Goal: Task Accomplishment & Management: Manage account settings

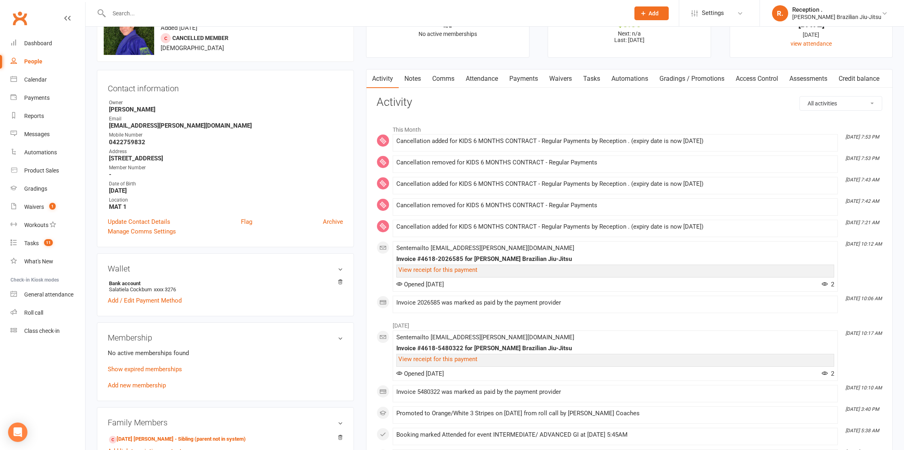
scroll to position [42, 0]
click at [528, 73] on link "Payments" at bounding box center [524, 77] width 40 height 19
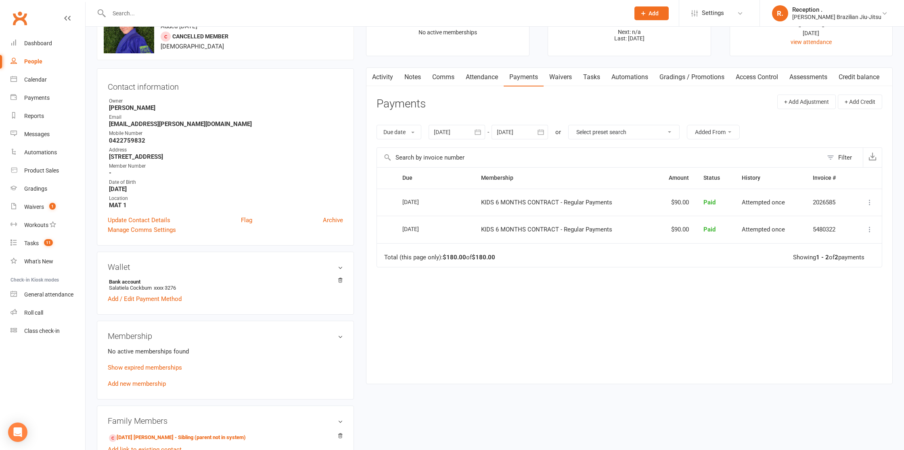
click at [471, 132] on div at bounding box center [457, 132] width 56 height 15
click at [533, 134] on div at bounding box center [519, 132] width 56 height 15
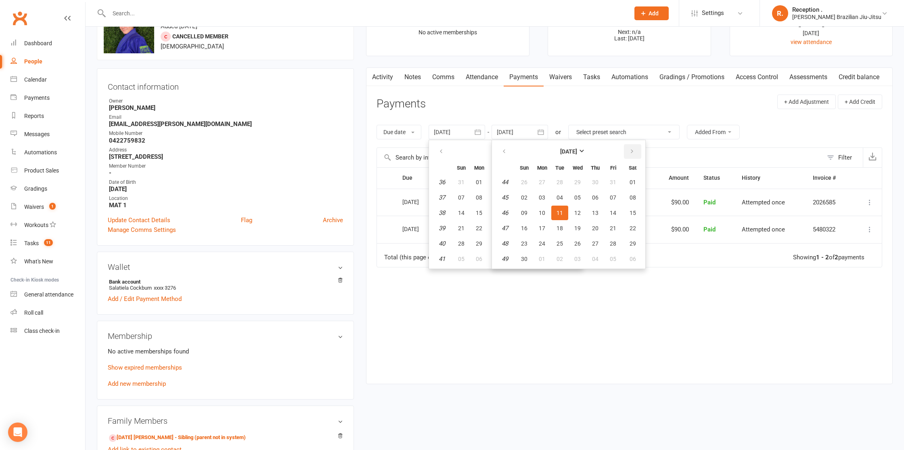
click at [639, 151] on button "button" at bounding box center [632, 151] width 17 height 15
click at [631, 151] on icon "button" at bounding box center [632, 151] width 6 height 6
click at [597, 215] on span "19" at bounding box center [595, 212] width 6 height 6
type input "19 Feb 2026"
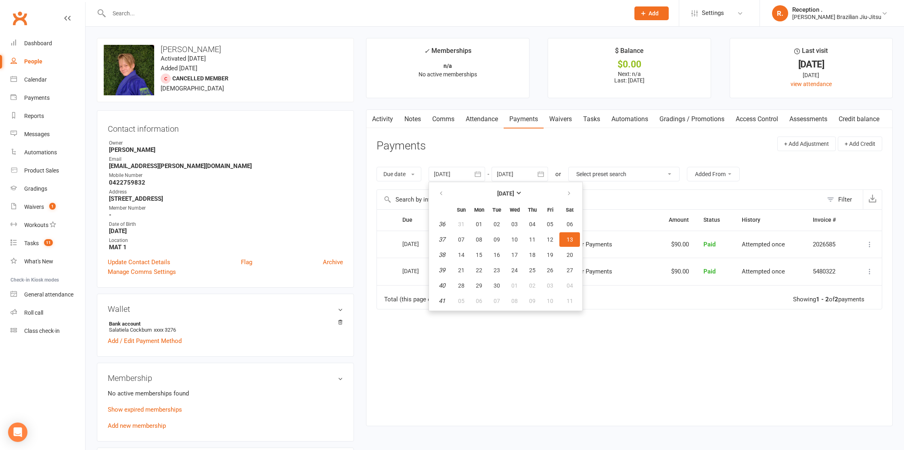
click at [517, 156] on header "Payments + Add Adjustment + Add Credit" at bounding box center [629, 147] width 506 height 22
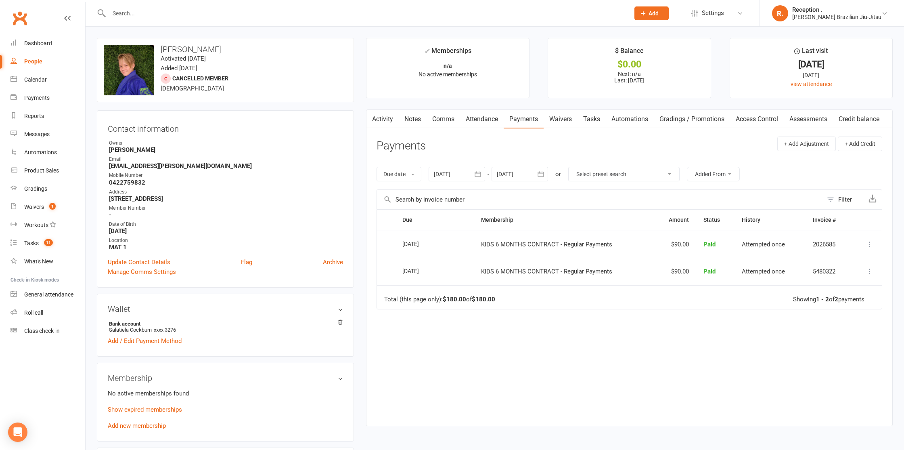
click at [186, 12] on input "text" at bounding box center [365, 13] width 517 height 11
paste input "marcodiana916@gmail.com"
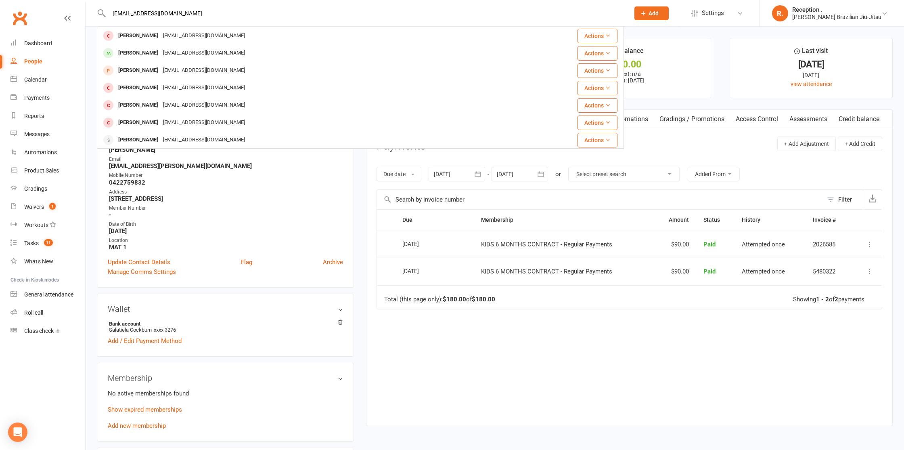
type input "marcodiana916@gmail.com"
click at [169, 56] on div "marcodiana916@gmail.com" at bounding box center [204, 53] width 87 height 12
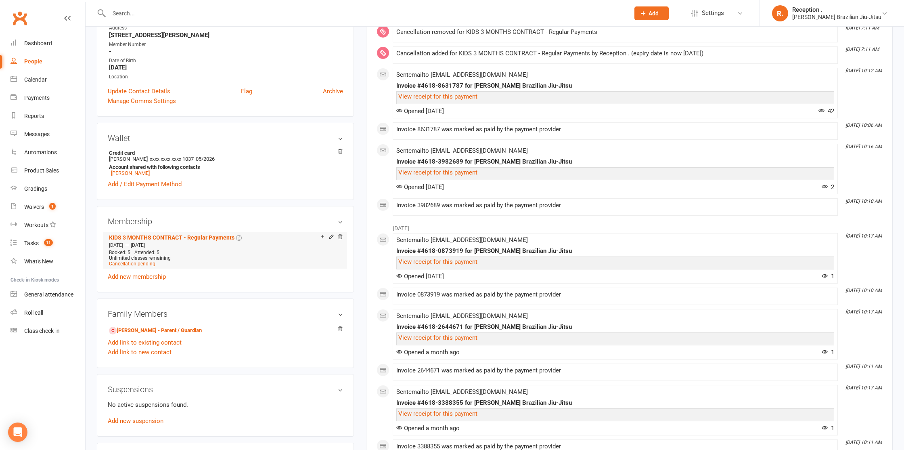
scroll to position [179, 0]
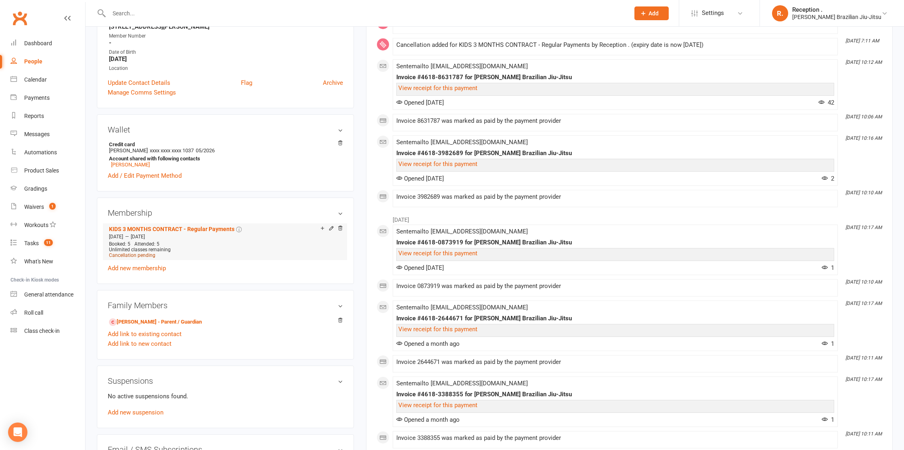
click at [147, 254] on span "Cancellation pending" at bounding box center [132, 255] width 46 height 6
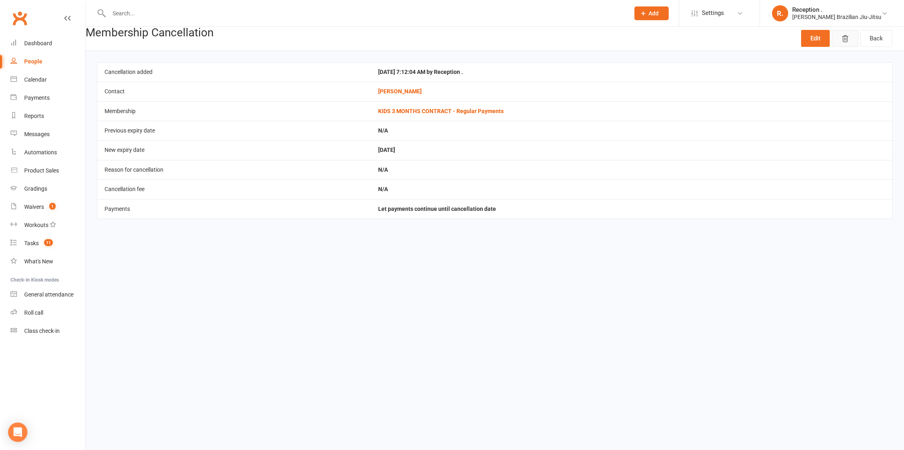
click at [839, 41] on button "button" at bounding box center [845, 38] width 27 height 17
click at [847, 35] on icon "button" at bounding box center [845, 39] width 8 height 8
click at [850, 40] on button "button" at bounding box center [845, 38] width 27 height 17
click at [845, 40] on icon "button" at bounding box center [845, 39] width 6 height 6
click at [869, 40] on link "Back" at bounding box center [876, 38] width 32 height 17
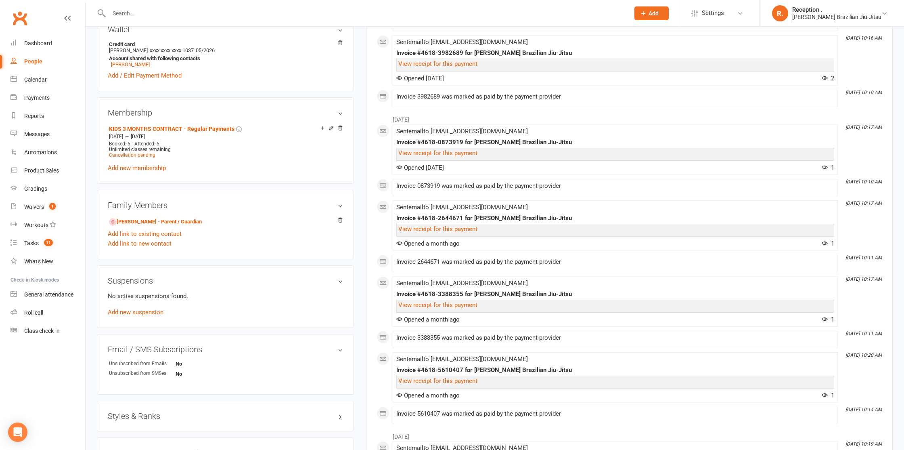
scroll to position [282, 0]
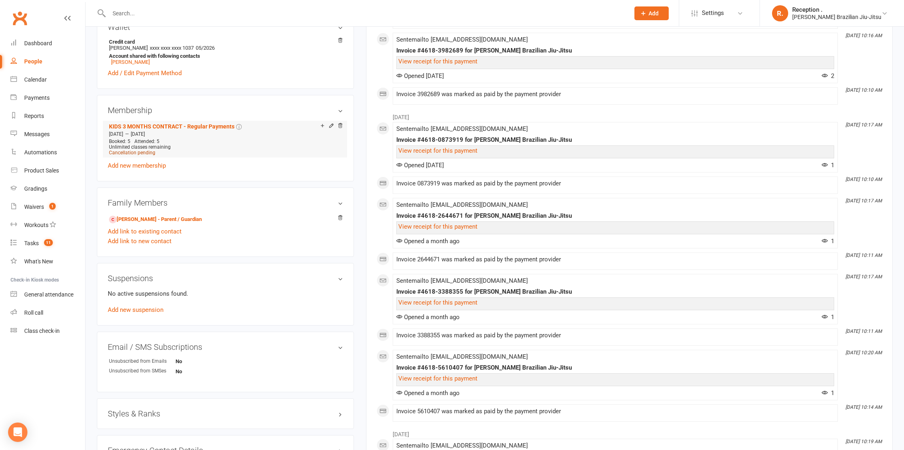
click at [145, 152] on span "Cancellation pending" at bounding box center [132, 153] width 46 height 6
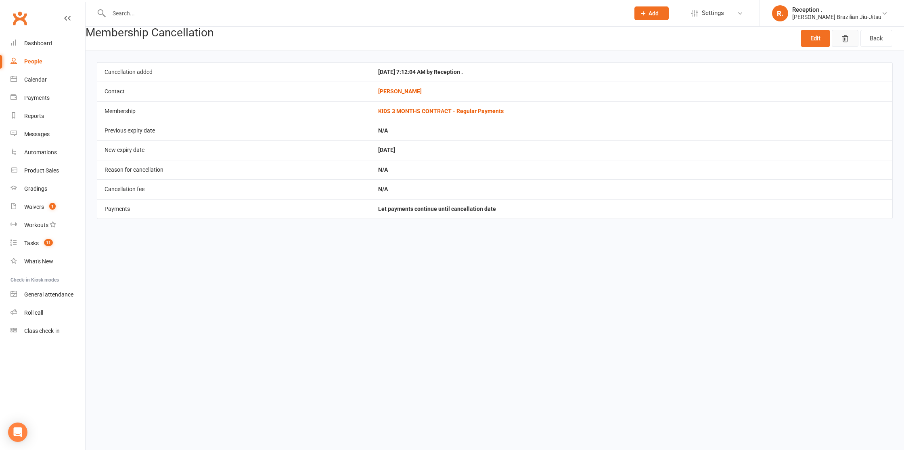
click at [841, 40] on icon "button" at bounding box center [845, 39] width 8 height 8
click at [874, 42] on link "Back" at bounding box center [876, 38] width 32 height 17
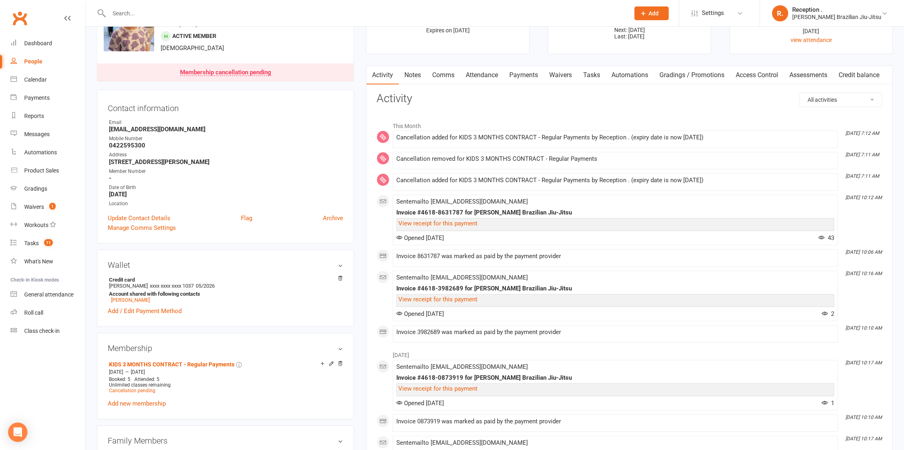
scroll to position [47, 0]
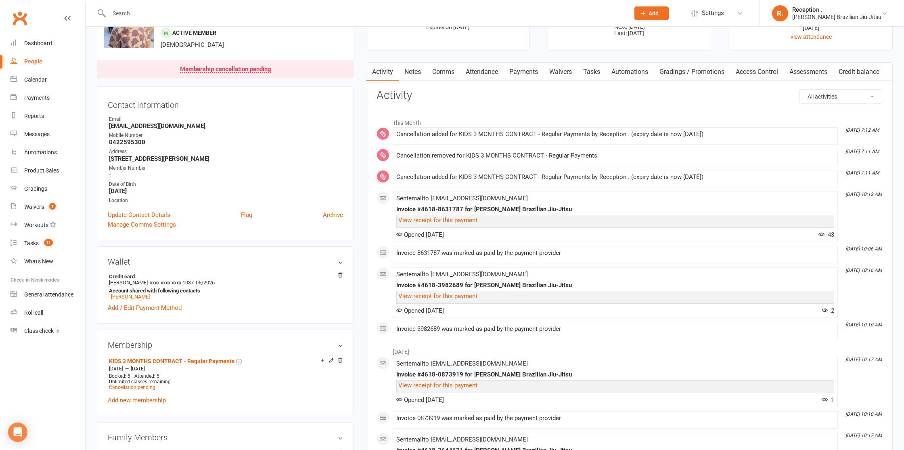
click at [523, 73] on link "Payments" at bounding box center [524, 72] width 40 height 19
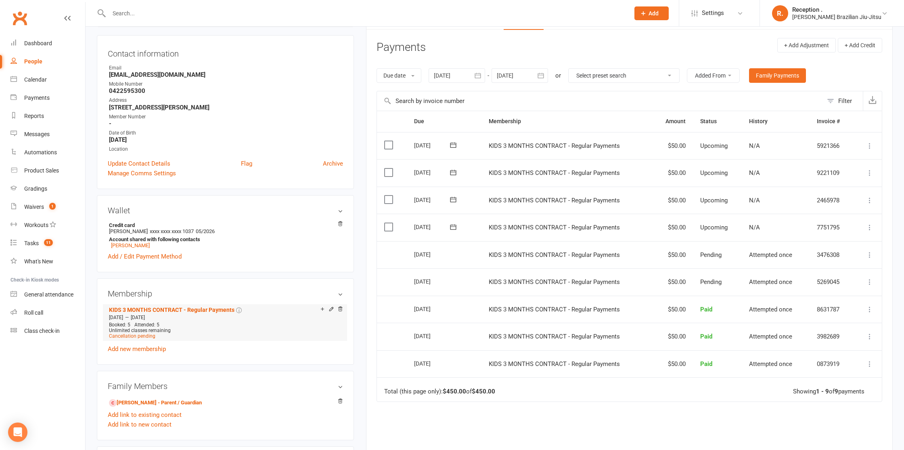
scroll to position [97, 0]
click at [134, 337] on span "Cancellation pending" at bounding box center [132, 337] width 46 height 6
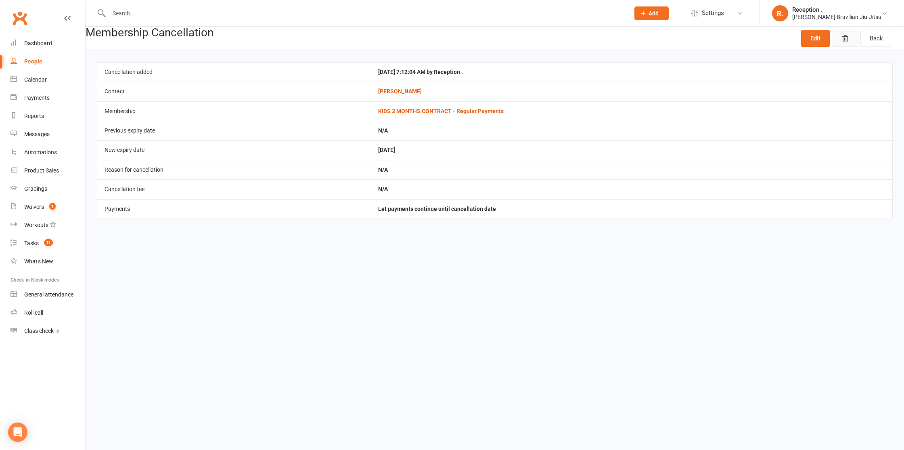
click at [840, 34] on button "button" at bounding box center [845, 38] width 27 height 17
drag, startPoint x: 860, startPoint y: 37, endPoint x: 842, endPoint y: 40, distance: 18.3
click at [859, 37] on div "Edit Back" at bounding box center [846, 39] width 91 height 24
click at [825, 39] on link "Edit" at bounding box center [815, 38] width 29 height 17
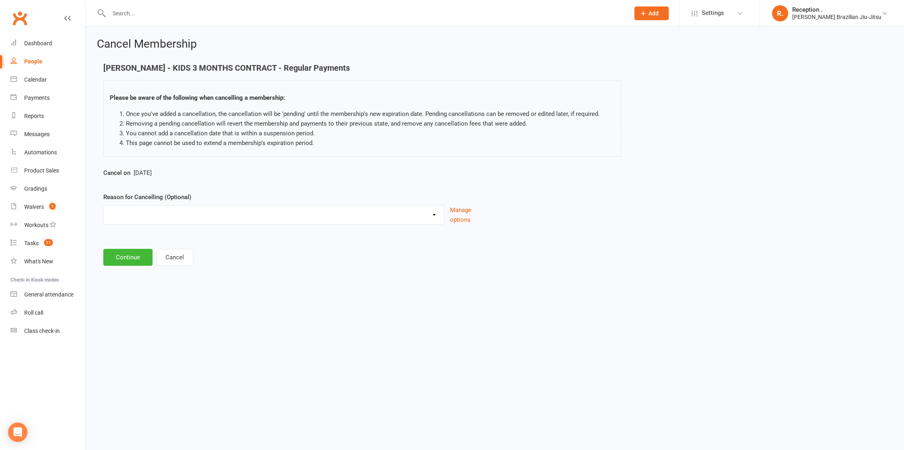
click at [180, 209] on select "Holiday Injury Other reason" at bounding box center [274, 213] width 340 height 16
select select "2"
click at [104, 205] on select "Holiday Injury Other reason" at bounding box center [274, 213] width 340 height 16
click at [125, 297] on button "Continue" at bounding box center [127, 298] width 49 height 17
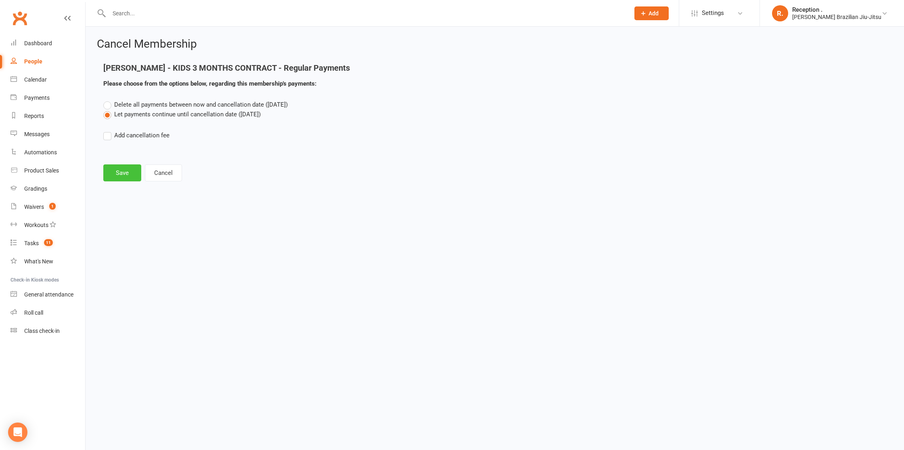
click at [124, 176] on button "Save" at bounding box center [122, 172] width 38 height 17
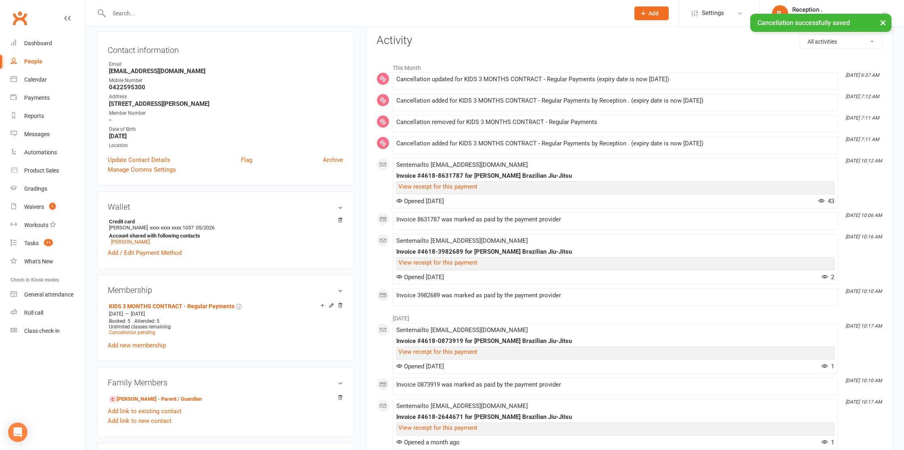
scroll to position [98, 0]
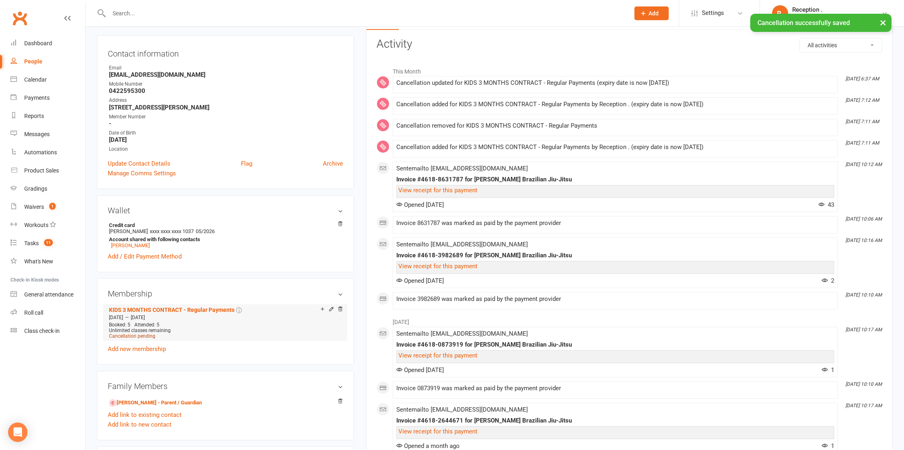
click at [142, 335] on span "Cancellation pending" at bounding box center [132, 336] width 46 height 6
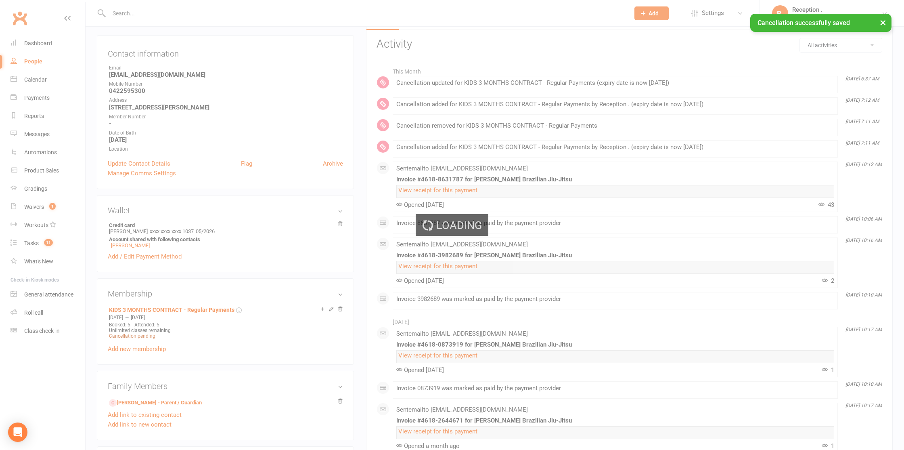
scroll to position [100, 0]
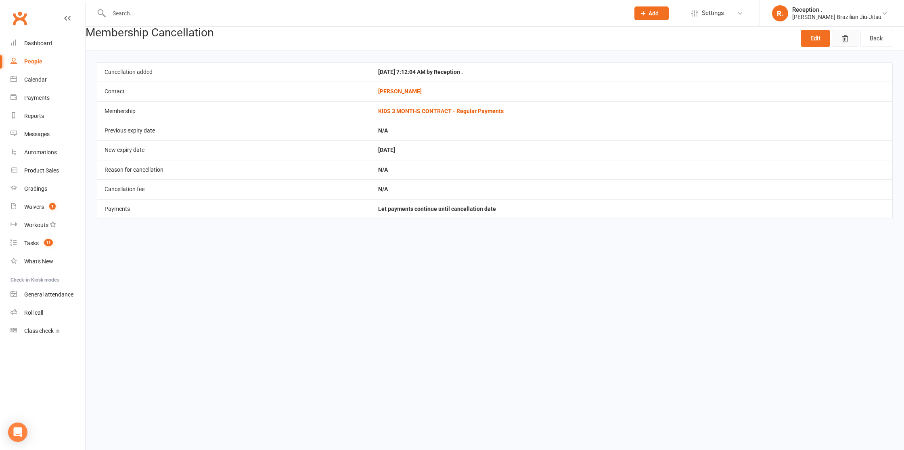
click at [840, 35] on button "button" at bounding box center [845, 38] width 27 height 17
click at [845, 36] on icon "button" at bounding box center [845, 39] width 6 height 6
drag, startPoint x: 846, startPoint y: 36, endPoint x: 473, endPoint y: 8, distance: 374.3
click at [836, 37] on button "button" at bounding box center [845, 38] width 27 height 17
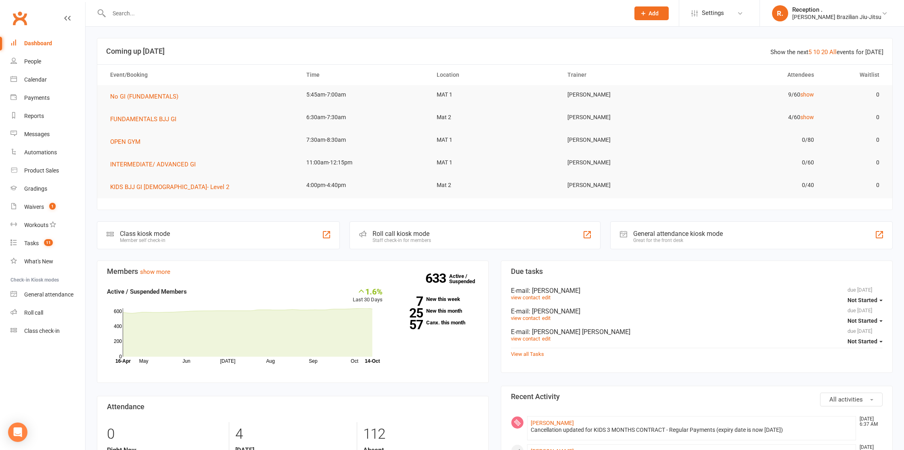
click at [131, 12] on input "text" at bounding box center [365, 13] width 517 height 11
paste input "[EMAIL_ADDRESS][DOMAIN_NAME]"
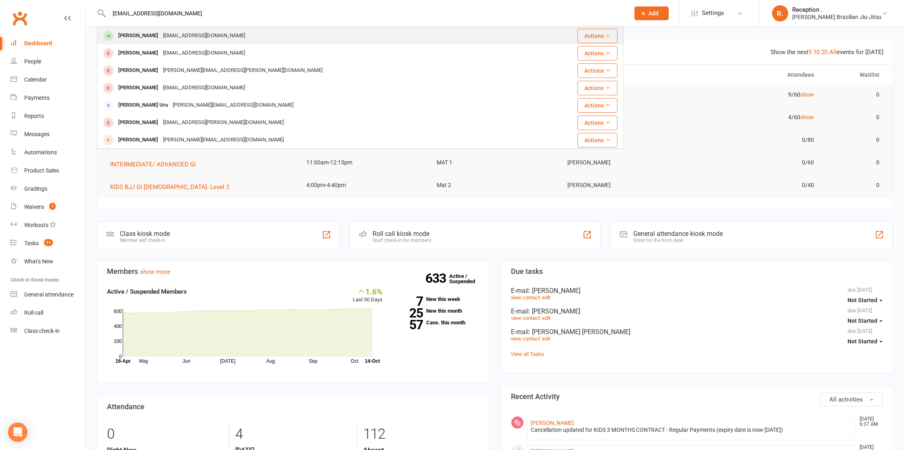
type input "[EMAIL_ADDRESS][DOMAIN_NAME]"
click at [146, 38] on div "[PERSON_NAME]" at bounding box center [138, 36] width 45 height 12
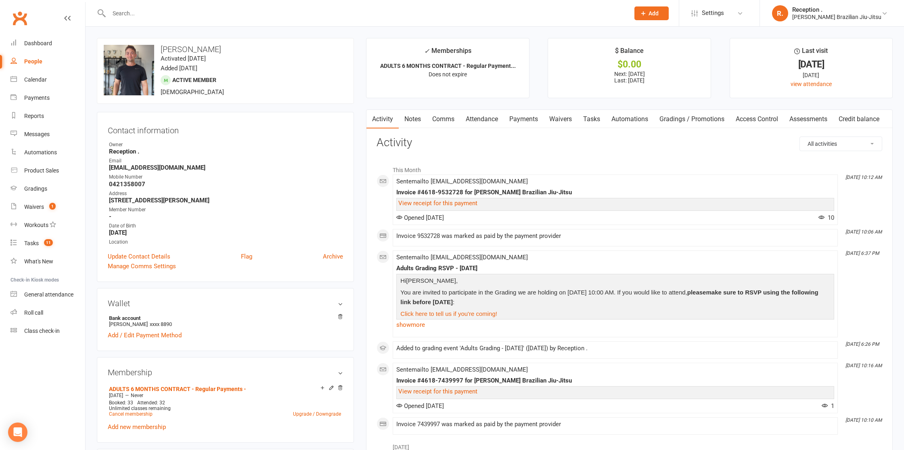
click at [512, 122] on link "Payments" at bounding box center [524, 119] width 40 height 19
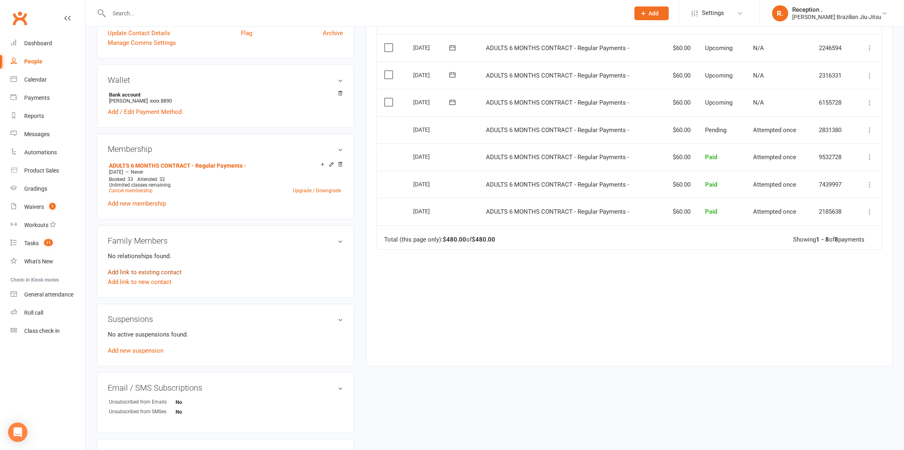
scroll to position [260, 0]
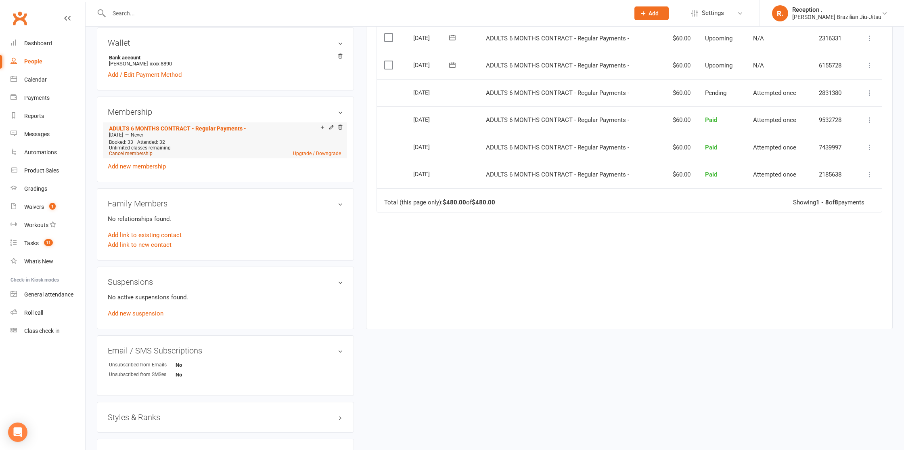
click at [129, 151] on link "Cancel membership" at bounding box center [131, 154] width 44 height 6
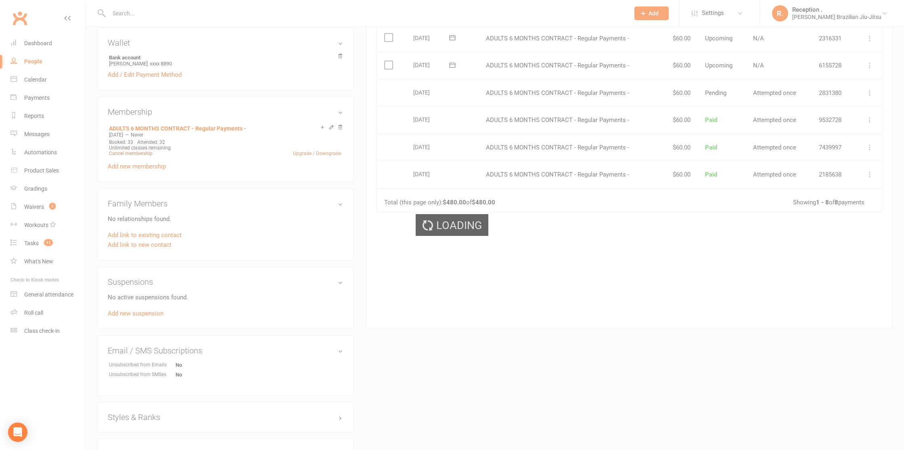
scroll to position [261, 0]
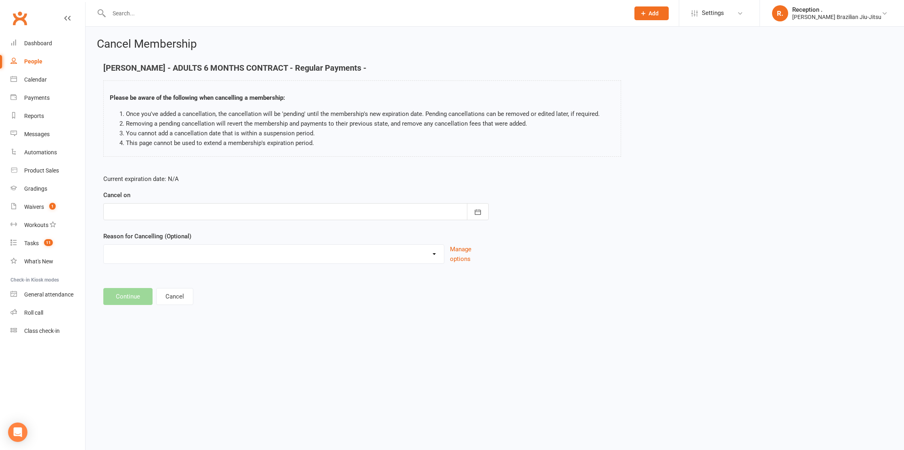
click at [253, 217] on div at bounding box center [295, 211] width 385 height 17
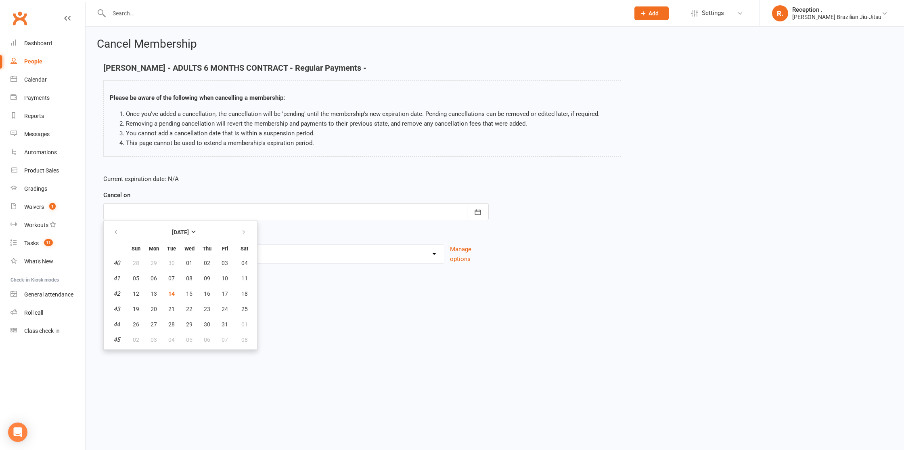
click at [357, 329] on html "Prospect Member Non-attending contact Class / event Appointment Grading event T…" at bounding box center [452, 164] width 904 height 329
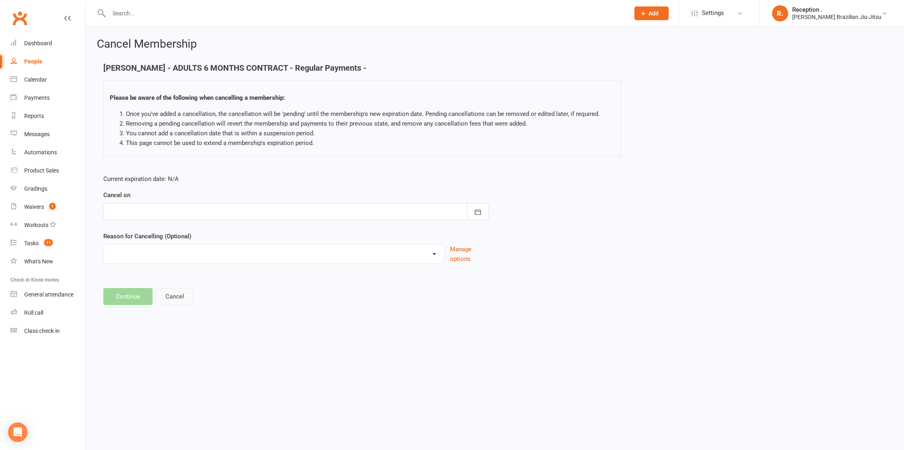
click at [182, 301] on button "Cancel" at bounding box center [174, 296] width 37 height 17
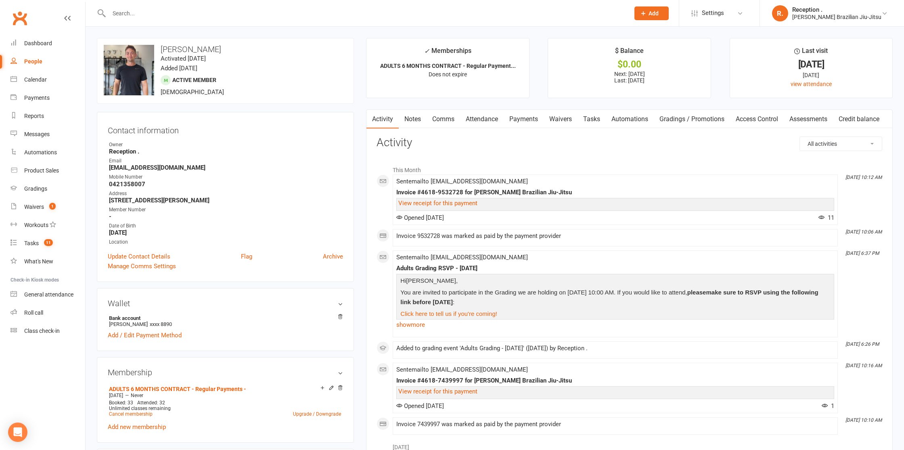
click at [539, 116] on link "Payments" at bounding box center [524, 119] width 40 height 19
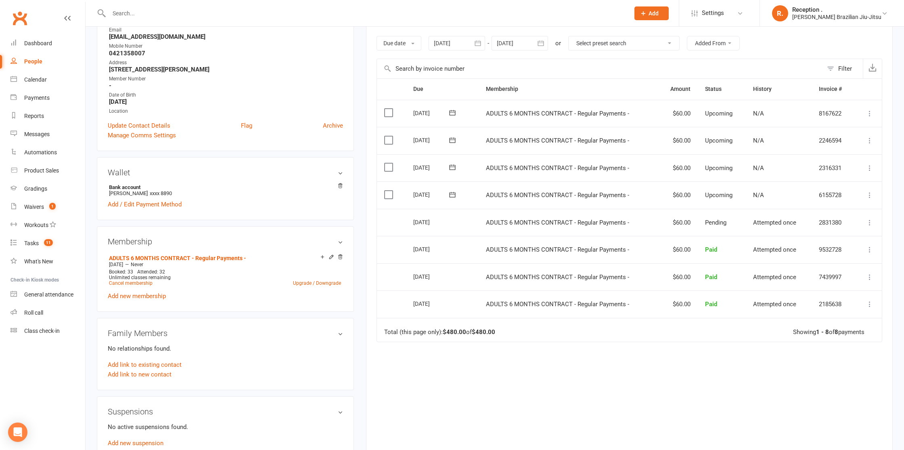
scroll to position [135, 0]
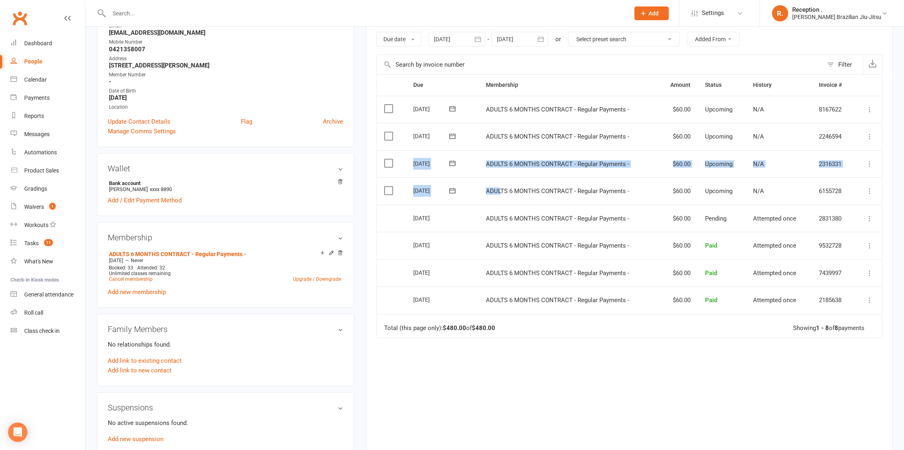
drag, startPoint x: 501, startPoint y: 193, endPoint x: 408, endPoint y: 161, distance: 98.1
click at [408, 161] on table "Due Contact Membership Amount Status History Invoice # Select this 07 Nov 2025 …" at bounding box center [629, 205] width 506 height 263
click at [515, 190] on span "ADULTS 6 MONTHS CONTRACT - Regular Payments -" at bounding box center [557, 190] width 143 height 7
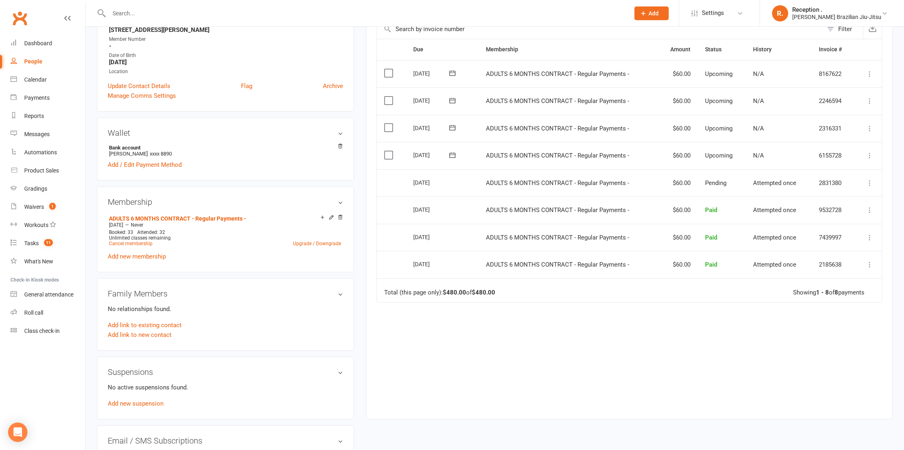
scroll to position [172, 0]
click at [129, 242] on link "Cancel membership" at bounding box center [131, 242] width 44 height 6
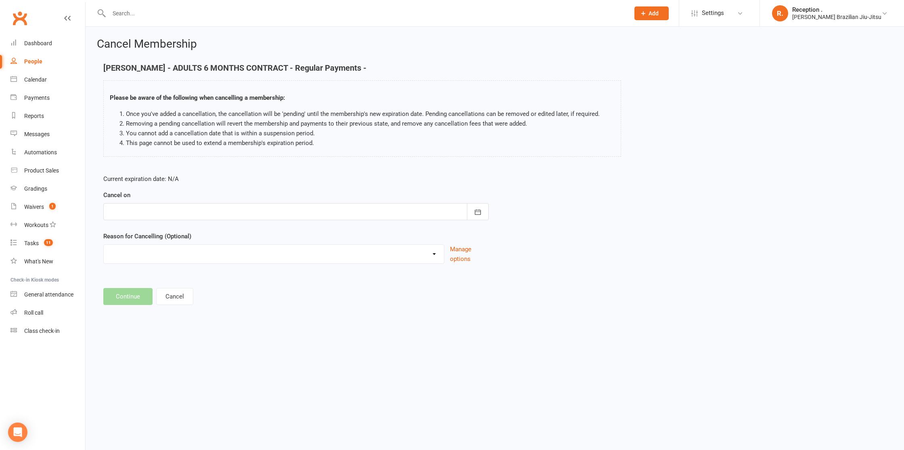
click at [178, 215] on div at bounding box center [295, 211] width 385 height 17
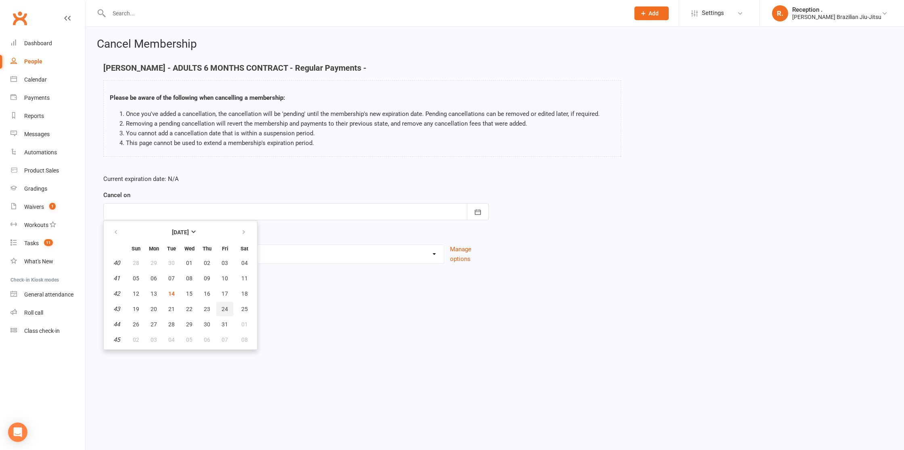
click at [222, 311] on span "24" at bounding box center [225, 308] width 6 height 6
type input "24 Oct 2025"
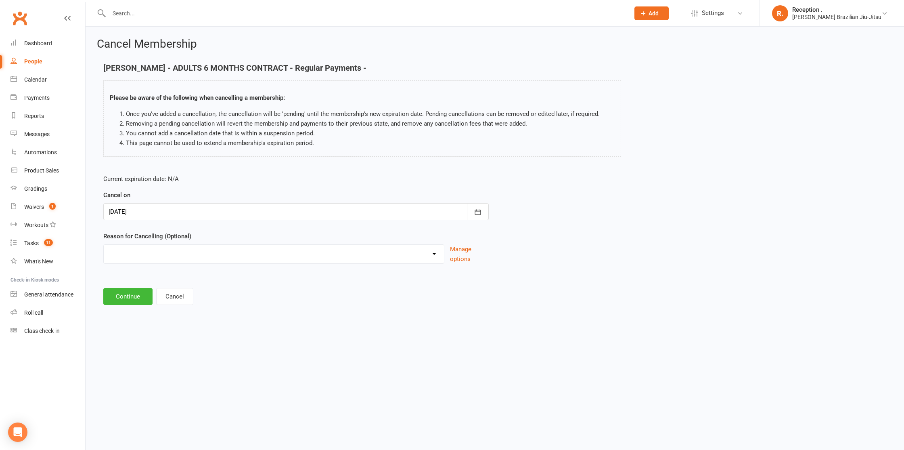
click at [159, 254] on select "Holiday Injury Other reason" at bounding box center [274, 253] width 340 height 16
select select "2"
click at [104, 245] on select "Holiday Injury Other reason" at bounding box center [274, 253] width 340 height 16
click at [128, 290] on input at bounding box center [295, 296] width 385 height 17
type input "Moving away"
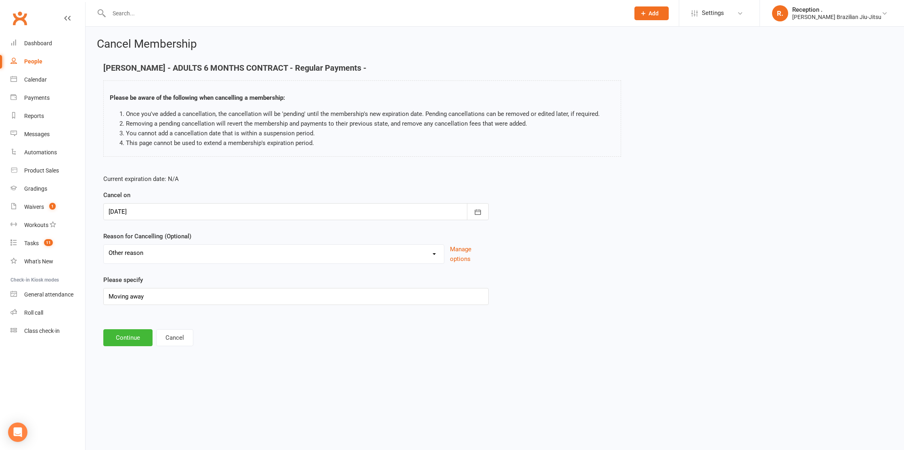
click at [119, 326] on main "Zachary Murphy - ADULTS 6 MONTHS CONTRACT - Regular Payments - Please be aware …" at bounding box center [495, 204] width 796 height 282
click at [123, 333] on button "Continue" at bounding box center [127, 337] width 49 height 17
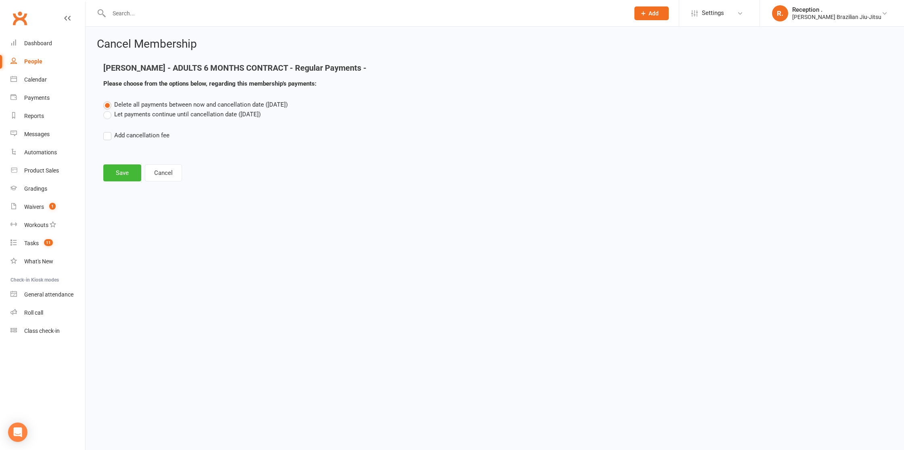
click at [180, 109] on label "Let payments continue until cancellation date (Oct 24, 2025)" at bounding box center [181, 114] width 157 height 10
click at [109, 109] on input "Let payments continue until cancellation date (Oct 24, 2025)" at bounding box center [105, 109] width 5 height 0
click at [124, 174] on button "Save" at bounding box center [122, 172] width 38 height 17
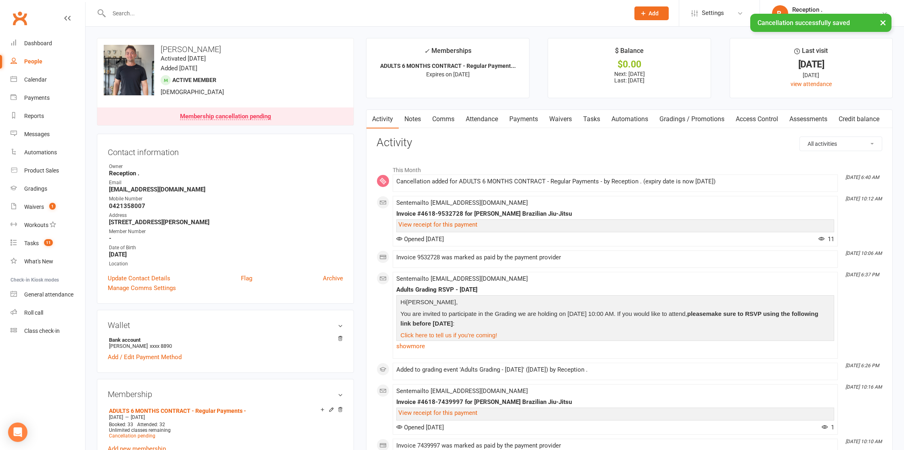
click at [525, 119] on link "Payments" at bounding box center [524, 119] width 40 height 19
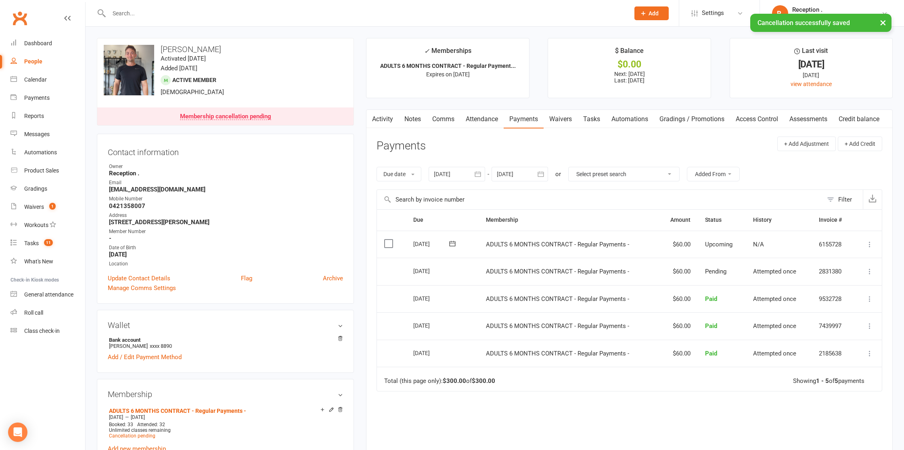
click at [521, 174] on div at bounding box center [519, 174] width 56 height 15
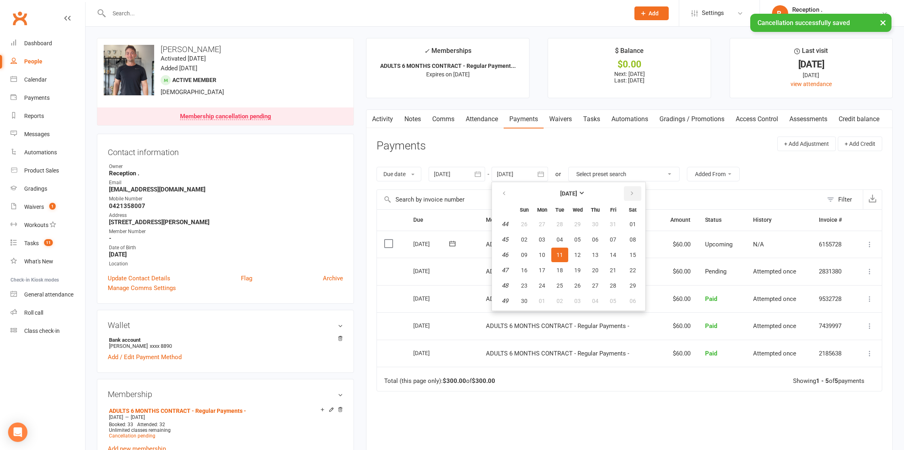
click at [634, 194] on icon "button" at bounding box center [632, 193] width 6 height 6
click at [609, 236] on button "09" at bounding box center [612, 239] width 17 height 15
type input "09 Jan 2026"
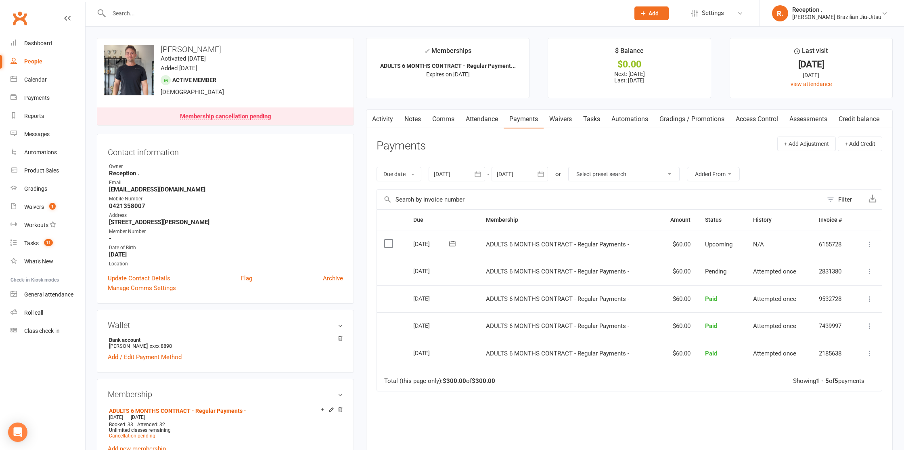
click at [477, 123] on link "Attendance" at bounding box center [482, 119] width 44 height 19
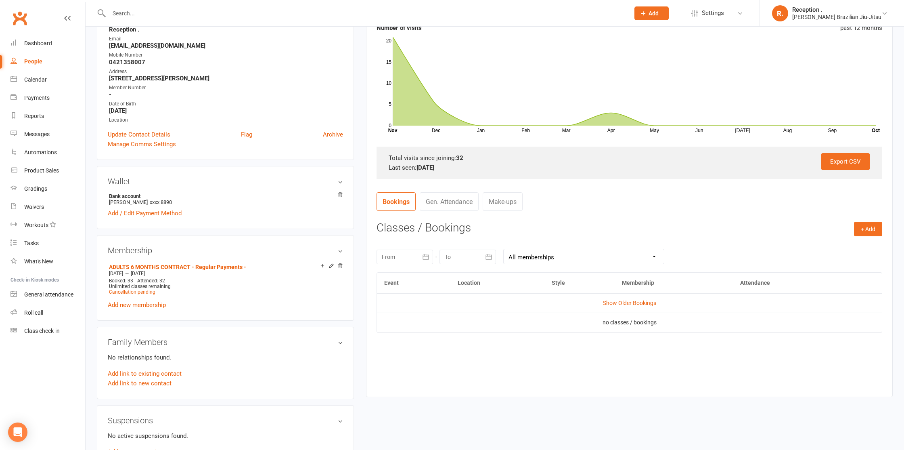
scroll to position [144, 0]
click at [189, 20] on div at bounding box center [360, 13] width 527 height 26
click at [188, 15] on input "text" at bounding box center [365, 13] width 517 height 11
paste input "ubuubuulee@gmail.com"
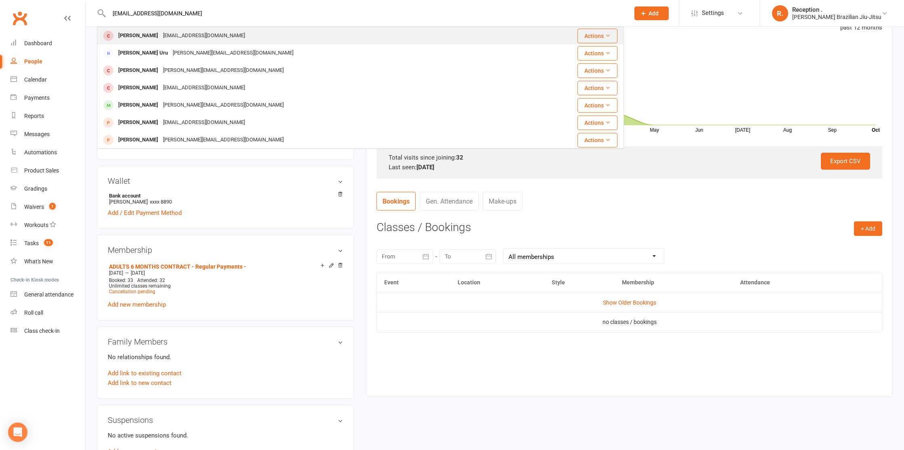
type input "ubuubuulee@gmail.com"
click at [204, 39] on div "ubuubuulee@gmail.com" at bounding box center [204, 36] width 87 height 12
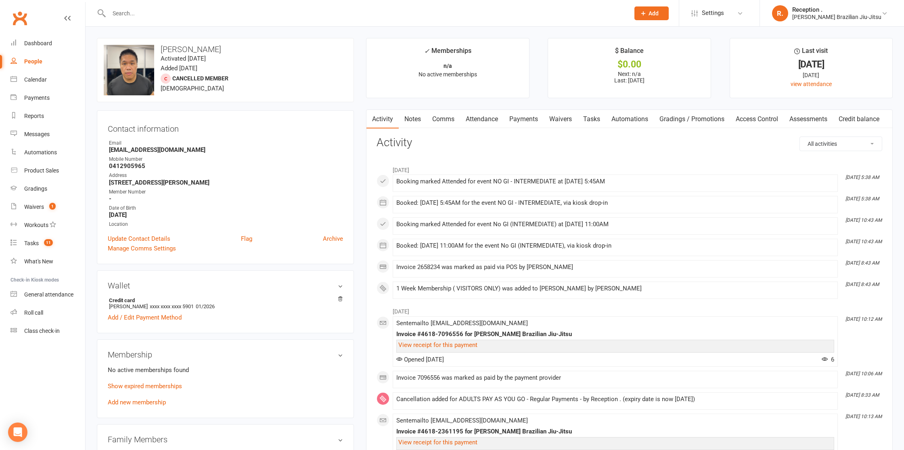
click at [521, 121] on link "Payments" at bounding box center [524, 119] width 40 height 19
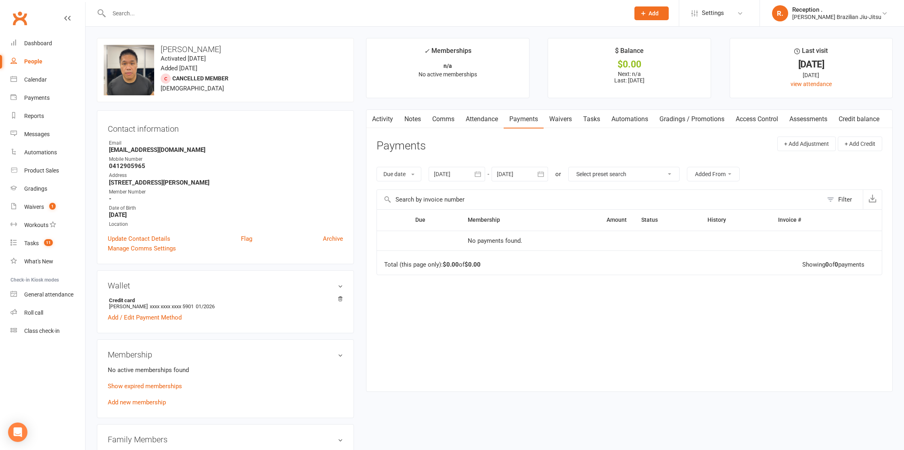
click at [485, 121] on link "Attendance" at bounding box center [482, 119] width 44 height 19
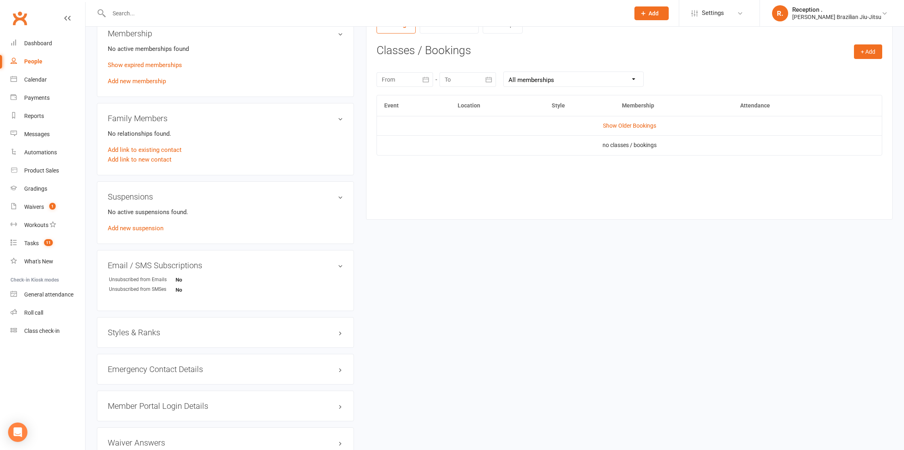
scroll to position [385, 0]
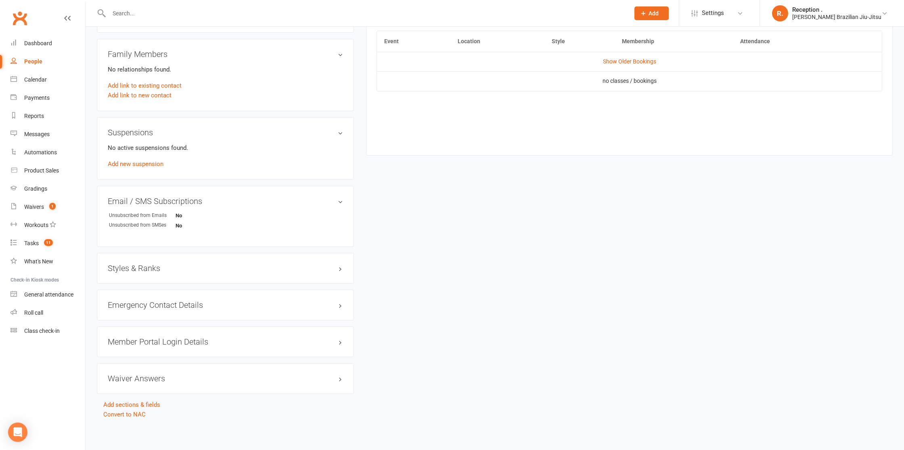
click at [145, 261] on div "Styles & Ranks" at bounding box center [225, 268] width 257 height 31
click at [145, 268] on h3 "Styles & Ranks" at bounding box center [225, 267] width 235 height 9
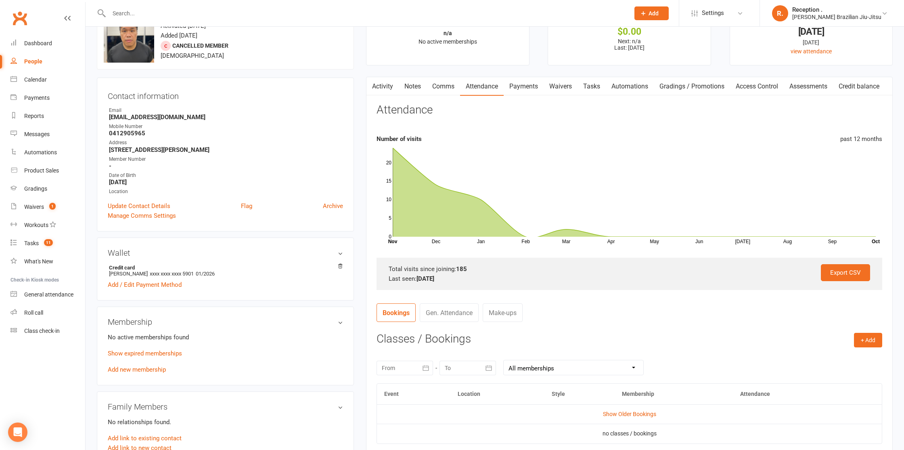
scroll to position [0, 0]
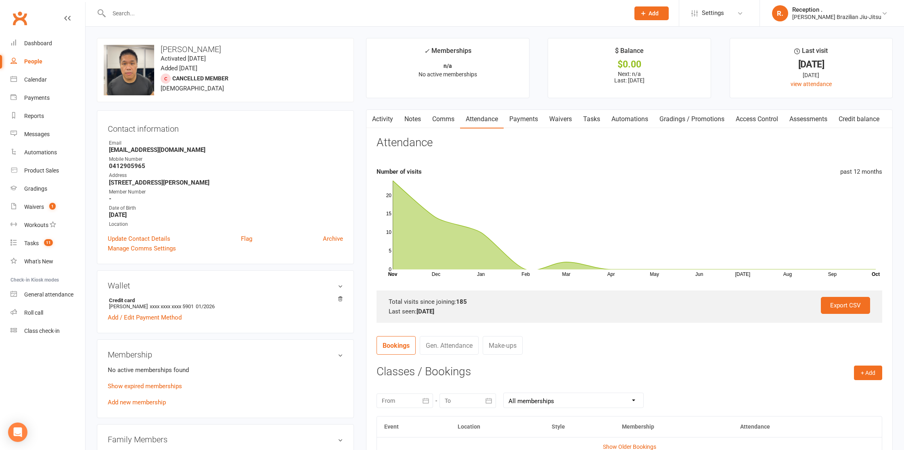
click at [155, 14] on input "text" at bounding box center [365, 13] width 517 height 11
paste input "marcodiana916@gmail.com"
type input "marcodiana916@gmail.com"
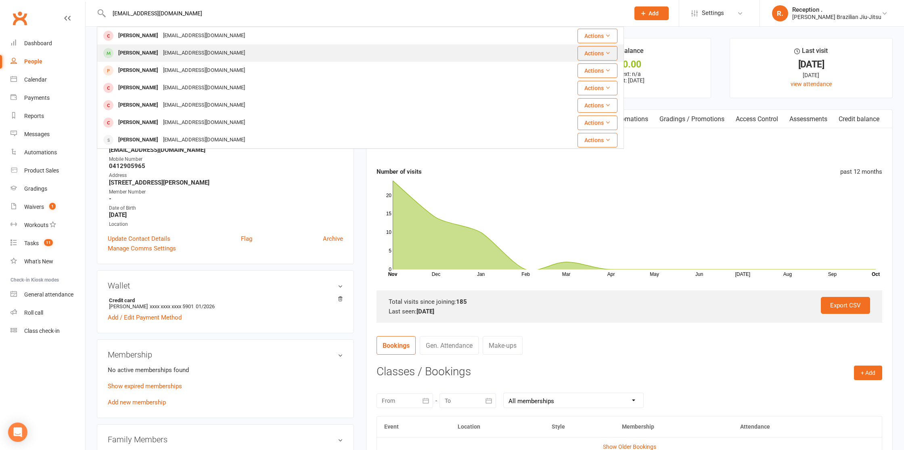
click at [161, 55] on div "marcodiana916@gmail.com" at bounding box center [204, 53] width 87 height 12
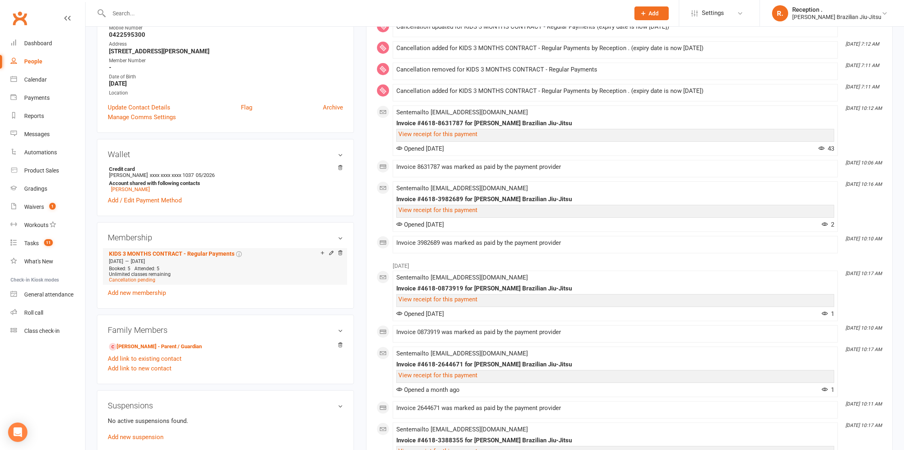
scroll to position [187, 0]
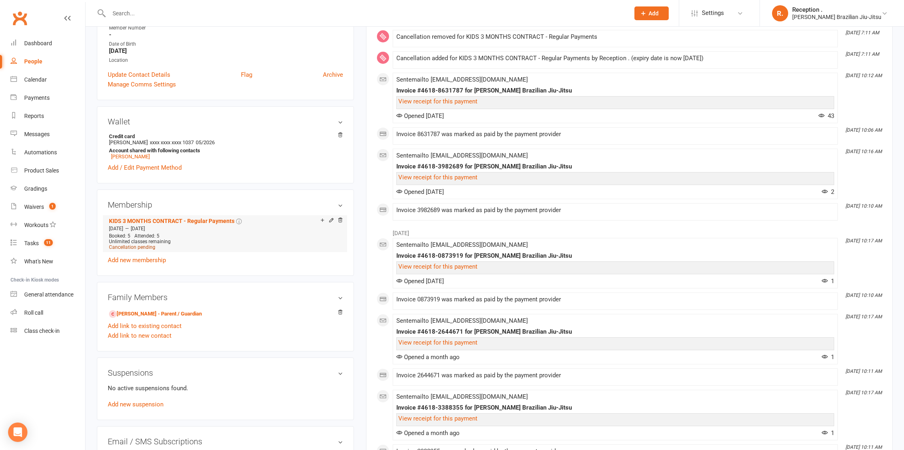
click at [132, 247] on span "Cancellation pending" at bounding box center [132, 247] width 46 height 6
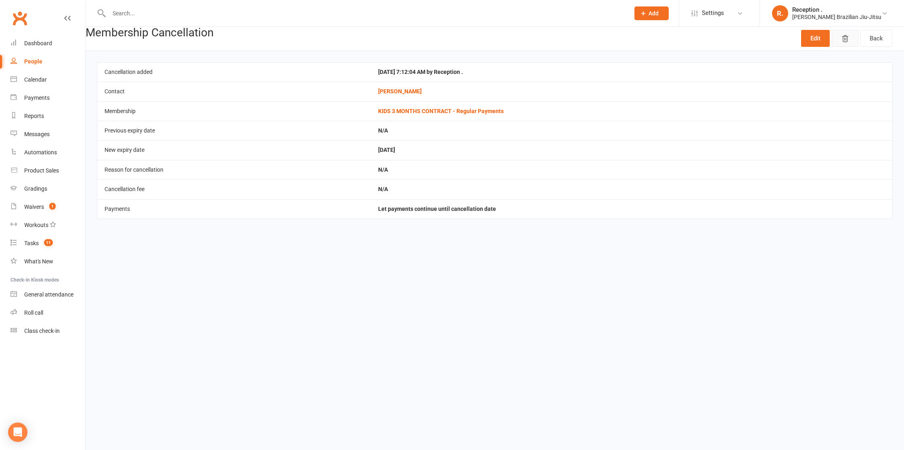
click at [853, 38] on button "button" at bounding box center [845, 38] width 27 height 17
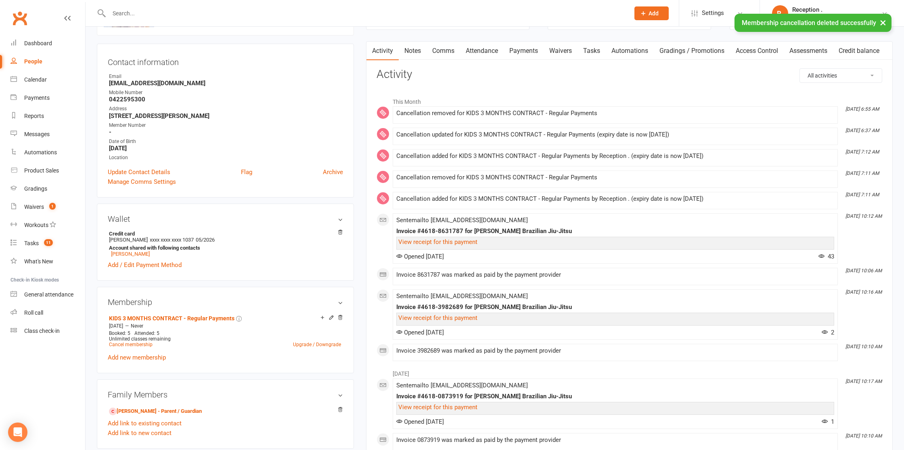
scroll to position [52, 0]
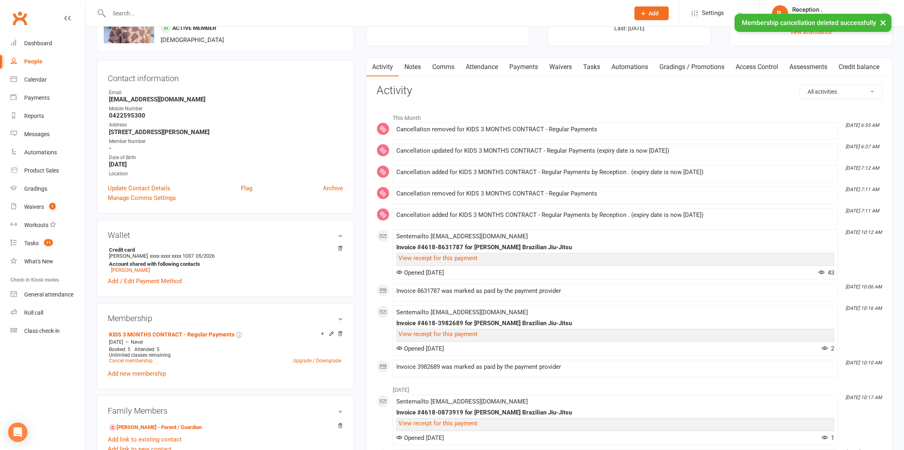
click at [533, 67] on link "Payments" at bounding box center [524, 67] width 40 height 19
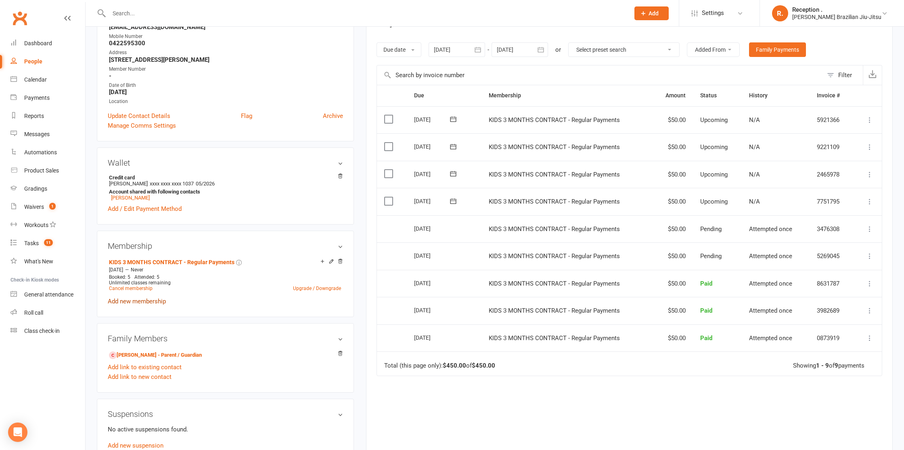
scroll to position [126, 0]
click at [126, 285] on link "Cancel membership" at bounding box center [131, 287] width 44 height 6
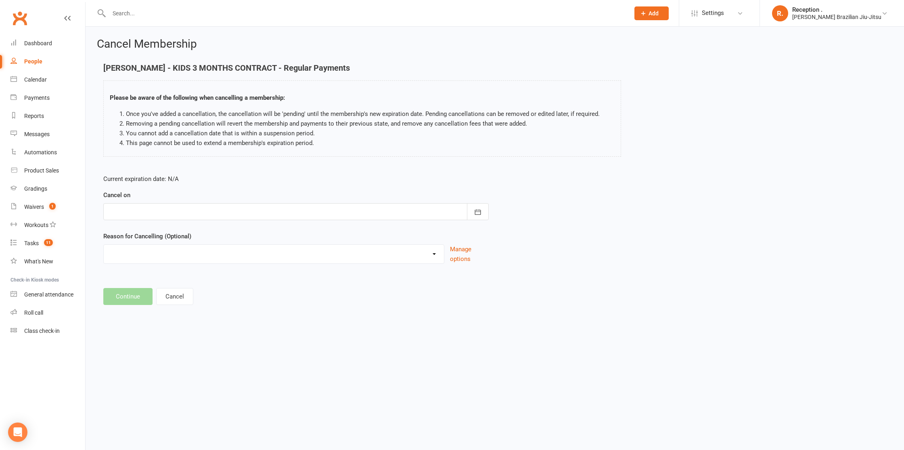
click at [200, 202] on div "Cancel on October 2025 Sun Mon Tue Wed Thu Fri Sat 40 28 29 30 01 02 03 04 41 0…" at bounding box center [295, 205] width 385 height 30
click at [202, 203] on div at bounding box center [295, 211] width 385 height 17
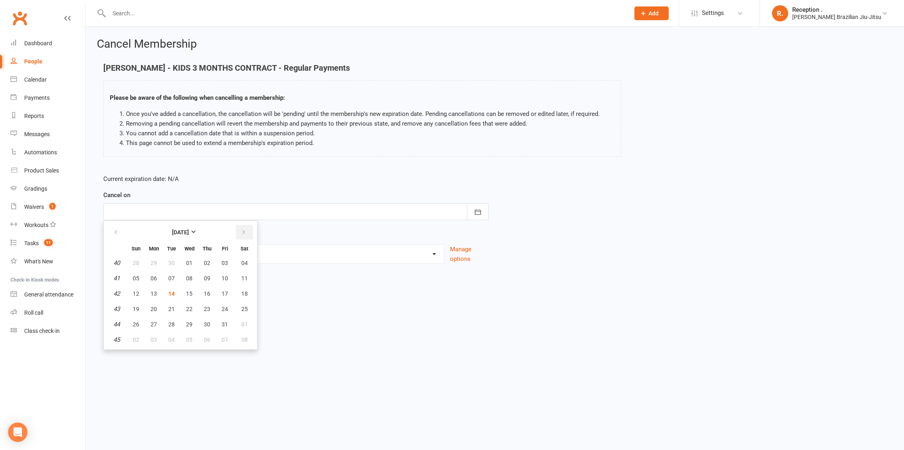
click at [237, 234] on button "button" at bounding box center [244, 232] width 17 height 15
click at [190, 278] on span "05" at bounding box center [189, 278] width 6 height 6
type input "[DATE]"
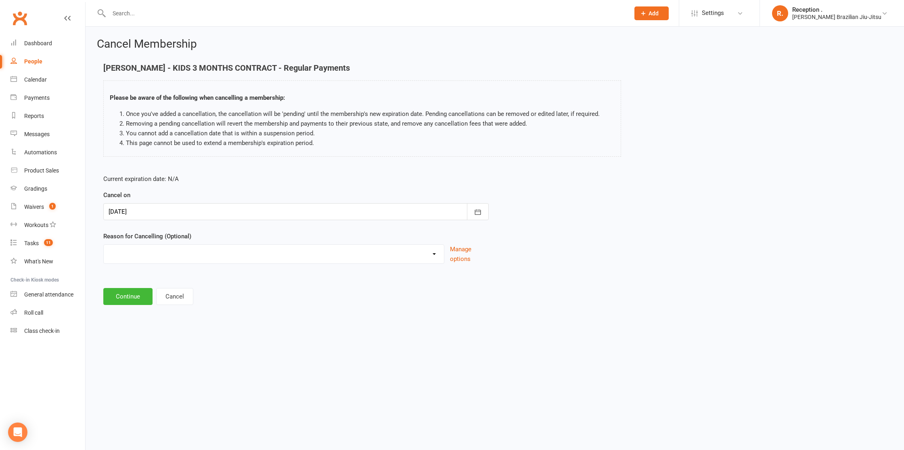
click at [166, 253] on select "Holiday Injury Other reason" at bounding box center [274, 253] width 340 height 16
select select "2"
click at [104, 245] on select "Holiday Injury Other reason" at bounding box center [274, 253] width 340 height 16
click at [127, 335] on button "Continue" at bounding box center [127, 337] width 49 height 17
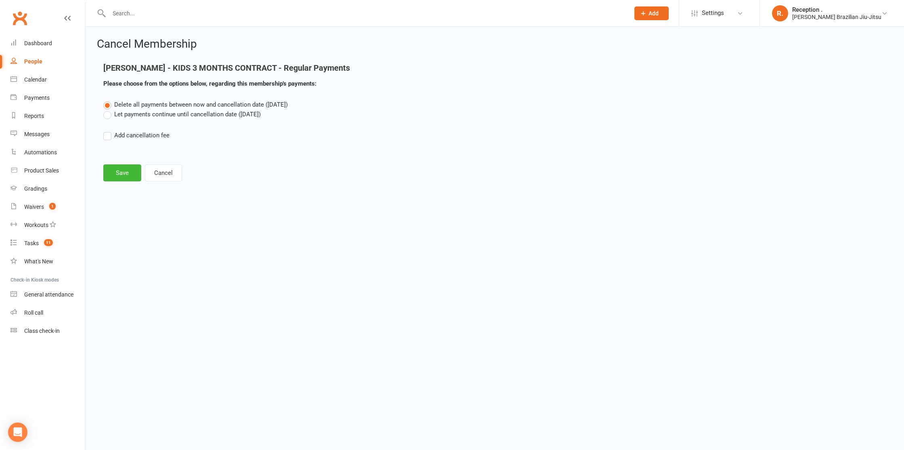
drag, startPoint x: 146, startPoint y: 116, endPoint x: 130, endPoint y: 157, distance: 43.5
click at [146, 116] on label "Let payments continue until cancellation date (Nov 5, 2025)" at bounding box center [181, 114] width 157 height 10
click at [109, 109] on input "Let payments continue until cancellation date (Nov 5, 2025)" at bounding box center [105, 109] width 5 height 0
click at [123, 170] on button "Save" at bounding box center [122, 172] width 38 height 17
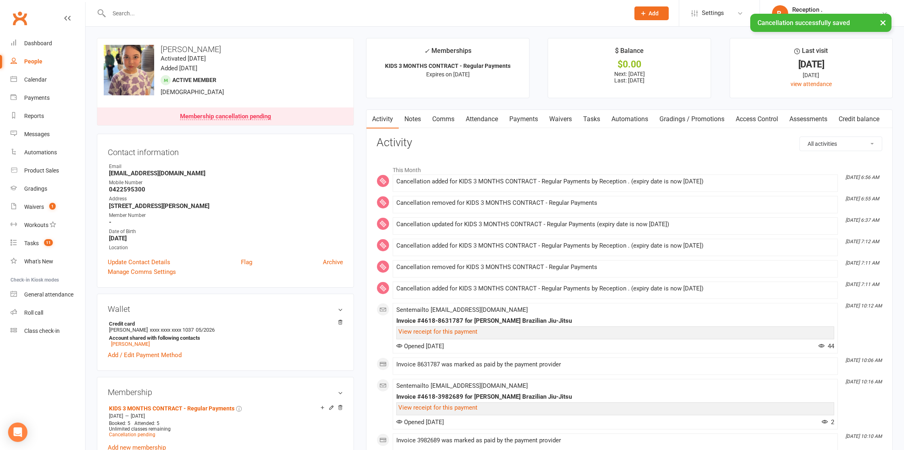
click at [530, 120] on link "Payments" at bounding box center [524, 119] width 40 height 19
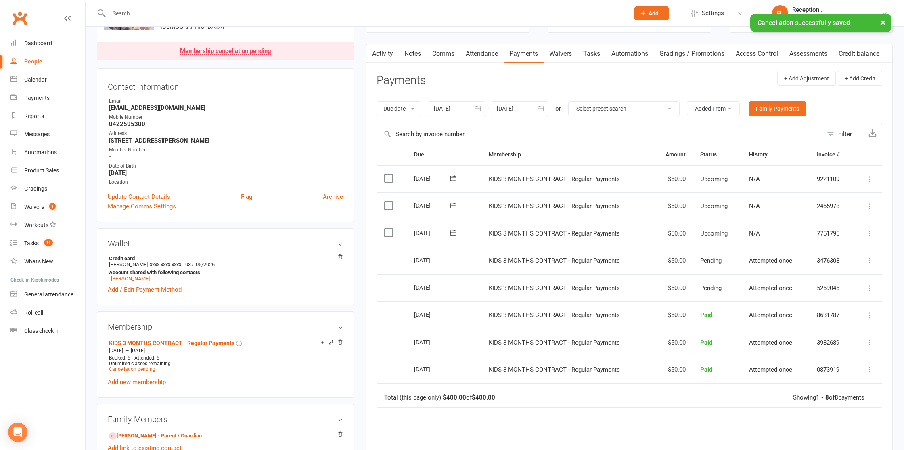
scroll to position [74, 0]
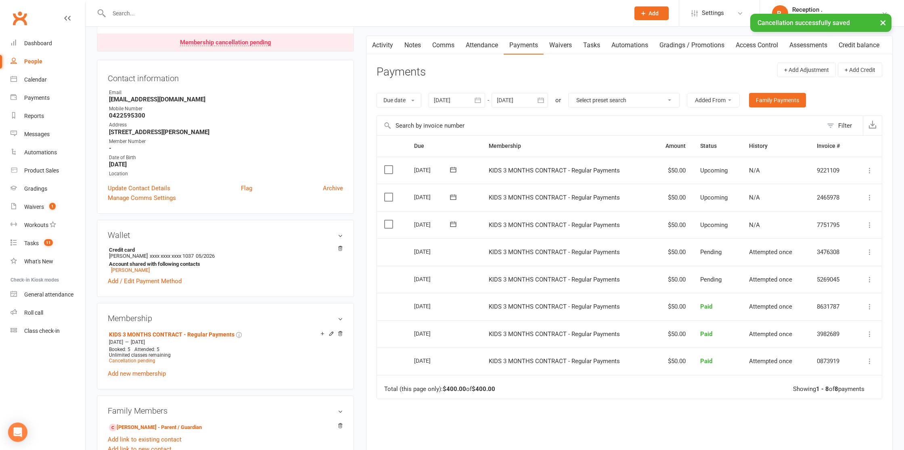
click at [527, 103] on div at bounding box center [519, 100] width 56 height 15
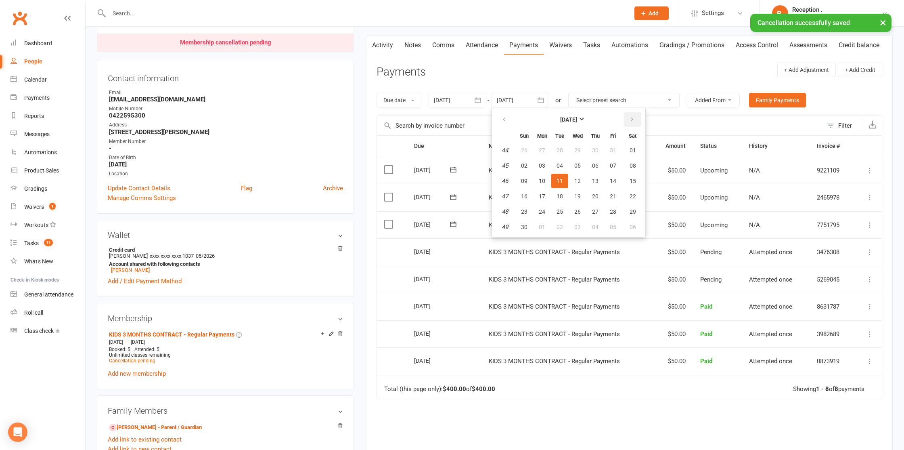
click at [630, 119] on icon "button" at bounding box center [632, 119] width 6 height 6
click at [616, 178] on span "16" at bounding box center [613, 181] width 6 height 6
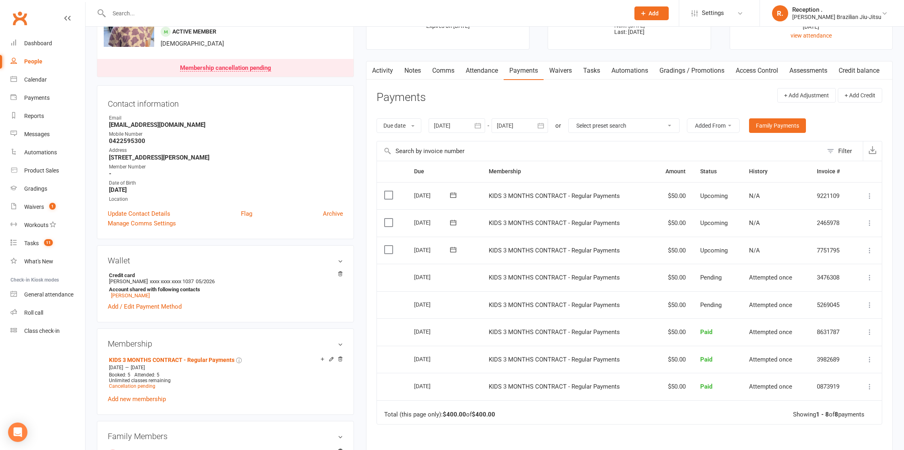
scroll to position [31, 0]
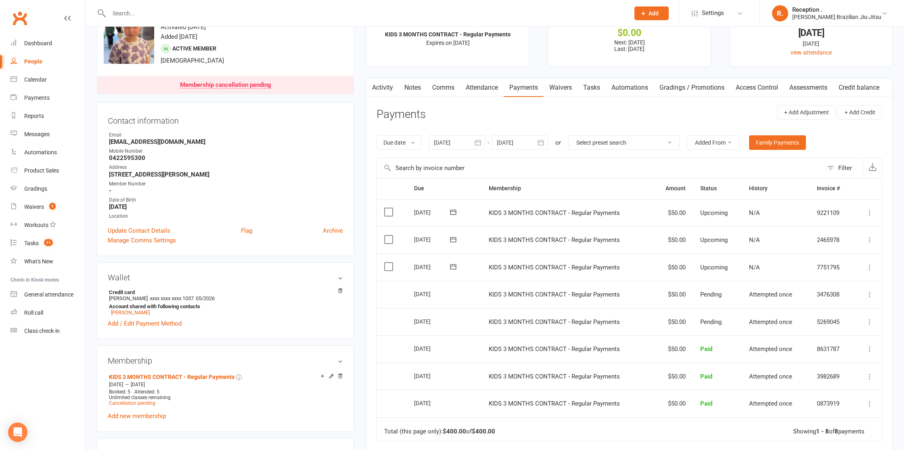
click at [517, 149] on div at bounding box center [519, 142] width 56 height 15
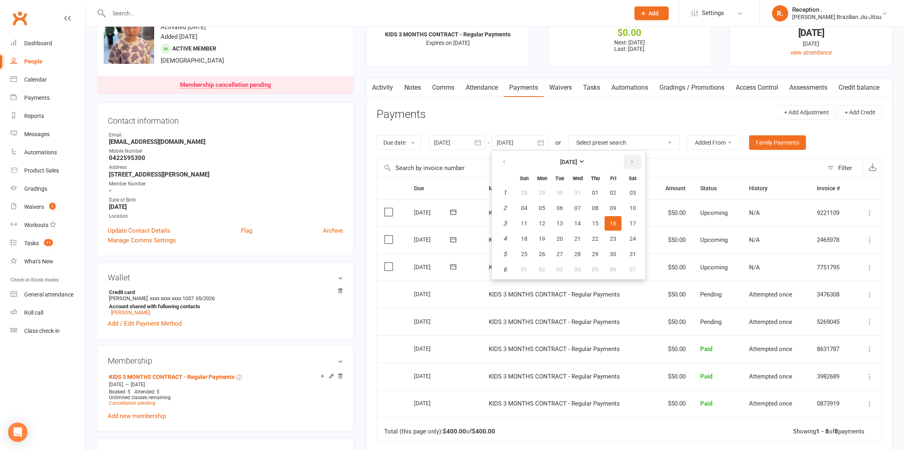
click at [629, 161] on button "button" at bounding box center [632, 162] width 17 height 15
drag, startPoint x: 617, startPoint y: 207, endPoint x: 599, endPoint y: 203, distance: 18.6
click at [617, 207] on button "13" at bounding box center [612, 208] width 17 height 15
type input "13 Mar 2026"
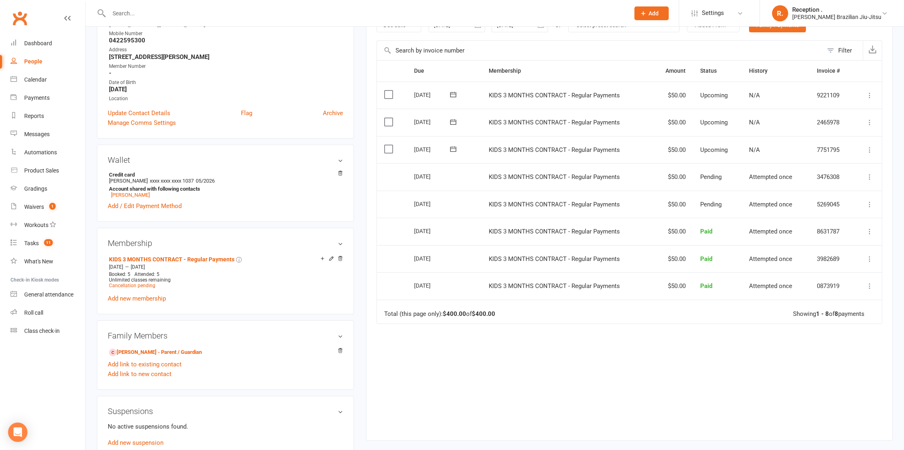
scroll to position [153, 0]
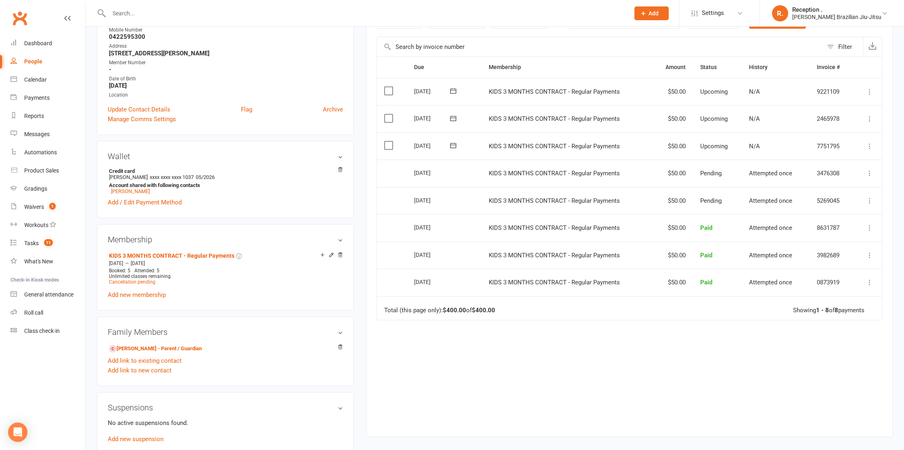
click at [454, 92] on icon at bounding box center [453, 91] width 8 height 8
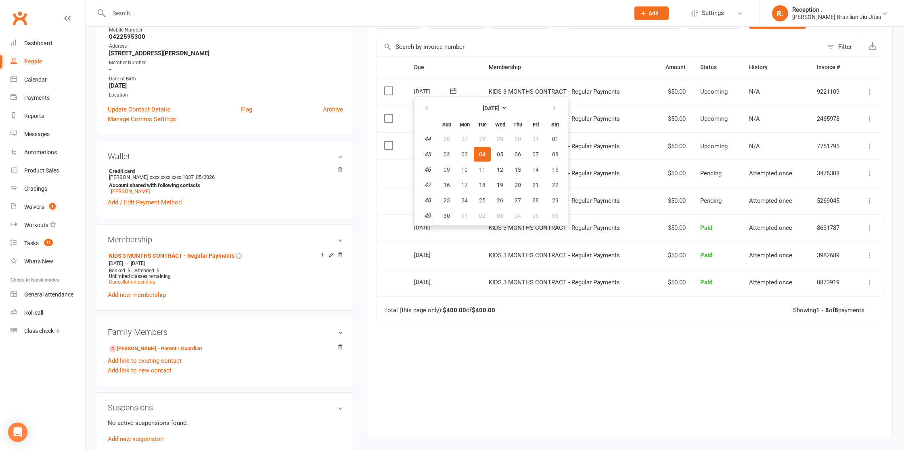
click at [648, 132] on td "KIDS 3 MONTHS CONTRACT - Regular Payments" at bounding box center [566, 145] width 171 height 27
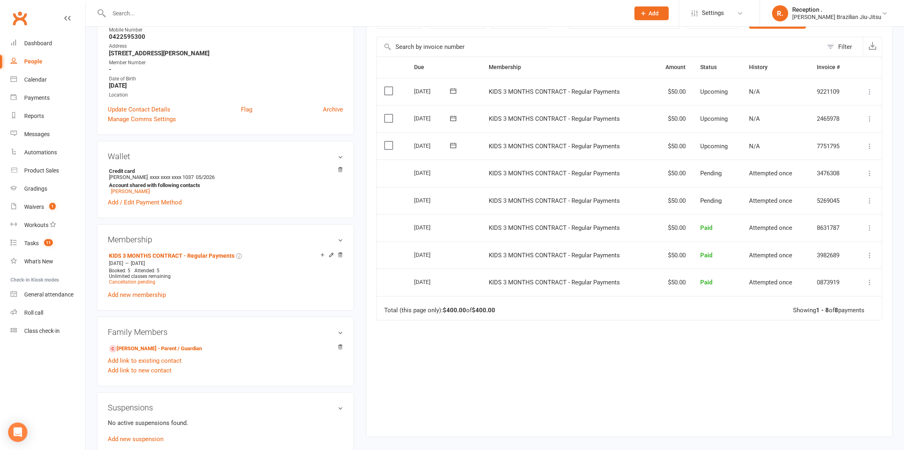
click at [460, 142] on button at bounding box center [453, 145] width 16 height 8
click at [457, 145] on button at bounding box center [453, 145] width 16 height 8
click at [531, 128] on td "KIDS 3 MONTHS CONTRACT - Regular Payments" at bounding box center [566, 118] width 171 height 27
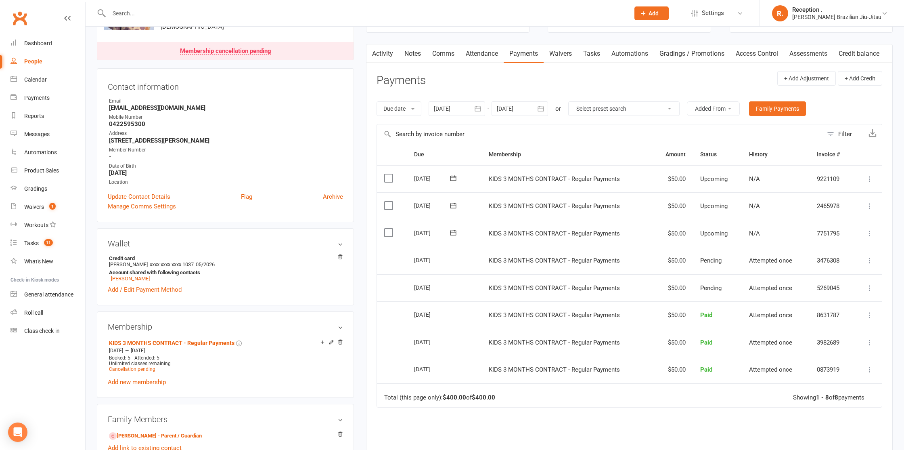
scroll to position [0, 0]
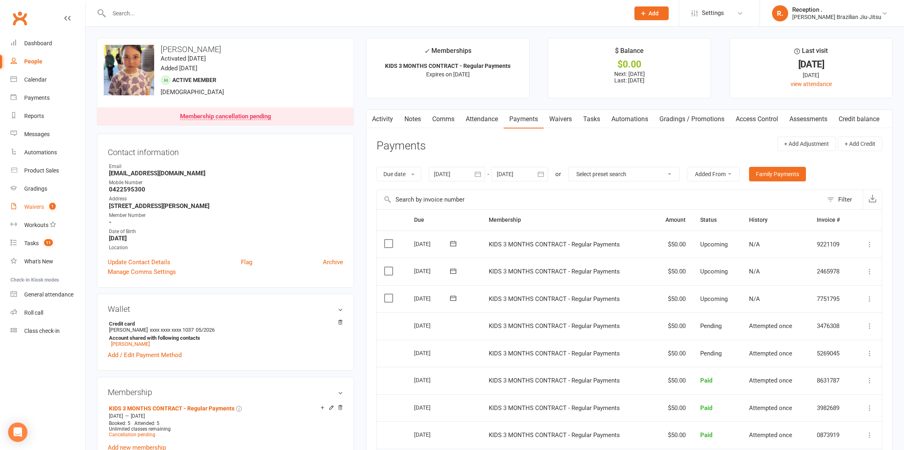
click at [40, 211] on link "Waivers 1" at bounding box center [47, 207] width 75 height 18
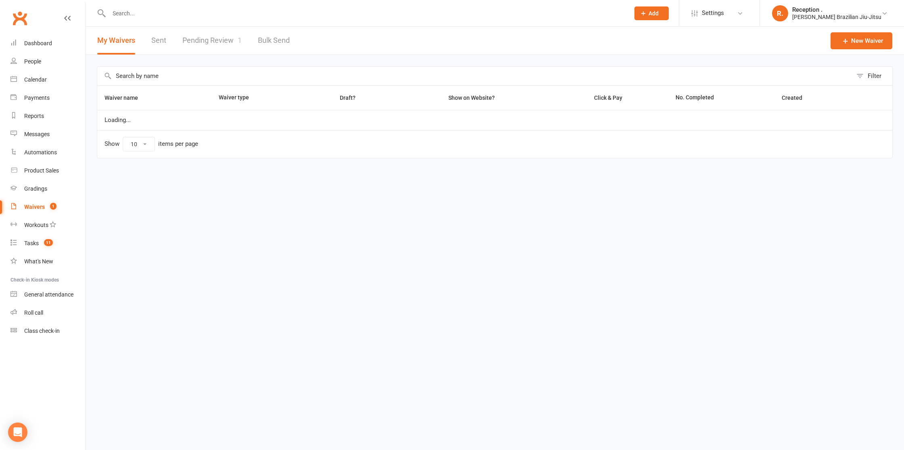
click at [202, 35] on link "Pending Review 1" at bounding box center [211, 41] width 59 height 28
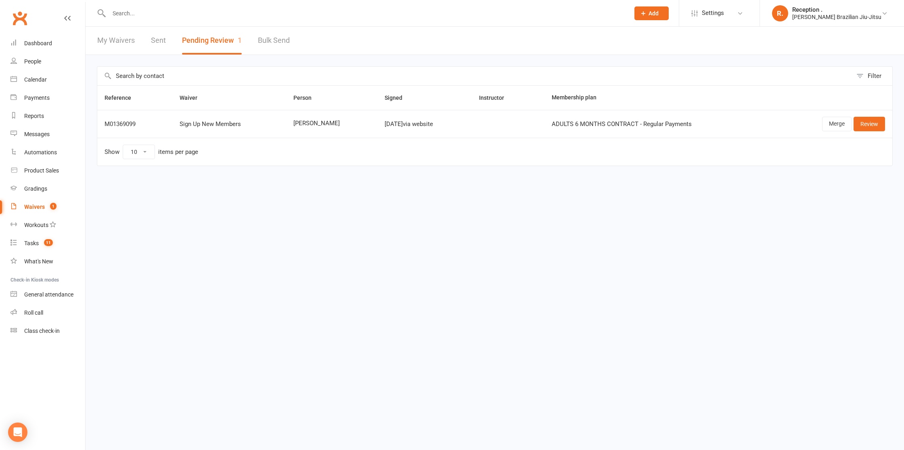
click at [161, 19] on div at bounding box center [360, 13] width 527 height 26
click at [161, 14] on input "text" at bounding box center [365, 13] width 517 height 11
paste input "n.fialele@gmail.com"
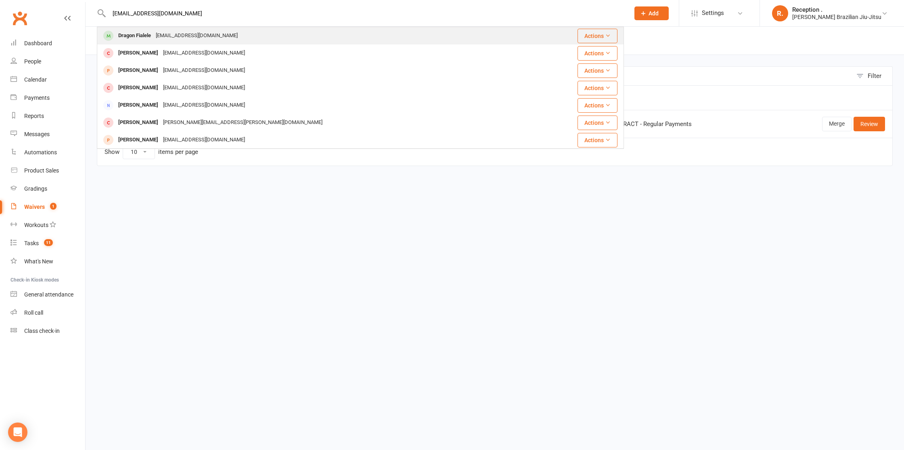
type input "n.fialele@gmail.com"
click at [162, 40] on div "n.fialele@gmail.com" at bounding box center [196, 36] width 87 height 12
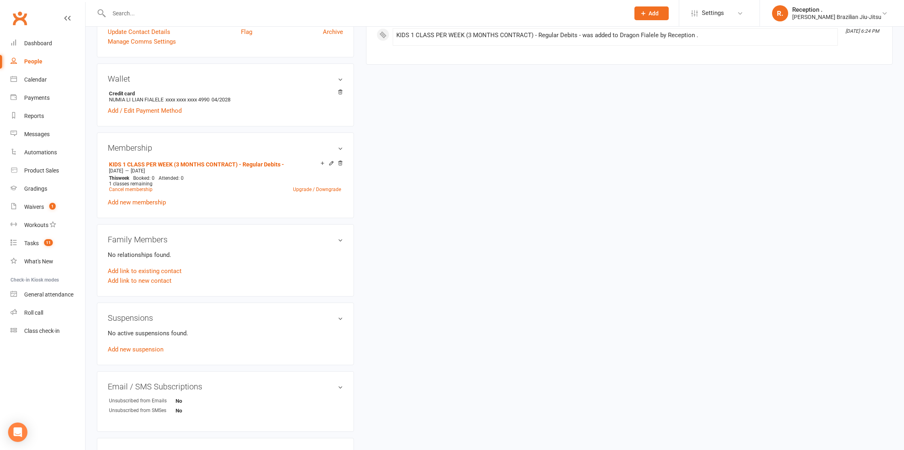
scroll to position [226, 0]
click at [130, 348] on link "Add new suspension" at bounding box center [136, 347] width 56 height 7
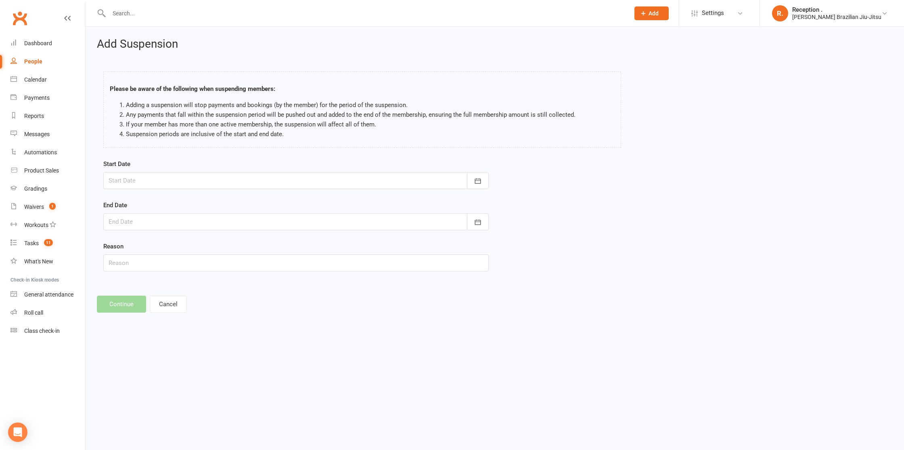
drag, startPoint x: 175, startPoint y: 191, endPoint x: 174, endPoint y: 185, distance: 6.2
click at [175, 191] on form "Start Date October 2025 Sun Mon Tue Wed Thu Fri Sat 40 28 29 30 01 02 03 04 41 …" at bounding box center [295, 215] width 385 height 112
click at [174, 184] on div at bounding box center [295, 180] width 385 height 17
click at [245, 203] on icon "button" at bounding box center [244, 201] width 6 height 6
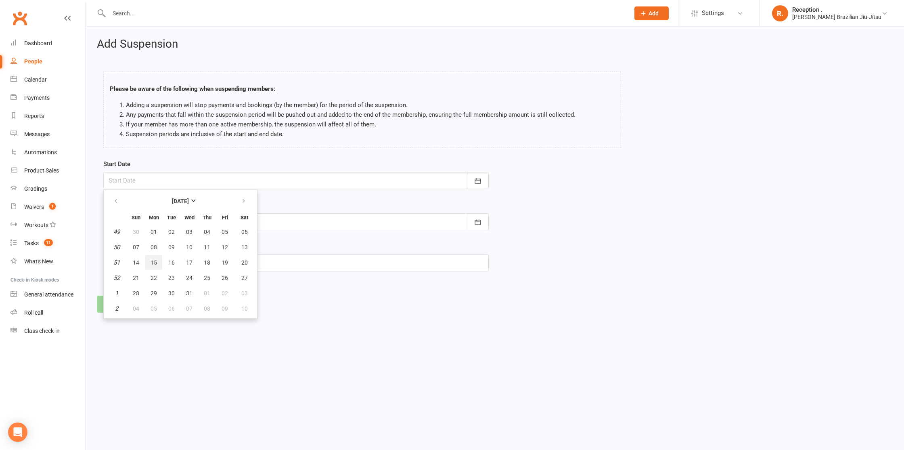
click at [152, 260] on span "15" at bounding box center [154, 262] width 6 height 6
type input "15 Dec 2025"
click at [176, 219] on div at bounding box center [295, 221] width 385 height 17
click at [245, 241] on icon "button" at bounding box center [244, 242] width 6 height 6
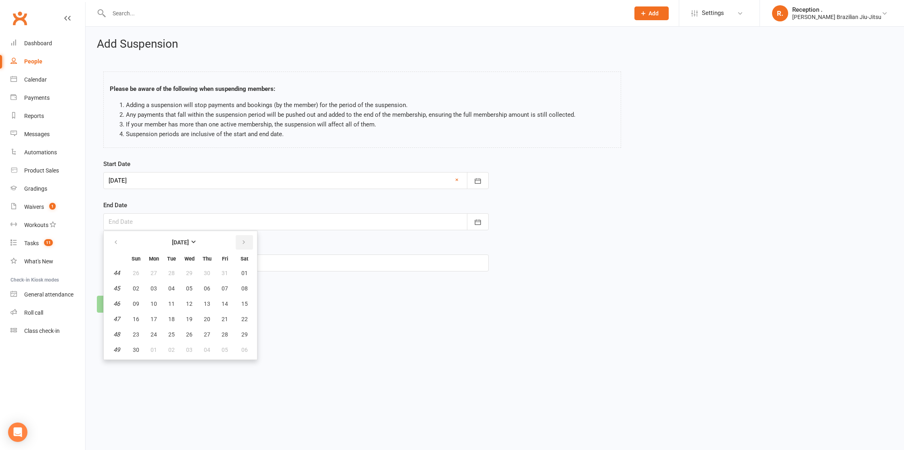
click at [245, 241] on icon "button" at bounding box center [244, 242] width 6 height 6
click at [113, 239] on icon "button" at bounding box center [116, 242] width 6 height 6
click at [154, 287] on span "05" at bounding box center [154, 288] width 6 height 6
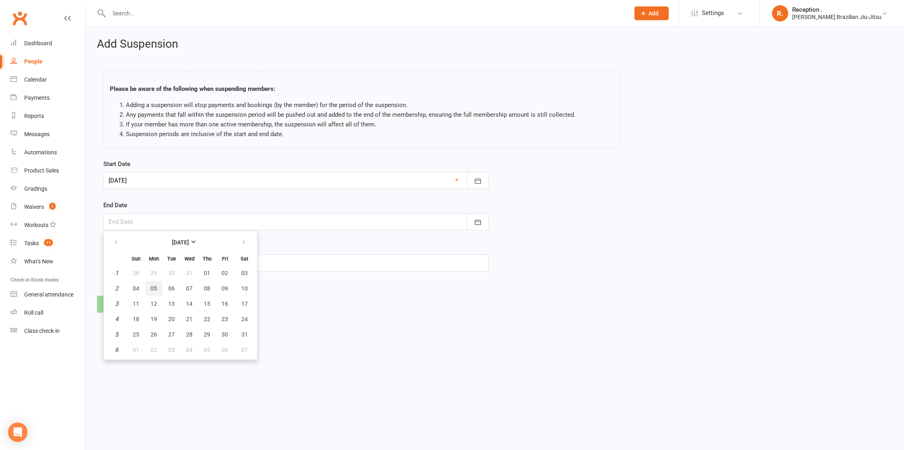
type input "05 Jan 2026"
click at [146, 261] on input "text" at bounding box center [295, 262] width 385 height 17
type input "Holiday"
click at [119, 301] on button "Continue" at bounding box center [121, 303] width 49 height 17
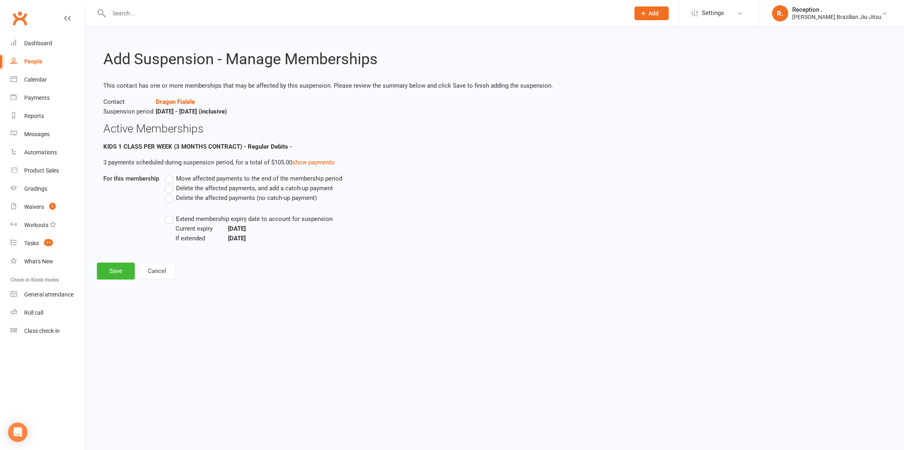
click at [181, 220] on span "Extend membership expiry date to account for suspension" at bounding box center [254, 218] width 157 height 8
click at [170, 214] on input "Extend membership expiry date to account for suspension" at bounding box center [167, 214] width 5 height 0
click at [107, 276] on button "Save" at bounding box center [116, 270] width 38 height 17
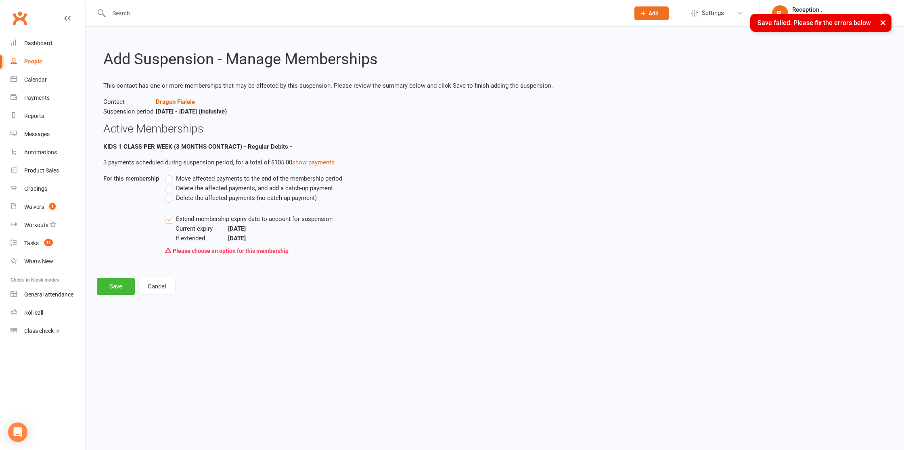
click at [222, 197] on span "Delete the affected payments (no catch-up payment)" at bounding box center [246, 197] width 141 height 8
click at [170, 193] on input "Delete the affected payments (no catch-up payment)" at bounding box center [167, 193] width 5 height 0
click at [24, 13] on link "Clubworx" at bounding box center [20, 18] width 20 height 20
click at [107, 293] on button "Save" at bounding box center [116, 286] width 38 height 17
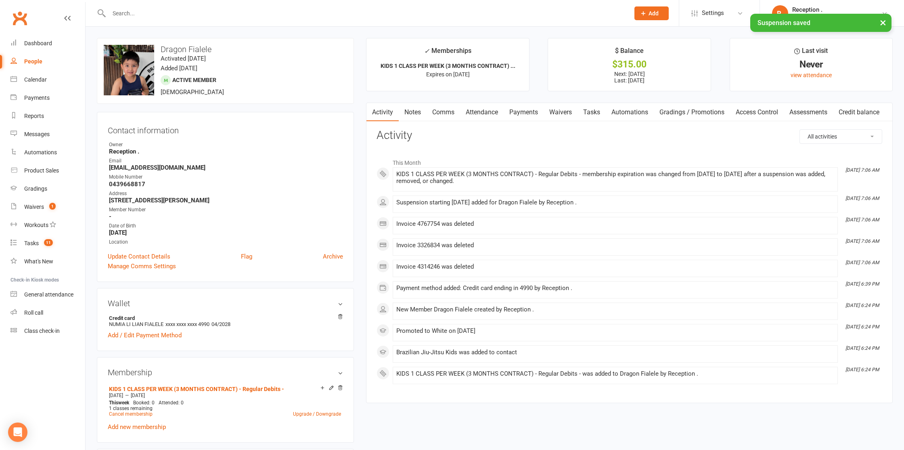
click at [532, 106] on link "Payments" at bounding box center [524, 112] width 40 height 19
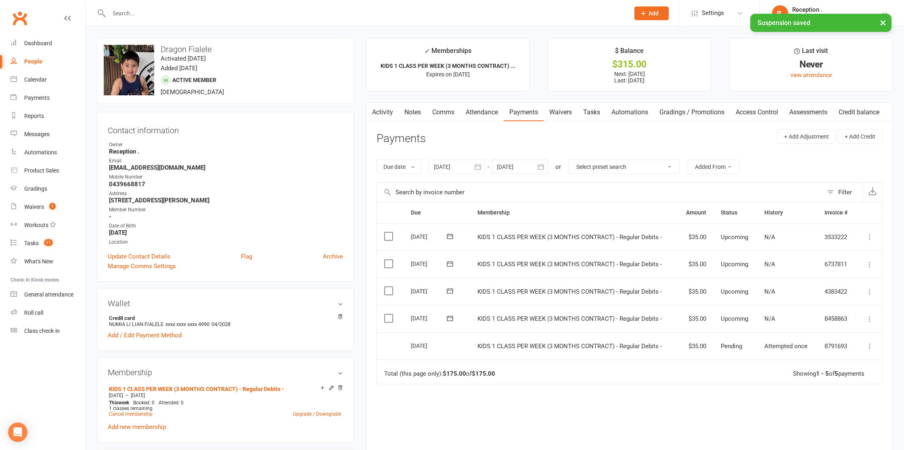
click at [527, 158] on div "Due date Due date Date paid Date failed Date settled 13 Sep 2025 September 2025…" at bounding box center [629, 166] width 506 height 31
drag, startPoint x: 533, startPoint y: 163, endPoint x: 608, endPoint y: 181, distance: 76.9
click at [536, 163] on div "11 Nov 2025 November 2025 Sun Mon Tue Wed Thu Fri Sat 44 26 27 28 29 30 31 01 4…" at bounding box center [519, 166] width 56 height 15
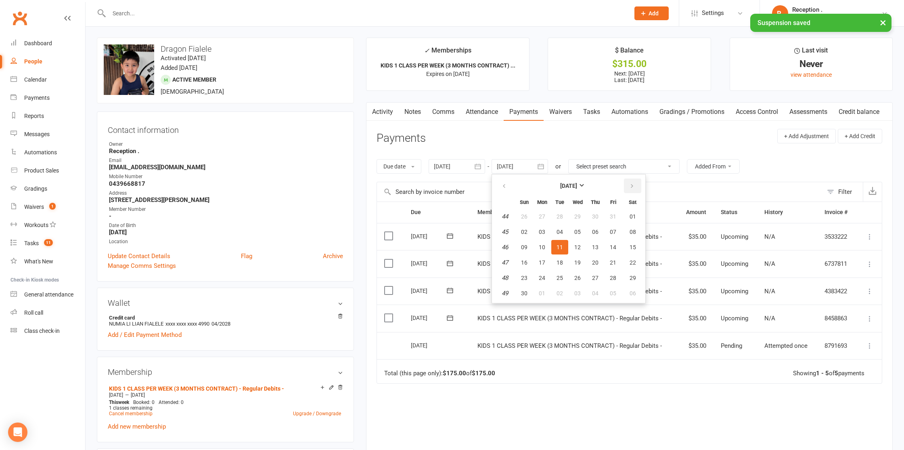
click at [636, 180] on button "button" at bounding box center [632, 185] width 17 height 15
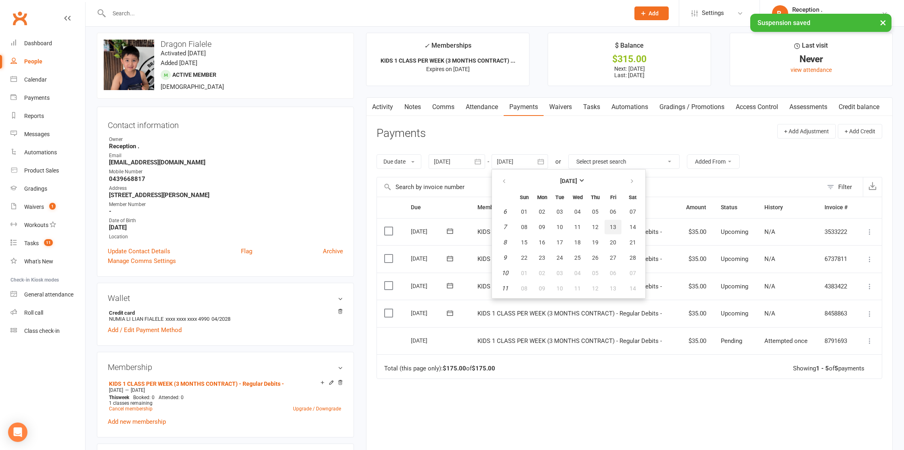
click at [621, 230] on button "13" at bounding box center [612, 227] width 17 height 15
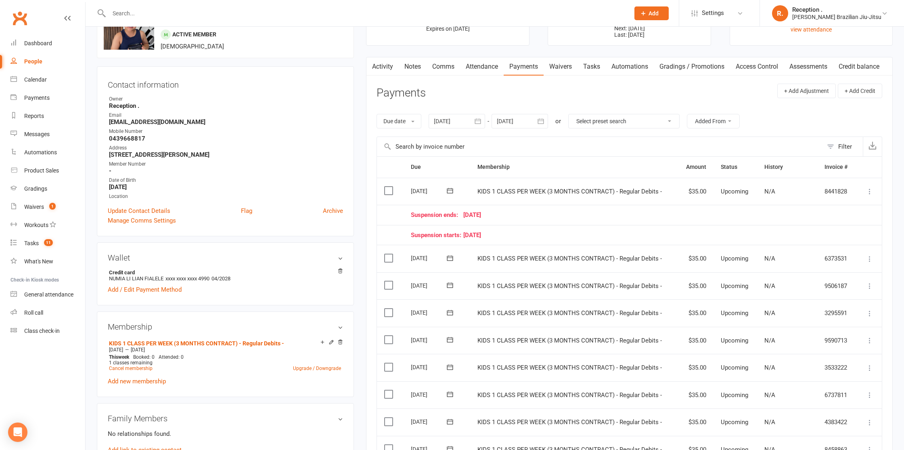
scroll to position [49, 0]
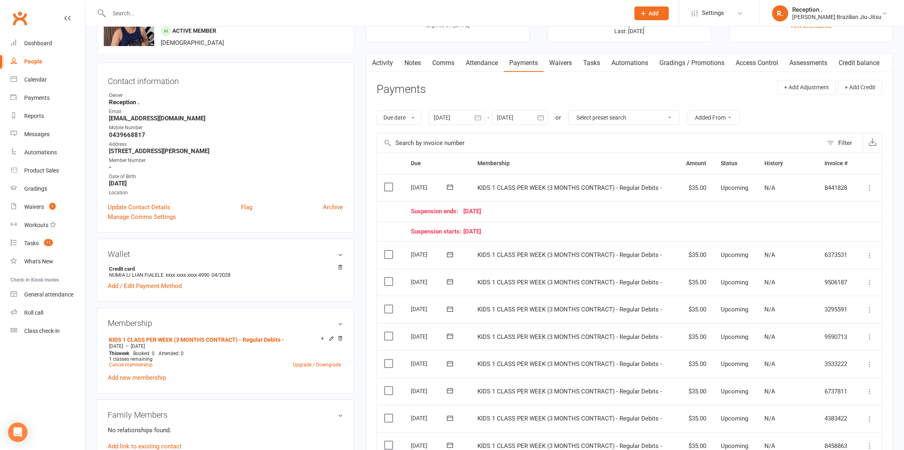
click at [506, 117] on div at bounding box center [519, 117] width 56 height 15
click at [630, 132] on button "button" at bounding box center [632, 137] width 17 height 15
click at [610, 194] on button "17" at bounding box center [612, 198] width 17 height 15
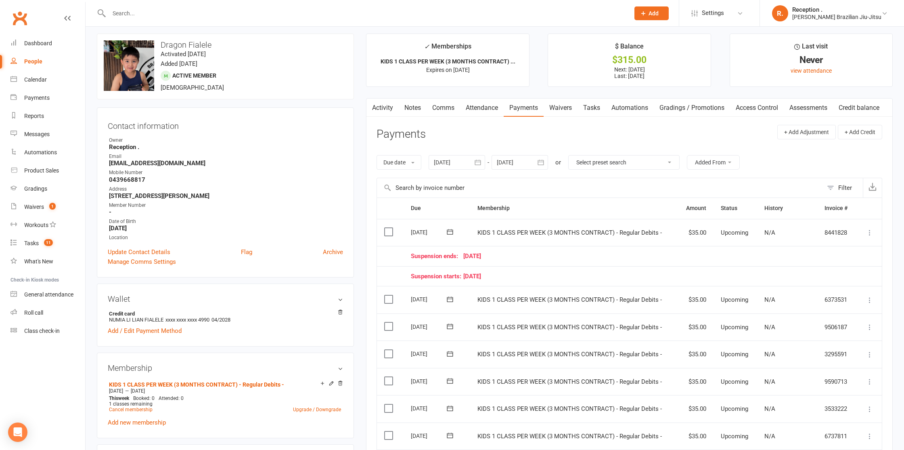
scroll to position [1, 0]
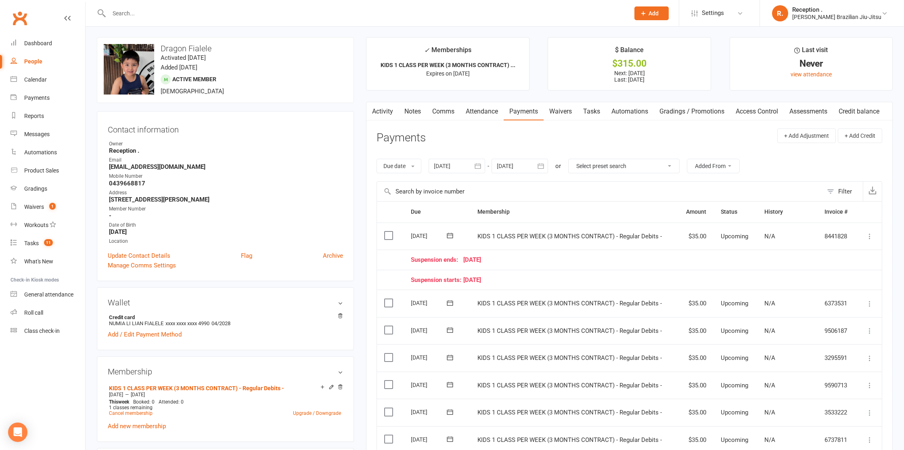
click at [514, 178] on div "Due date Due date Date paid Date failed Date settled 13 Sep 2025 September 2025…" at bounding box center [629, 166] width 506 height 31
click at [512, 169] on div at bounding box center [519, 166] width 56 height 15
click at [632, 183] on icon "button" at bounding box center [632, 185] width 6 height 6
click at [598, 243] on button "14" at bounding box center [595, 246] width 17 height 15
type input "14 May 2026"
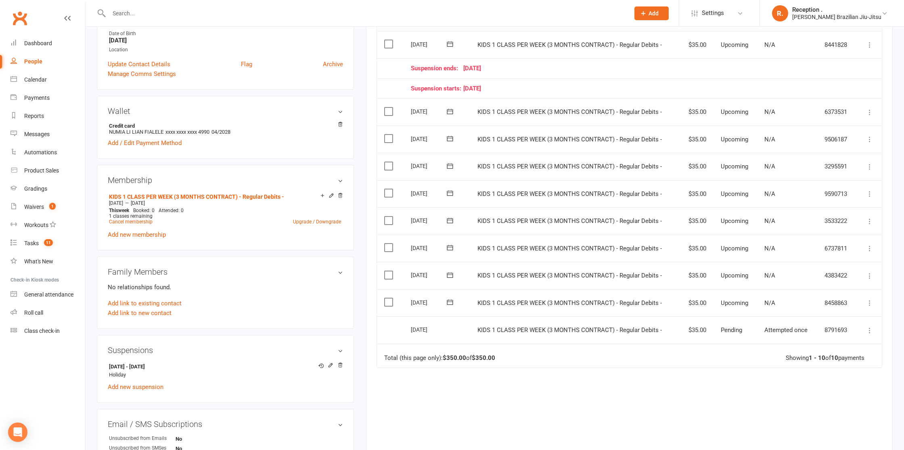
scroll to position [193, 0]
drag, startPoint x: 463, startPoint y: 324, endPoint x: 420, endPoint y: 297, distance: 50.9
click at [420, 297] on table "Due Contact Membership Amount Status History Invoice # Select this 06 Jan 2026 …" at bounding box center [629, 187] width 506 height 358
click at [560, 317] on td "KIDS 1 CLASS PER WEEK (3 MONTHS CONTRACT) - Regular Debits -" at bounding box center [573, 328] width 207 height 27
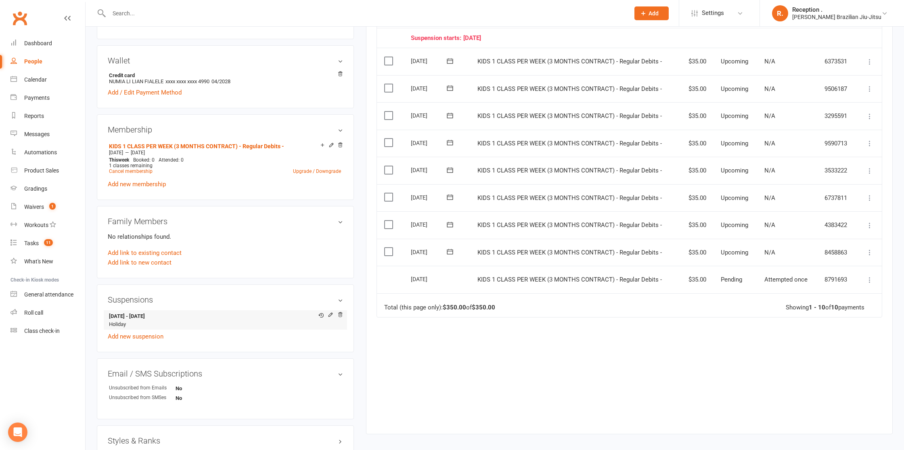
scroll to position [263, 0]
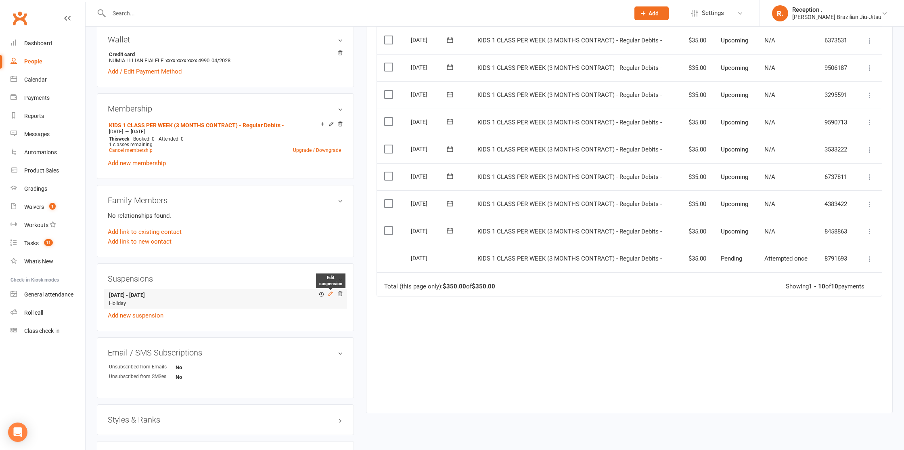
click at [328, 291] on icon at bounding box center [331, 294] width 6 height 6
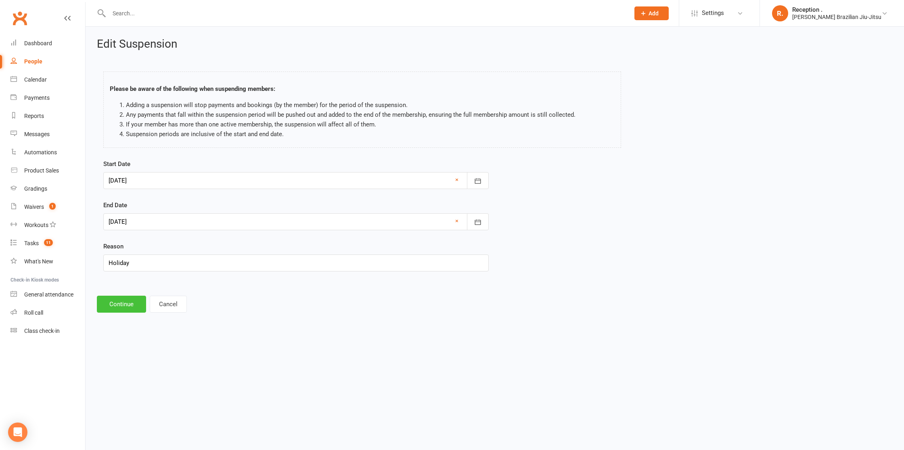
click at [126, 302] on button "Continue" at bounding box center [121, 303] width 49 height 17
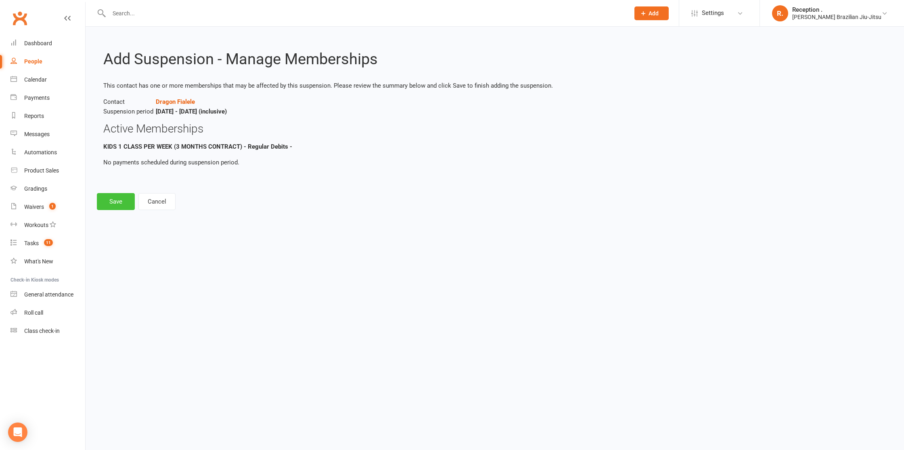
click at [106, 199] on button "Save" at bounding box center [116, 201] width 38 height 17
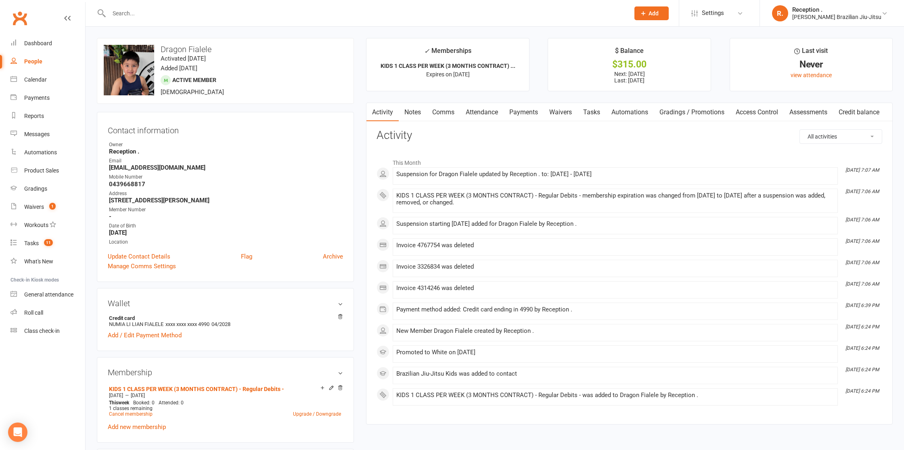
drag, startPoint x: 491, startPoint y: 197, endPoint x: 398, endPoint y: 192, distance: 93.3
click at [398, 192] on div "KIDS 1 CLASS PER WEEK (3 MONTHS CONTRACT) - Regular Debits - membership expirat…" at bounding box center [615, 199] width 438 height 14
click at [572, 203] on div "KIDS 1 CLASS PER WEEK (3 MONTHS CONTRACT) - Regular Debits - membership expirat…" at bounding box center [615, 199] width 438 height 14
click at [496, 115] on link "Attendance" at bounding box center [482, 112] width 44 height 19
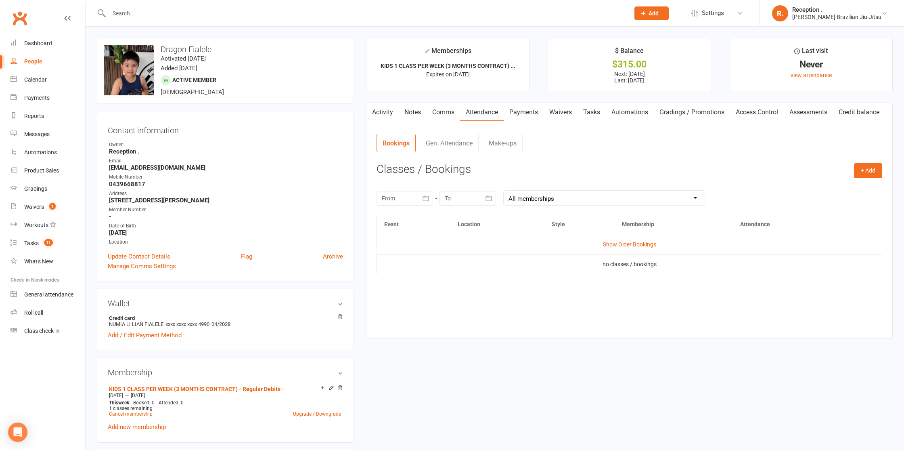
click at [531, 113] on link "Payments" at bounding box center [524, 112] width 40 height 19
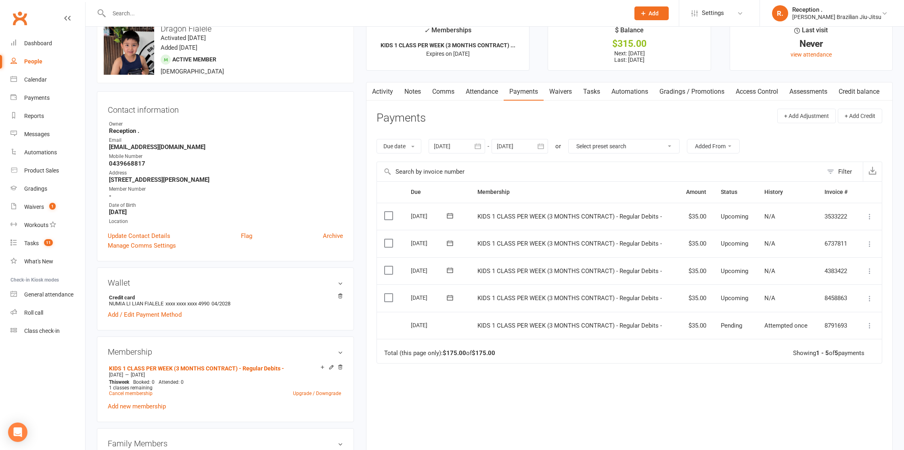
scroll to position [26, 0]
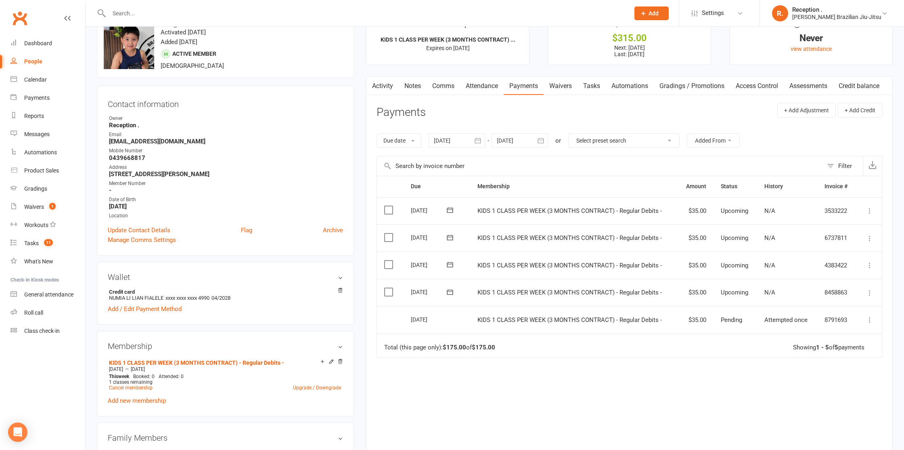
click at [525, 139] on div at bounding box center [519, 140] width 56 height 15
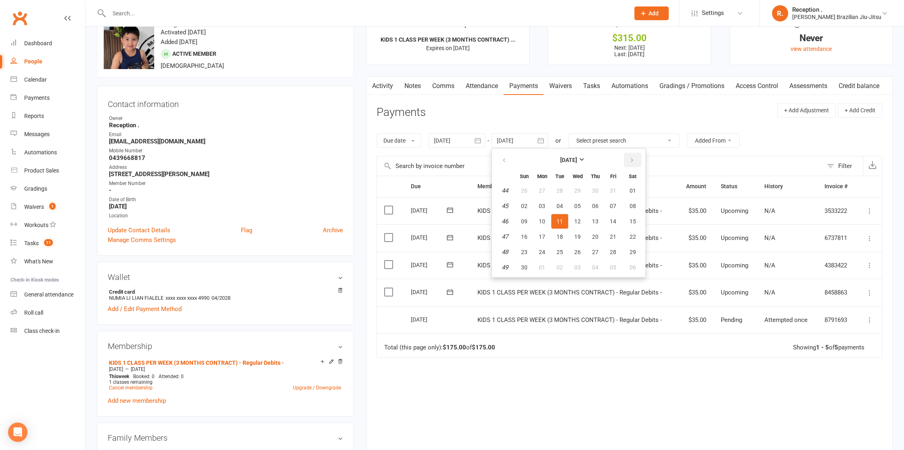
click at [634, 157] on icon "button" at bounding box center [632, 160] width 6 height 6
click at [620, 199] on button "13" at bounding box center [612, 206] width 17 height 15
type input "13 Feb 2026"
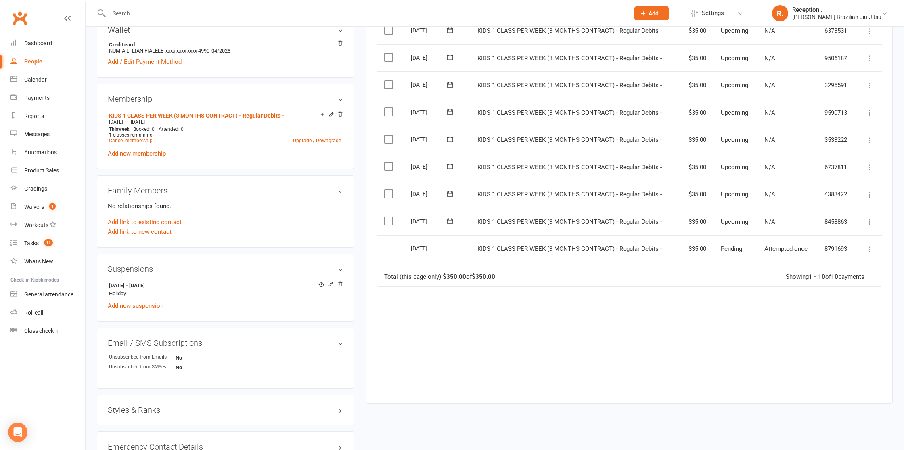
scroll to position [300, 0]
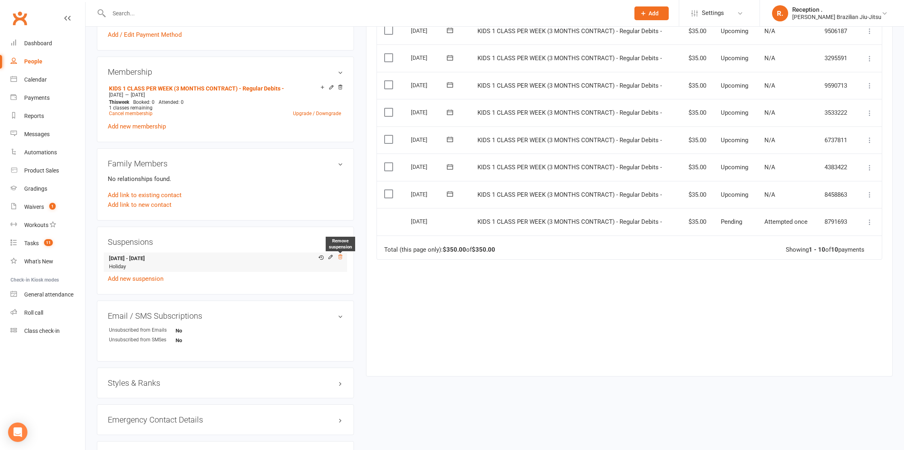
click at [341, 255] on icon at bounding box center [341, 256] width 4 height 4
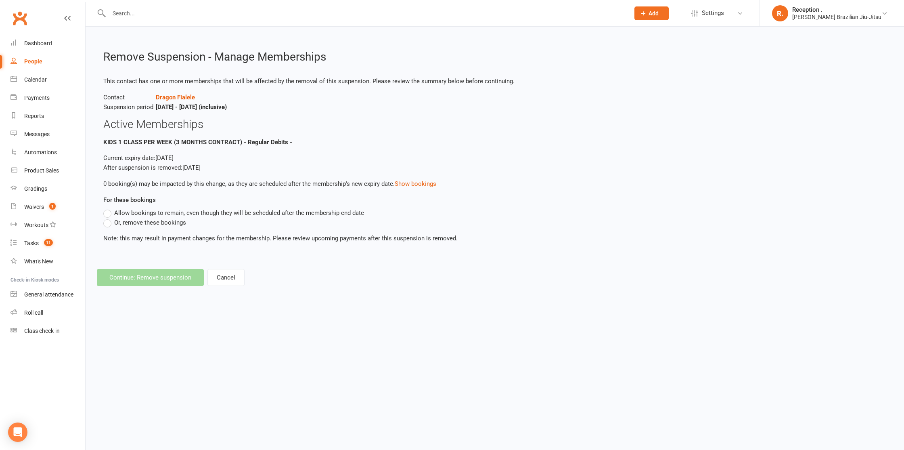
click at [170, 223] on span "Or, remove these bookings" at bounding box center [150, 221] width 72 height 8
click at [109, 217] on input "Or, remove these bookings" at bounding box center [105, 217] width 5 height 0
click at [167, 213] on span "Allow bookings to remain, even though they will be scheduled after the membersh…" at bounding box center [239, 212] width 250 height 8
click at [109, 208] on input "Allow bookings to remain, even though they will be scheduled after the membersh…" at bounding box center [105, 208] width 5 height 0
click at [163, 224] on span "Or, remove these bookings" at bounding box center [150, 221] width 72 height 8
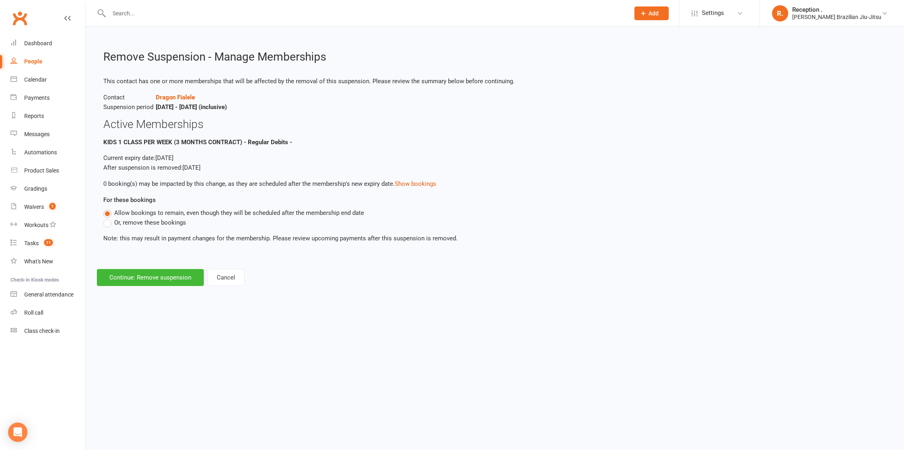
click at [109, 217] on input "Or, remove these bookings" at bounding box center [105, 217] width 5 height 0
click at [137, 210] on span "Allow bookings to remain, even though they will be scheduled after the membersh…" at bounding box center [239, 212] width 250 height 8
click at [109, 208] on input "Allow bookings to remain, even though they will be scheduled after the membersh…" at bounding box center [105, 208] width 5 height 0
click at [139, 225] on span "Or, remove these bookings" at bounding box center [150, 221] width 72 height 8
click at [109, 217] on input "Or, remove these bookings" at bounding box center [105, 217] width 5 height 0
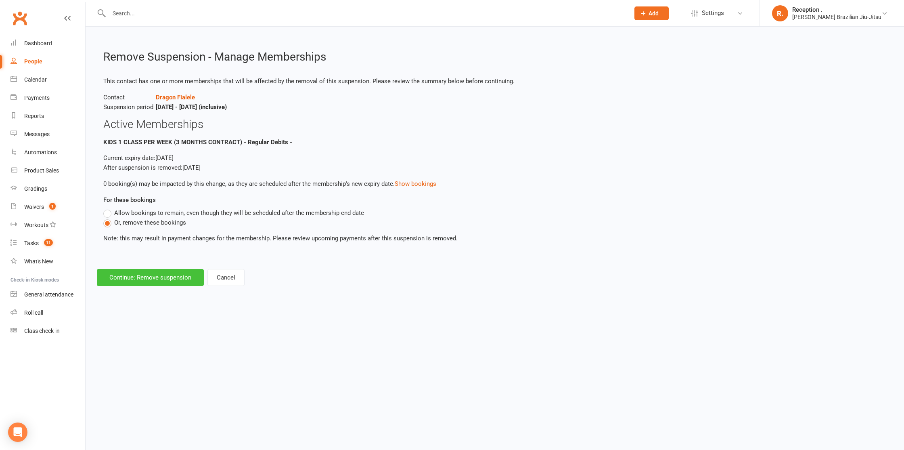
click at [139, 276] on button "Continue: Remove suspension" at bounding box center [150, 277] width 107 height 17
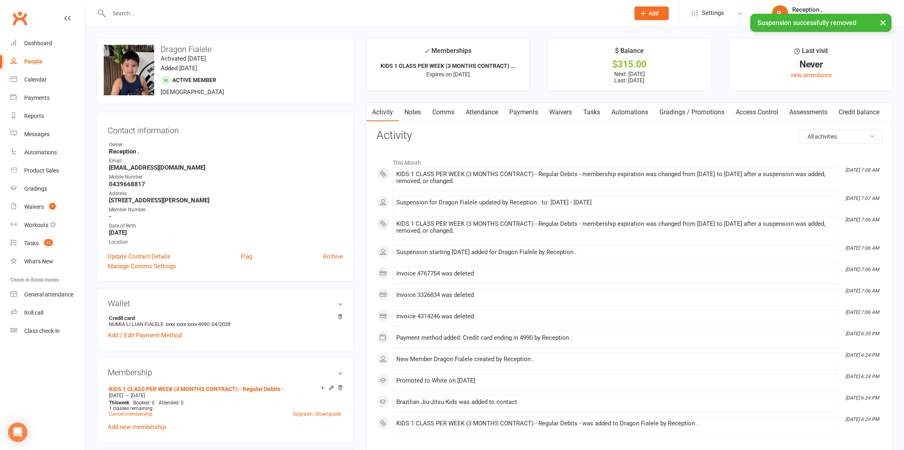
click at [558, 107] on link "Waivers" at bounding box center [561, 112] width 34 height 19
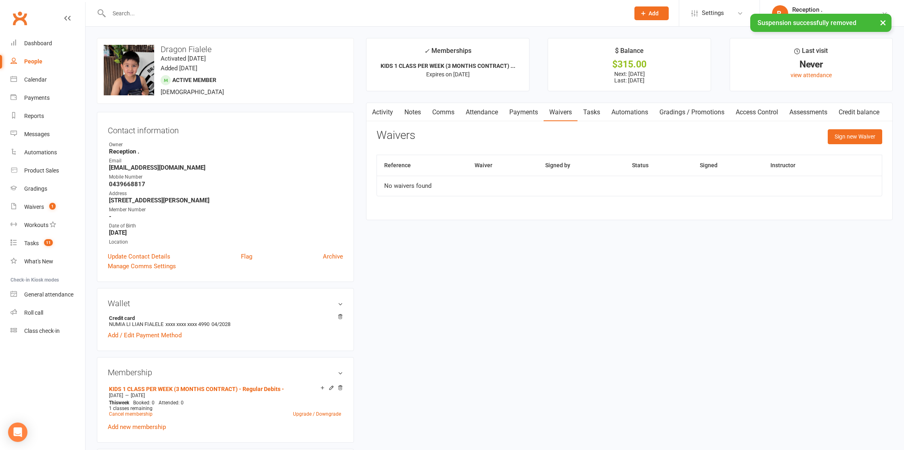
click at [525, 113] on link "Payments" at bounding box center [524, 112] width 40 height 19
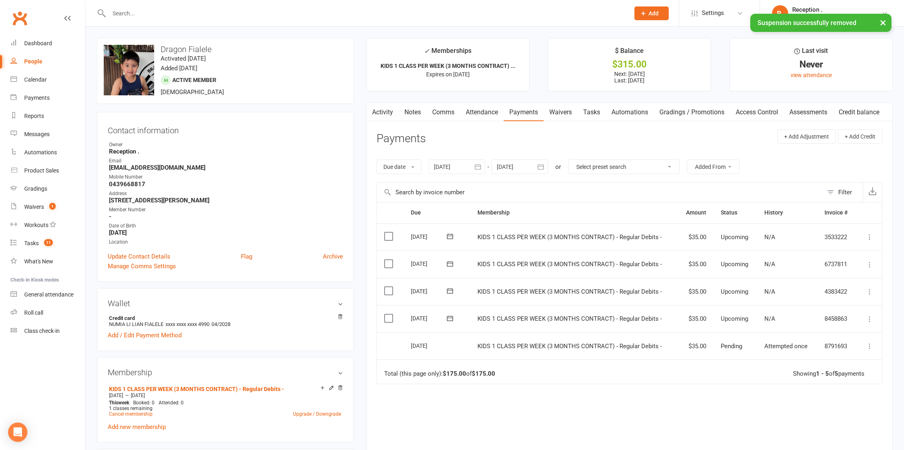
click at [525, 168] on div at bounding box center [519, 166] width 56 height 15
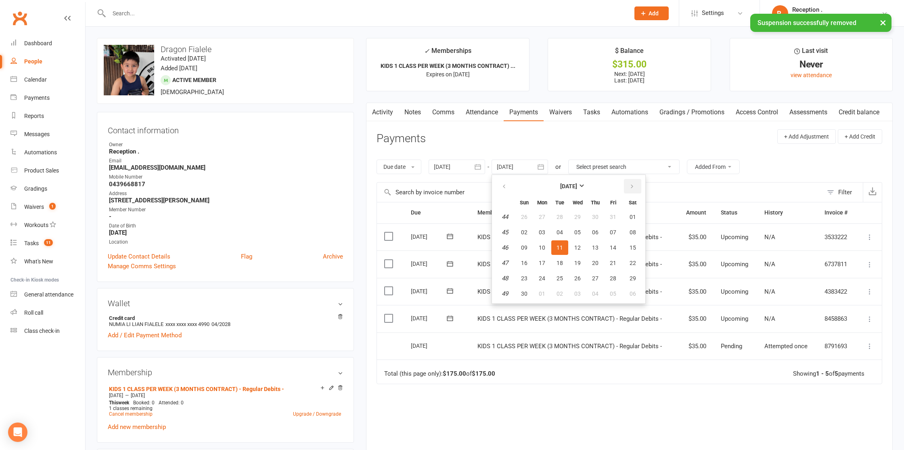
click at [635, 181] on button "button" at bounding box center [632, 186] width 17 height 15
click at [631, 249] on span "21" at bounding box center [632, 247] width 6 height 6
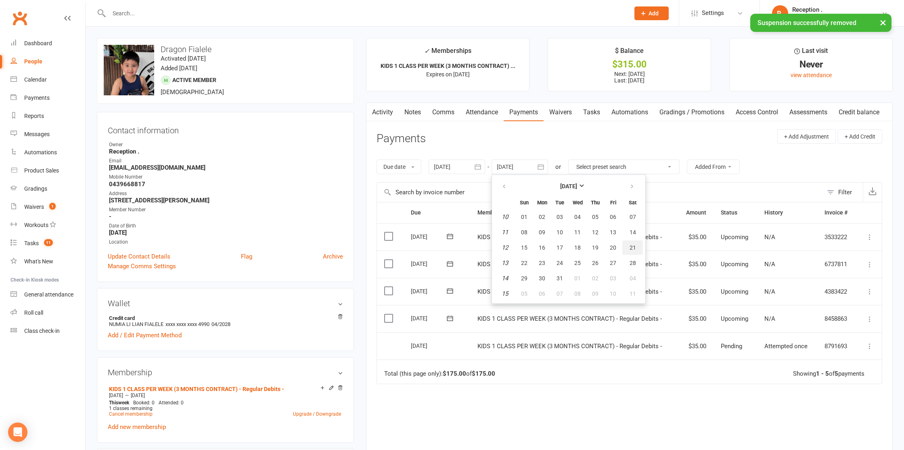
type input "21 Mar 2026"
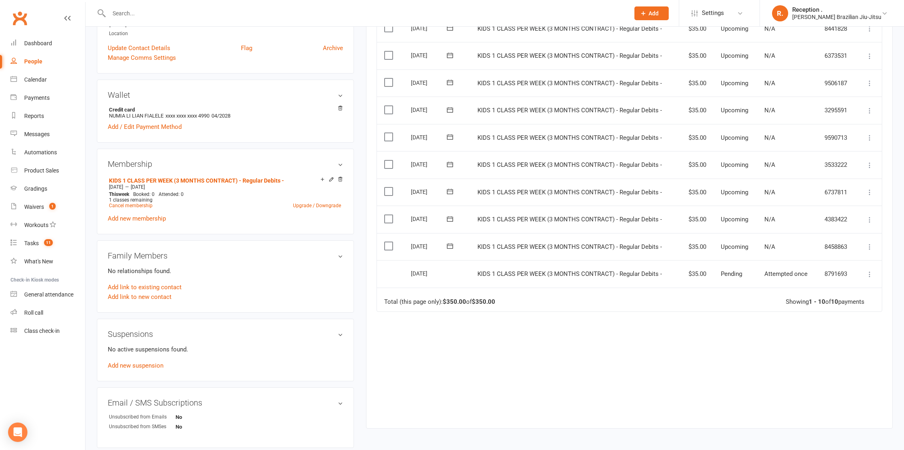
scroll to position [210, 0]
click at [144, 362] on link "Add new suspension" at bounding box center [136, 363] width 56 height 7
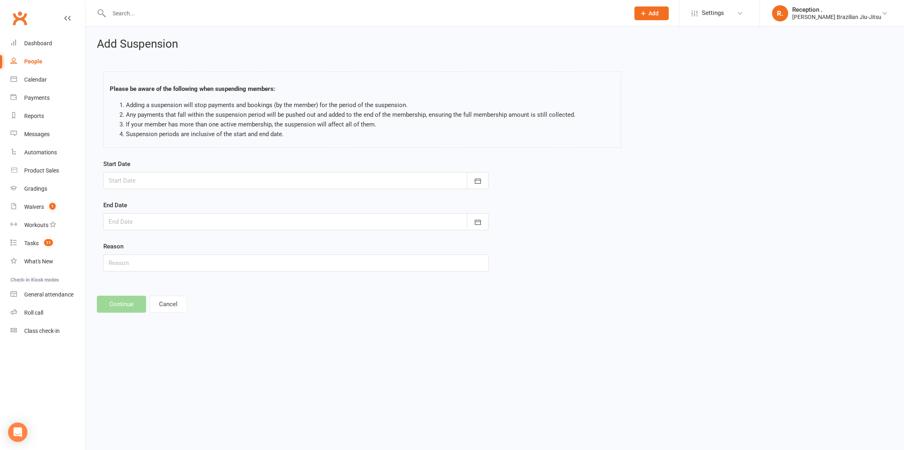
click at [170, 185] on div at bounding box center [295, 180] width 385 height 17
click at [247, 199] on button "button" at bounding box center [244, 201] width 17 height 15
click at [158, 262] on button "15" at bounding box center [153, 262] width 17 height 15
type input "15 Dec 2025"
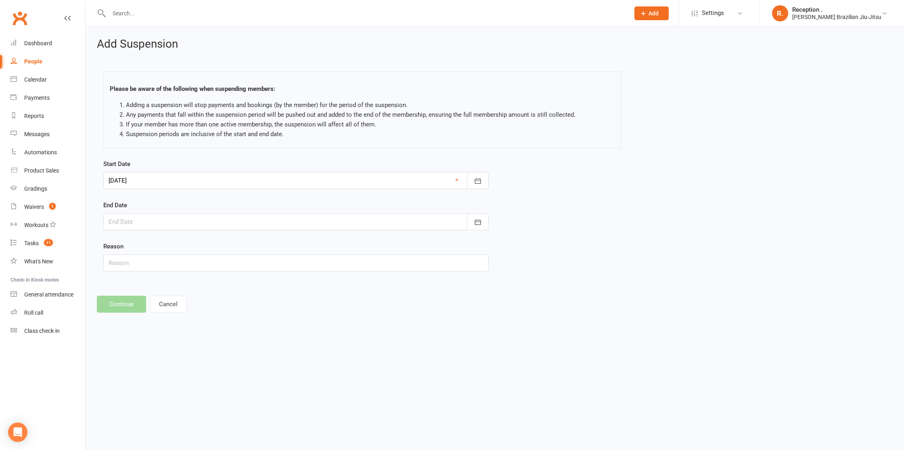
click at [148, 219] on div at bounding box center [295, 221] width 385 height 17
click at [248, 243] on button "button" at bounding box center [244, 242] width 17 height 15
click at [154, 292] on button "05" at bounding box center [153, 288] width 17 height 15
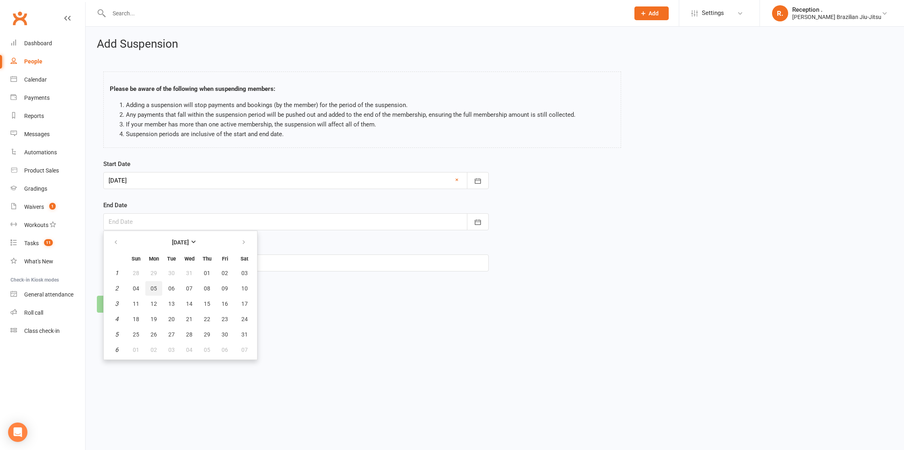
type input "05 Jan 2026"
click at [128, 283] on div "Add Suspension Please be aware of the following when suspending members: Adding…" at bounding box center [495, 175] width 818 height 297
click at [132, 270] on div "Start Date 15 Dec 2025 December 2025 Sun Mon Tue Wed Thu Fri Sat 49 30 01 02 03…" at bounding box center [295, 220] width 397 height 123
type input "Holiday"
click at [121, 303] on button "Continue" at bounding box center [121, 303] width 49 height 17
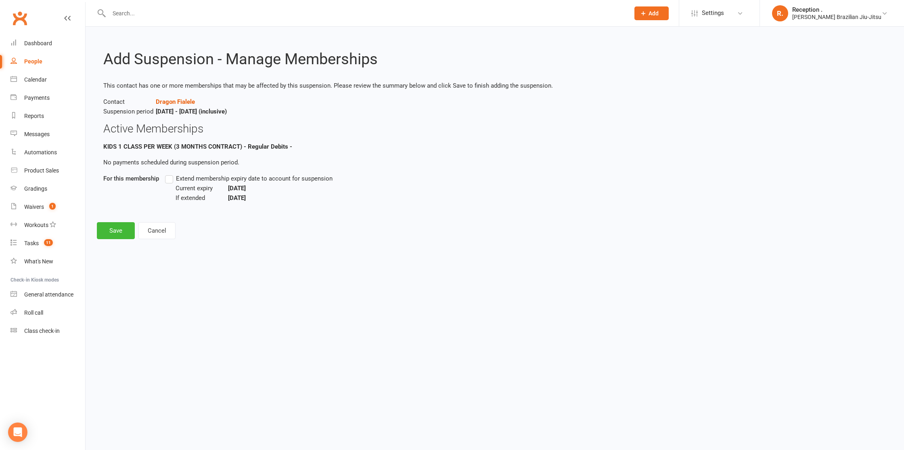
click at [207, 179] on span "Extend membership expiry date to account for suspension" at bounding box center [254, 178] width 157 height 8
click at [170, 174] on input "Extend membership expiry date to account for suspension" at bounding box center [167, 174] width 5 height 0
click at [122, 230] on button "Save" at bounding box center [116, 230] width 38 height 17
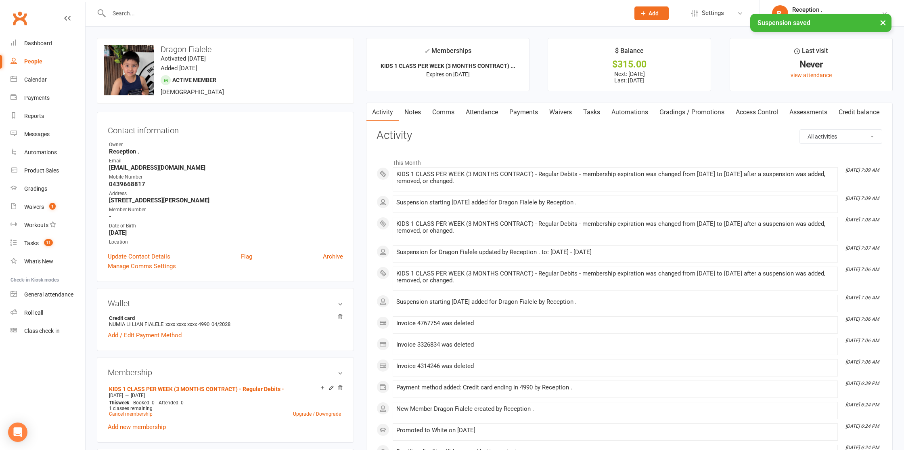
click at [526, 111] on link "Payments" at bounding box center [524, 112] width 40 height 19
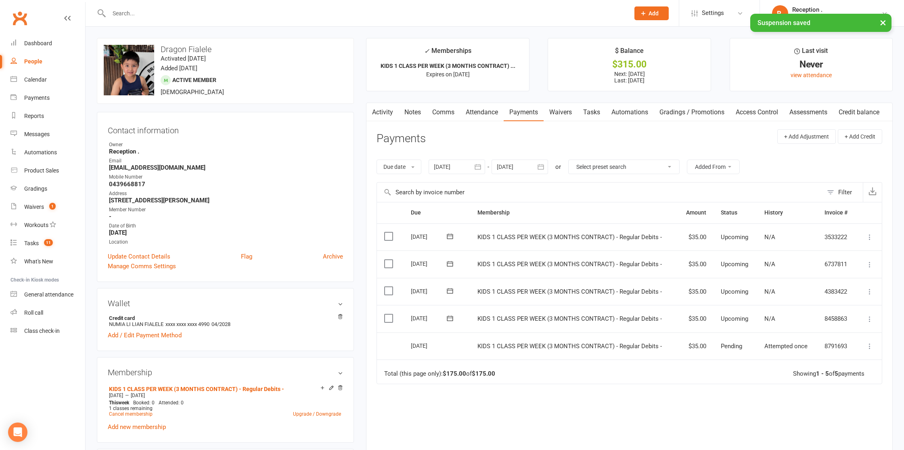
click at [522, 163] on div at bounding box center [519, 166] width 56 height 15
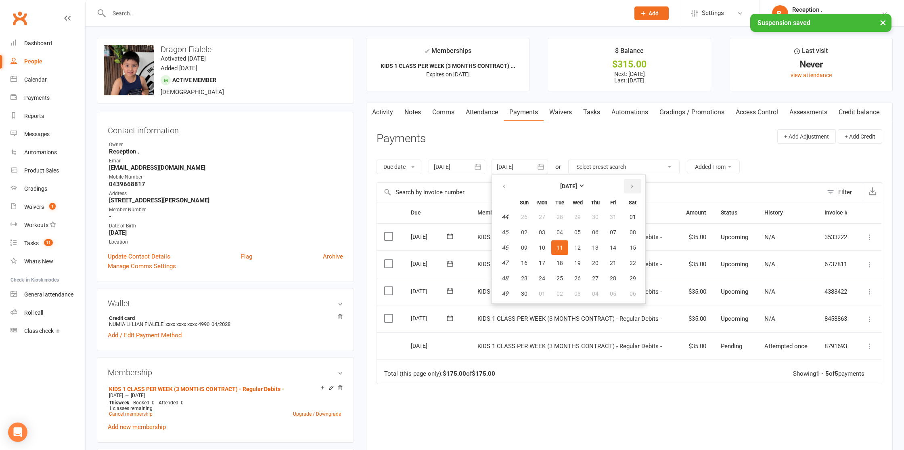
click at [631, 186] on icon "button" at bounding box center [632, 186] width 6 height 6
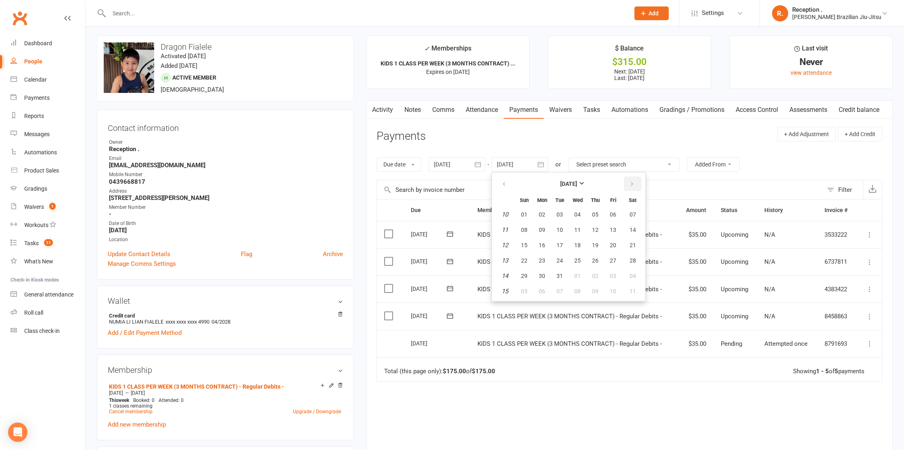
click at [634, 190] on button "button" at bounding box center [632, 183] width 17 height 15
click at [613, 233] on button "10" at bounding box center [612, 229] width 17 height 15
type input "10 Apr 2026"
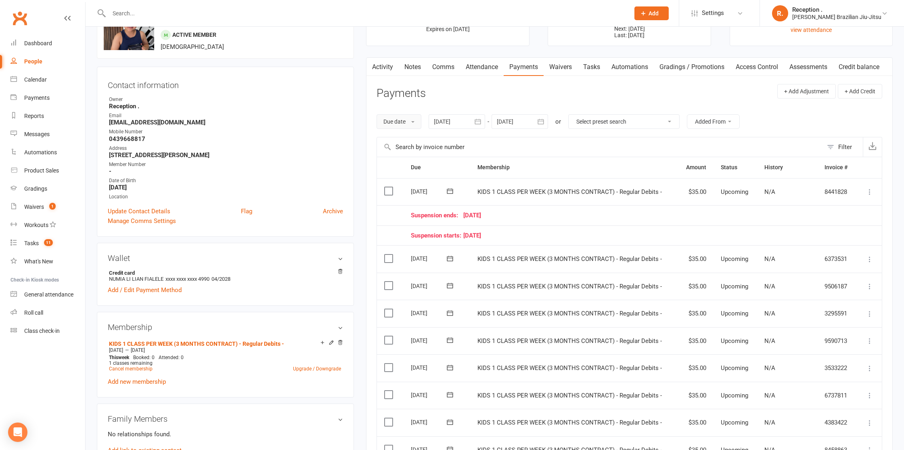
scroll to position [11, 0]
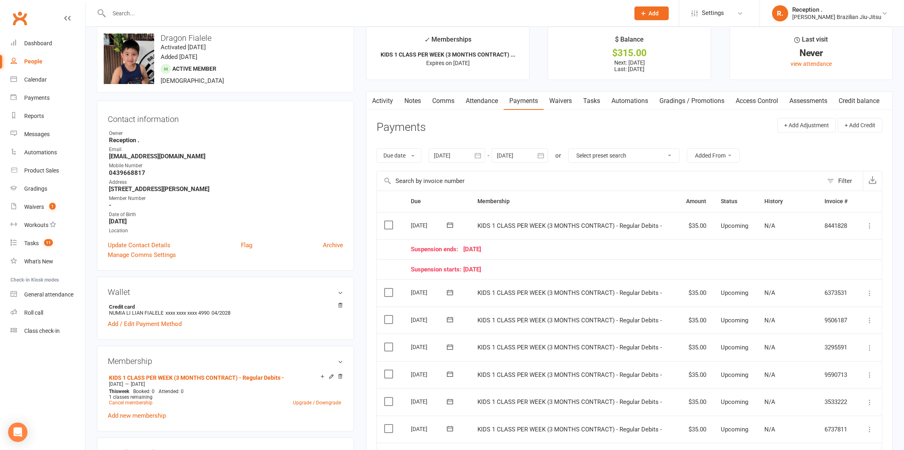
click at [393, 108] on link "Activity" at bounding box center [382, 101] width 32 height 19
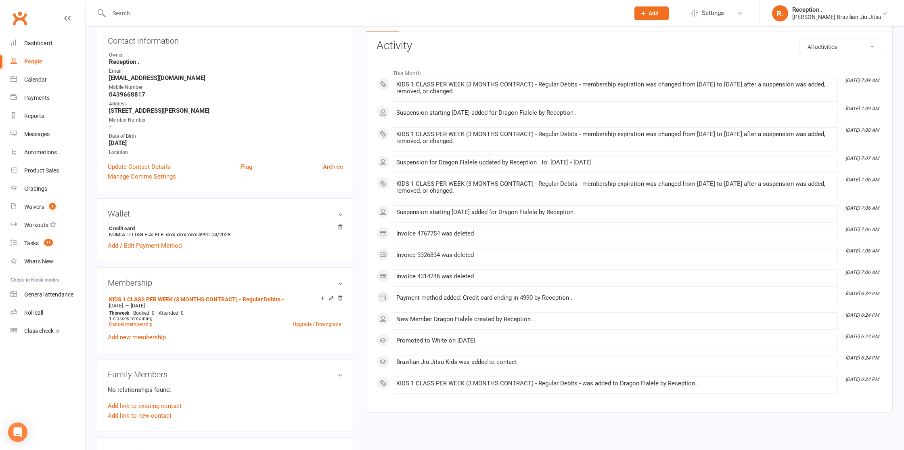
scroll to position [84, 0]
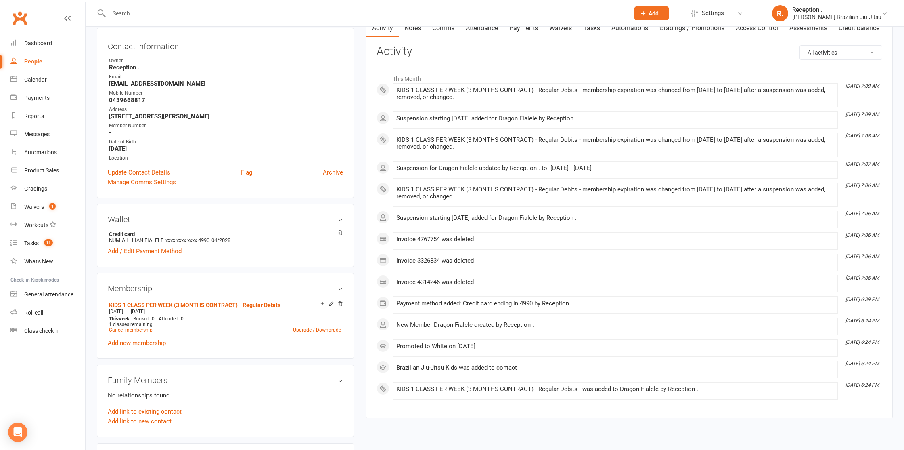
drag, startPoint x: 581, startPoint y: 155, endPoint x: 419, endPoint y: 136, distance: 163.0
click at [419, 136] on li "Oct 14, 7:08 AM KIDS 1 CLASS PER WEEK (3 MONTHS CONTRACT) - Regular Debits - me…" at bounding box center [615, 145] width 445 height 24
click at [531, 151] on div "KIDS 1 CLASS PER WEEK (3 MONTHS CONTRACT) - Regular Debits - membership expirat…" at bounding box center [615, 144] width 438 height 17
drag, startPoint x: 454, startPoint y: 149, endPoint x: 385, endPoint y: 134, distance: 70.9
click at [393, 134] on li "Oct 14, 7:08 AM KIDS 1 CLASS PER WEEK (3 MONTHS CONTRACT) - Regular Debits - me…" at bounding box center [615, 145] width 445 height 24
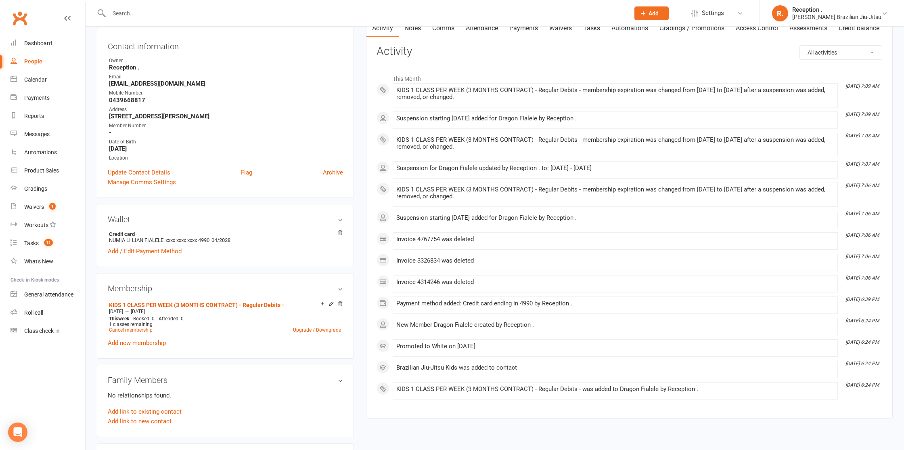
click at [506, 161] on li "Oct 14, 7:07 AM Suspension for Dragon Fialele updated by Reception . to: 15 Dec…" at bounding box center [615, 169] width 445 height 17
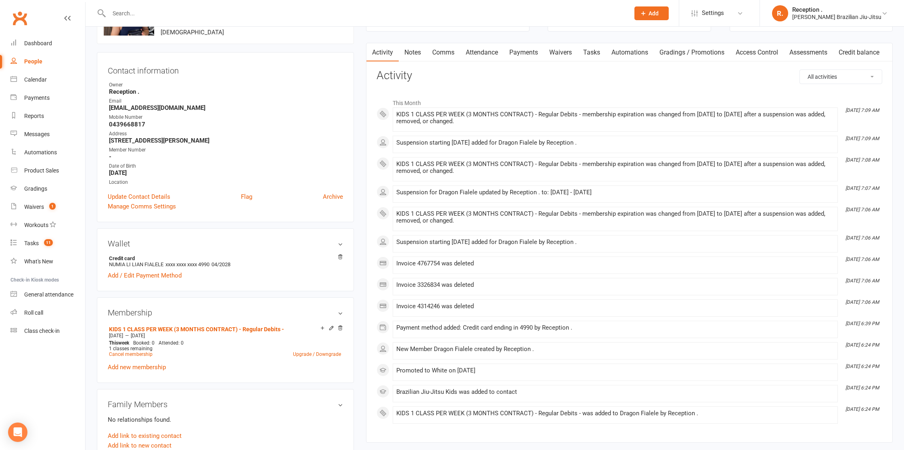
scroll to position [0, 0]
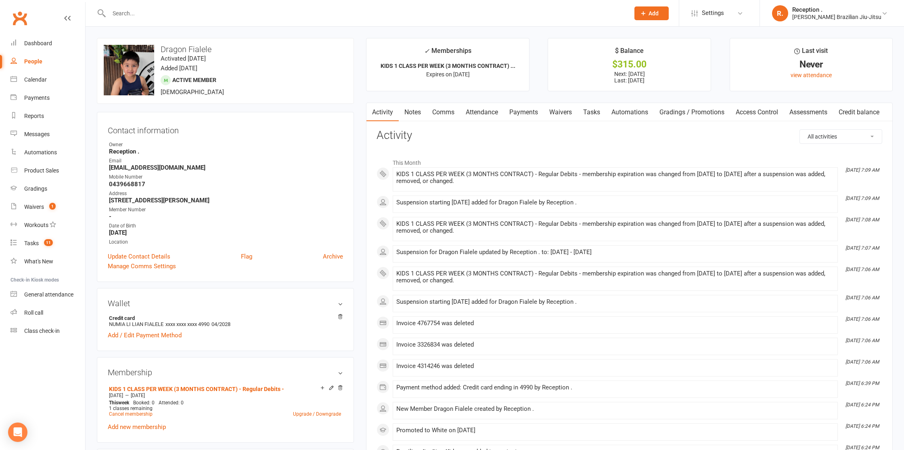
click at [473, 123] on div "Activity Notes Comms Attendance Payments Waivers Tasks Automations Gradings / P…" at bounding box center [629, 302] width 527 height 400
click at [537, 112] on link "Payments" at bounding box center [524, 112] width 40 height 19
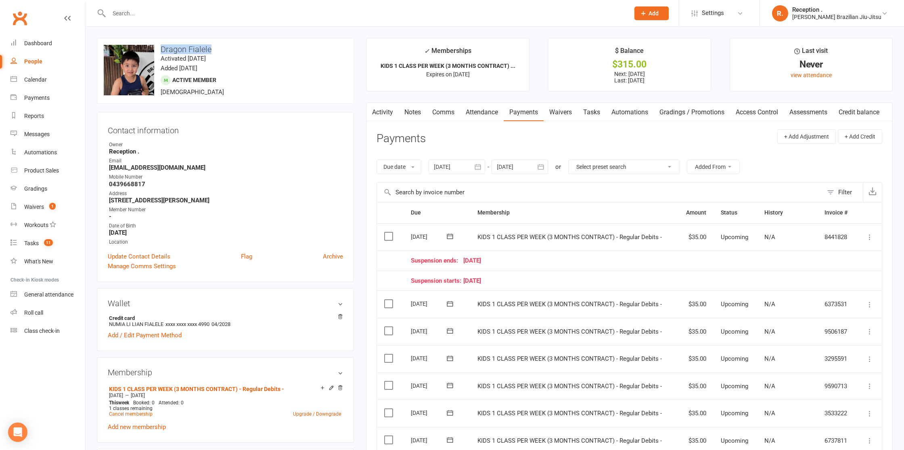
drag, startPoint x: 225, startPoint y: 52, endPoint x: 159, endPoint y: 49, distance: 66.2
click at [159, 49] on h3 "Dragon Fialele" at bounding box center [225, 49] width 243 height 9
copy h3 "Dragon Fialele"
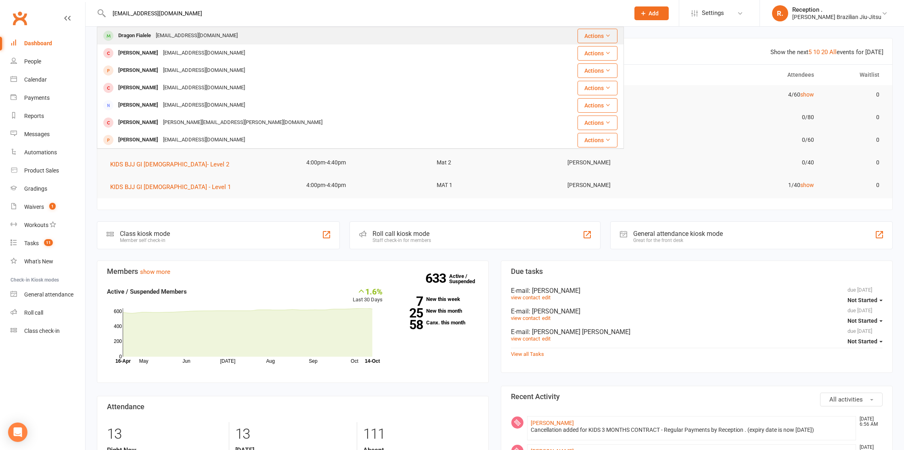
type input "[EMAIL_ADDRESS][DOMAIN_NAME]"
click at [153, 37] on div "Dragon Fialele" at bounding box center [135, 36] width 38 height 12
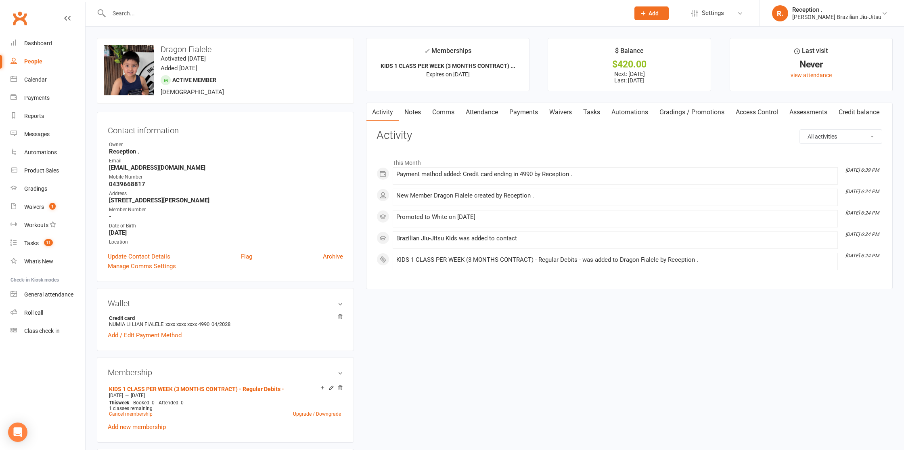
click at [516, 113] on link "Payments" at bounding box center [524, 112] width 40 height 19
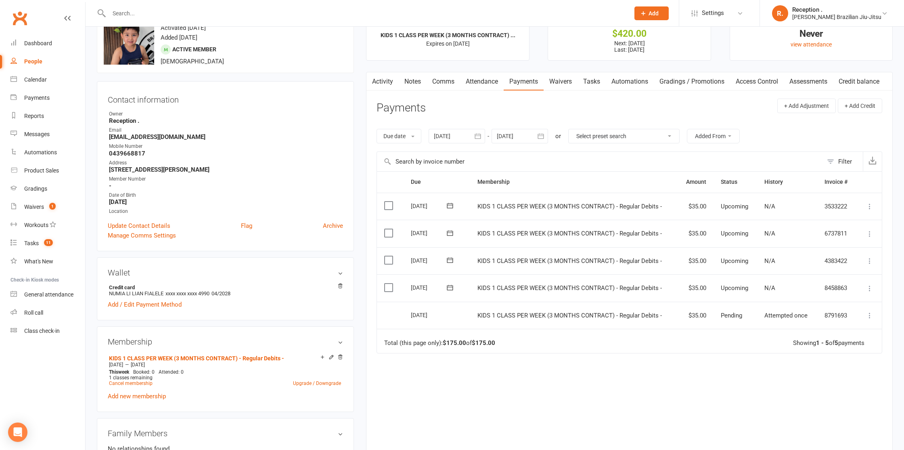
scroll to position [32, 0]
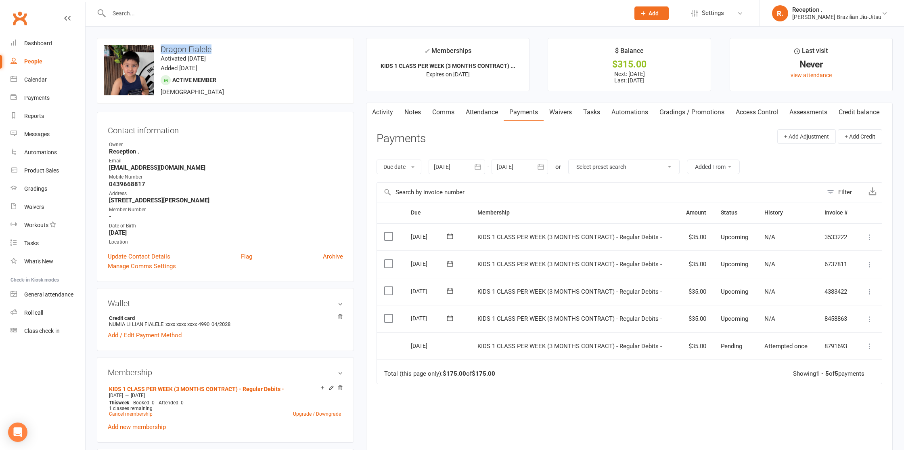
drag, startPoint x: 208, startPoint y: 48, endPoint x: 157, endPoint y: 51, distance: 51.3
click at [157, 51] on h3 "Dragon Fialele" at bounding box center [225, 49] width 243 height 9
copy h3 "Dragon Fialele"
click at [26, 16] on link "Clubworx" at bounding box center [20, 18] width 20 height 20
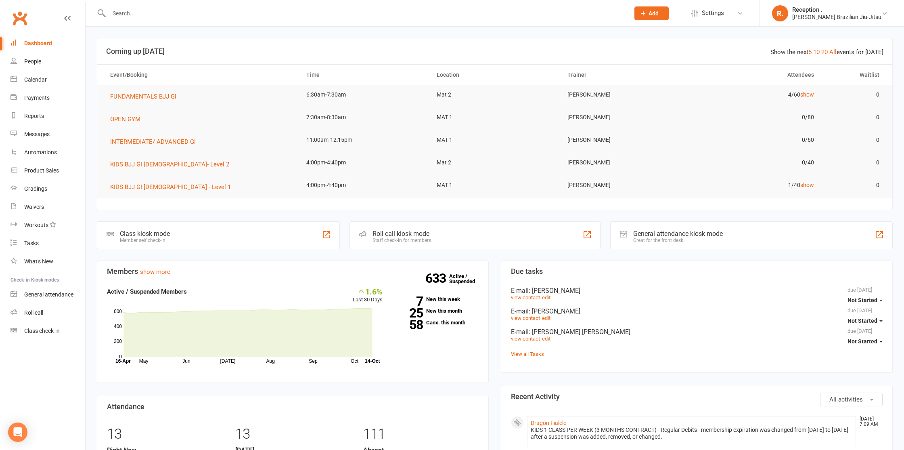
click at [211, 11] on input "text" at bounding box center [365, 13] width 517 height 11
paste input "Dragon Fialele"
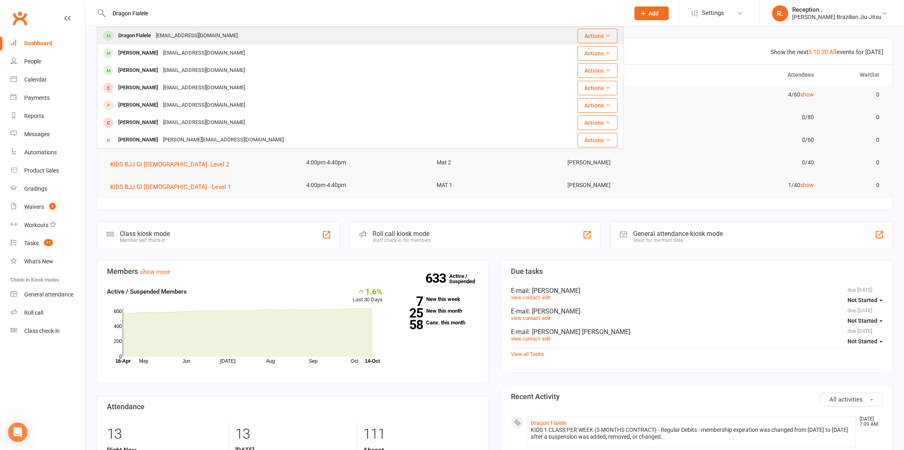
type input "Dragon Fialele"
click at [199, 36] on div "[EMAIL_ADDRESS][DOMAIN_NAME]" at bounding box center [196, 36] width 87 height 12
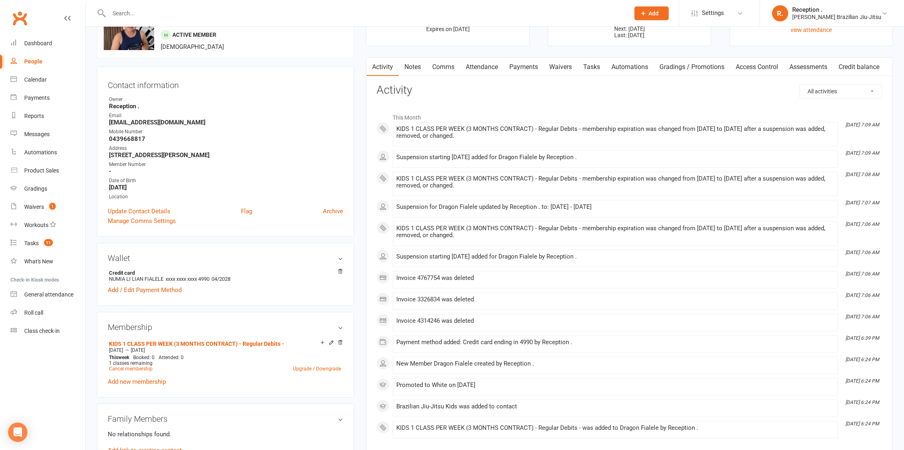
scroll to position [45, 0]
click at [539, 67] on link "Payments" at bounding box center [524, 67] width 40 height 19
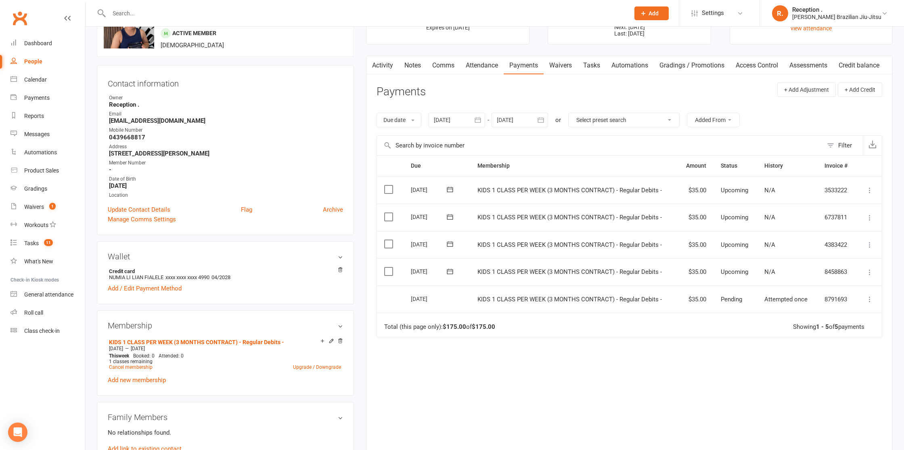
scroll to position [46, 0]
click at [510, 122] on div at bounding box center [519, 120] width 56 height 15
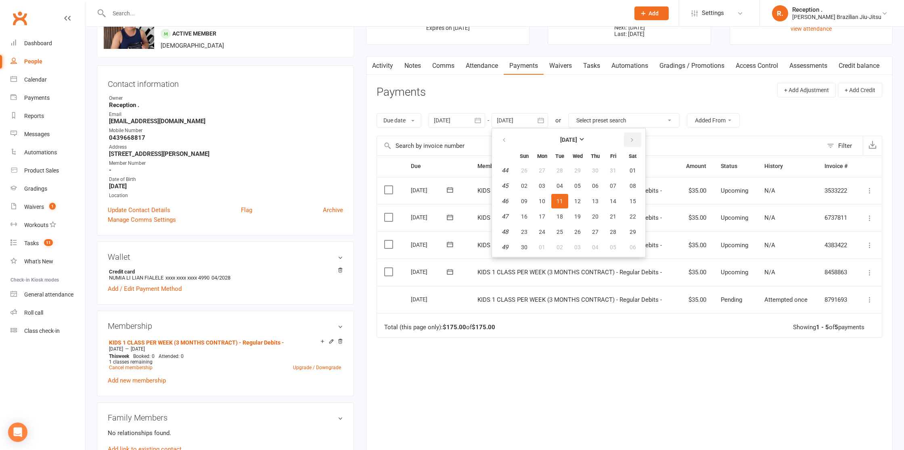
click at [638, 139] on button "button" at bounding box center [632, 139] width 17 height 15
click at [632, 132] on th at bounding box center [632, 140] width 21 height 18
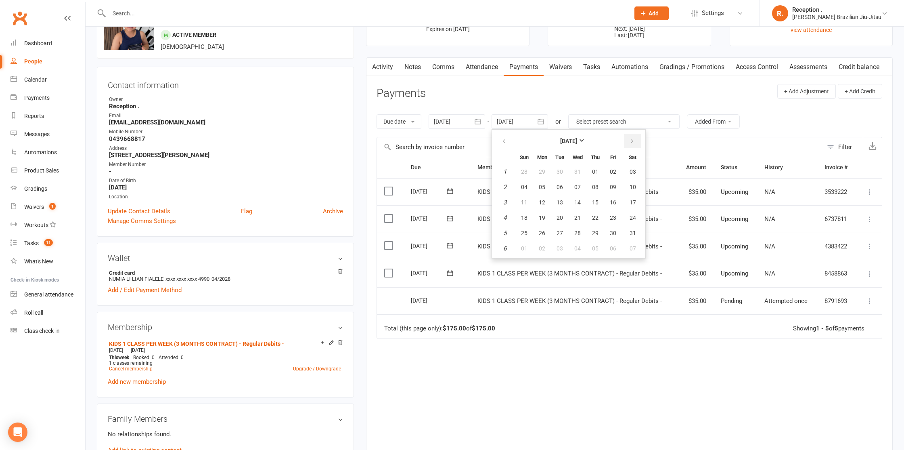
click at [628, 146] on button "button" at bounding box center [632, 141] width 17 height 15
click at [619, 191] on button "13" at bounding box center [612, 187] width 17 height 15
type input "[DATE]"
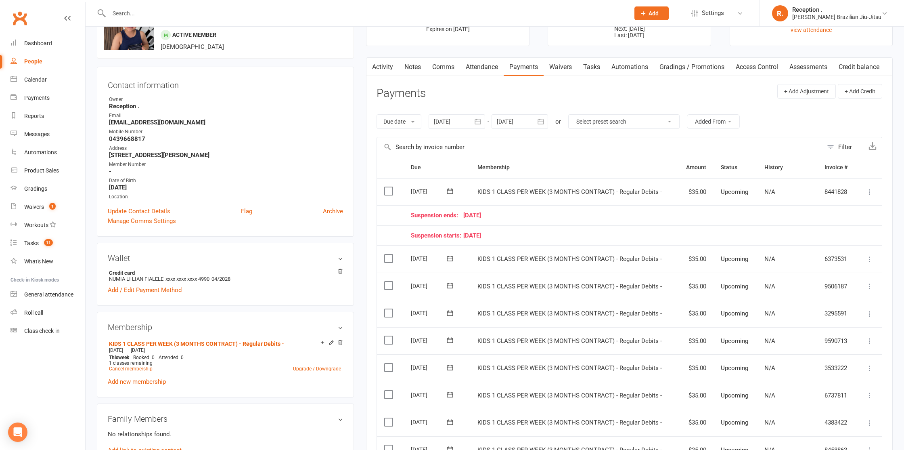
scroll to position [46, 0]
click at [811, 94] on button "+ Add Adjustment" at bounding box center [806, 91] width 59 height 15
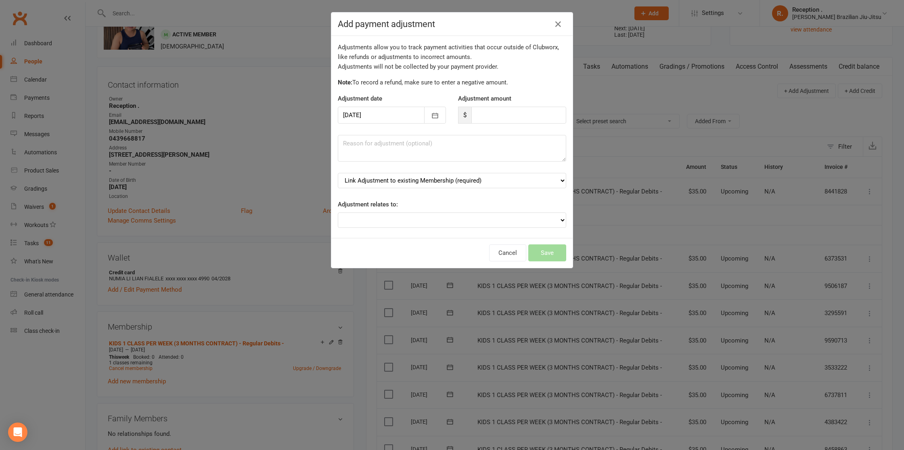
click at [671, 113] on div "Add payment adjustment Adjustments allow you to track payment activities that o…" at bounding box center [452, 225] width 904 height 450
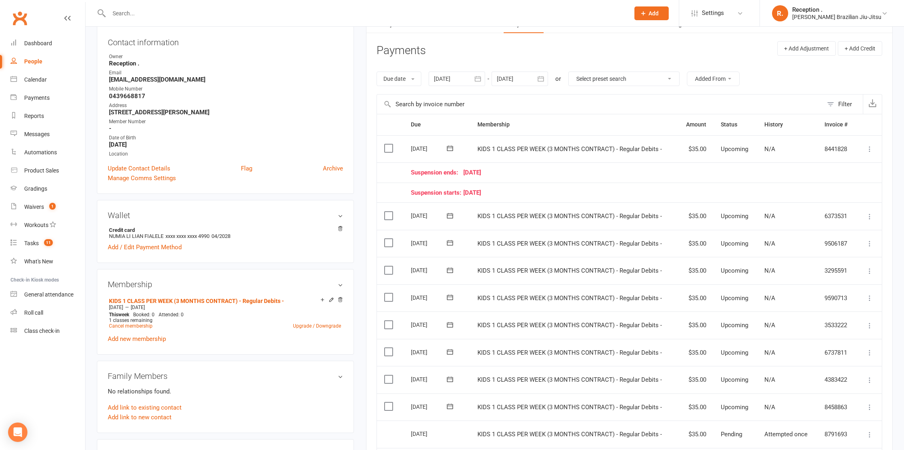
scroll to position [0, 0]
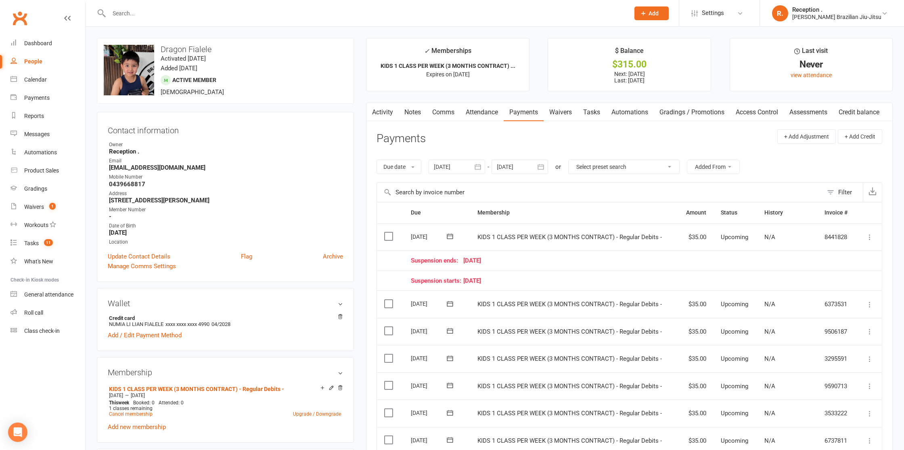
click at [25, 27] on link "Clubworx" at bounding box center [20, 18] width 20 height 20
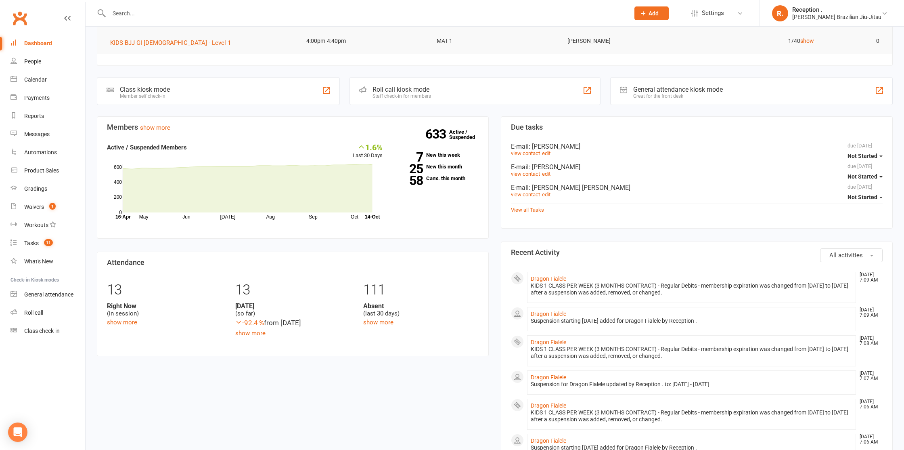
scroll to position [148, 0]
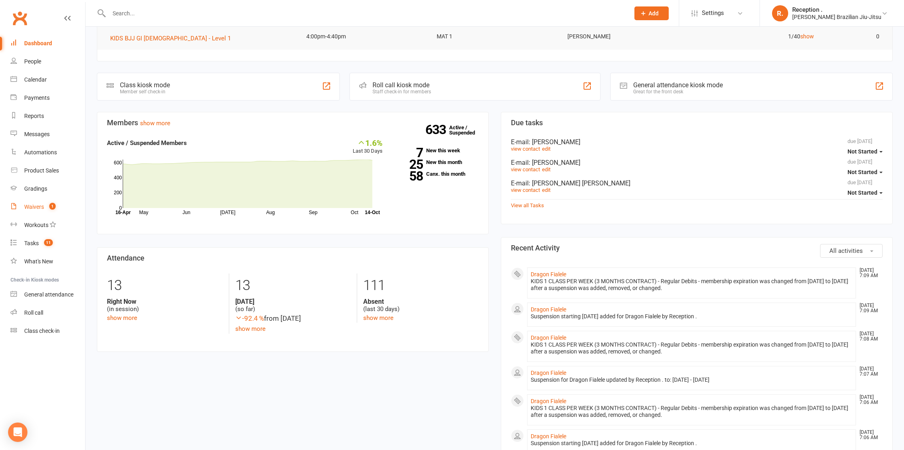
click at [43, 200] on link "Waivers 1" at bounding box center [47, 207] width 75 height 18
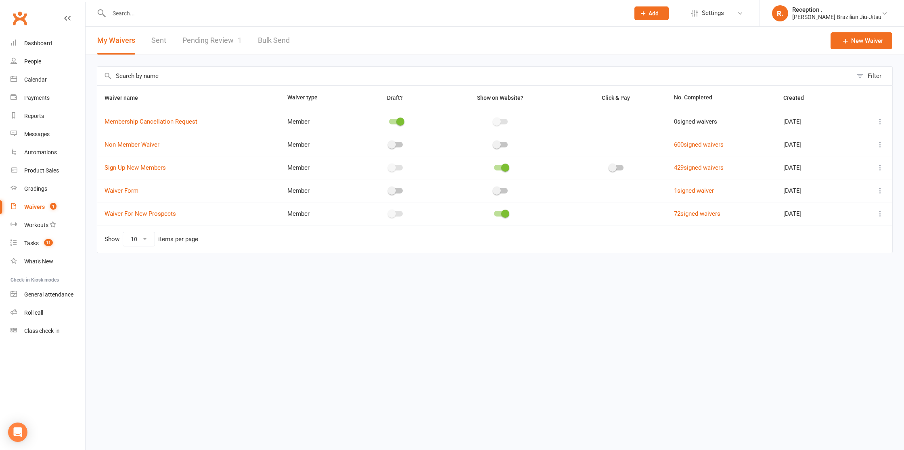
click at [200, 39] on link "Pending Review 1" at bounding box center [211, 41] width 59 height 28
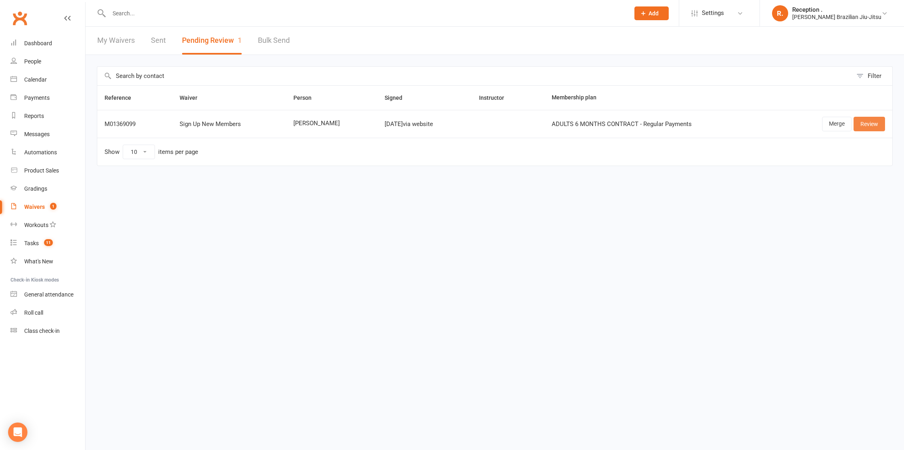
click at [861, 123] on link "Review" at bounding box center [868, 124] width 31 height 15
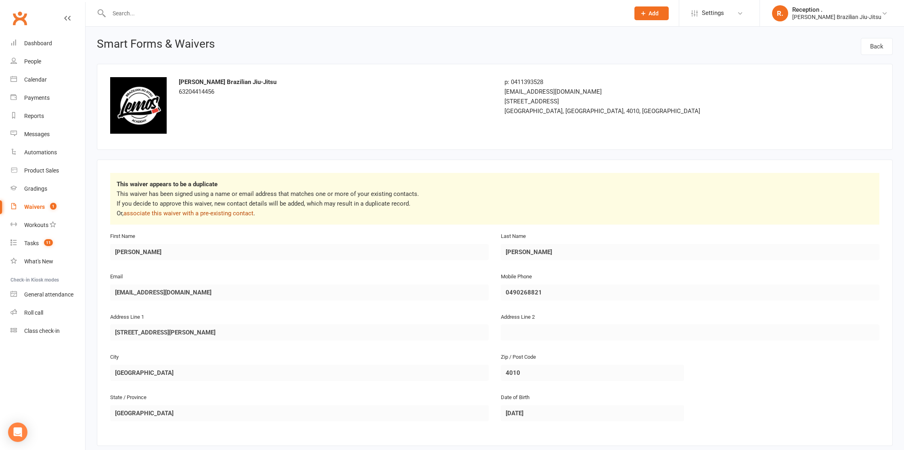
click at [180, 212] on link "associate this waiver with a pre-existing contact" at bounding box center [188, 212] width 130 height 7
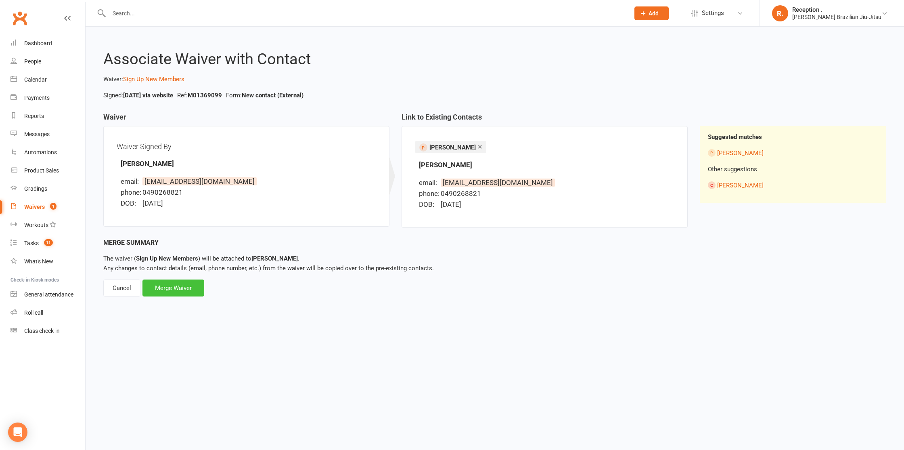
click at [183, 291] on div "Merge Waiver" at bounding box center [173, 287] width 62 height 17
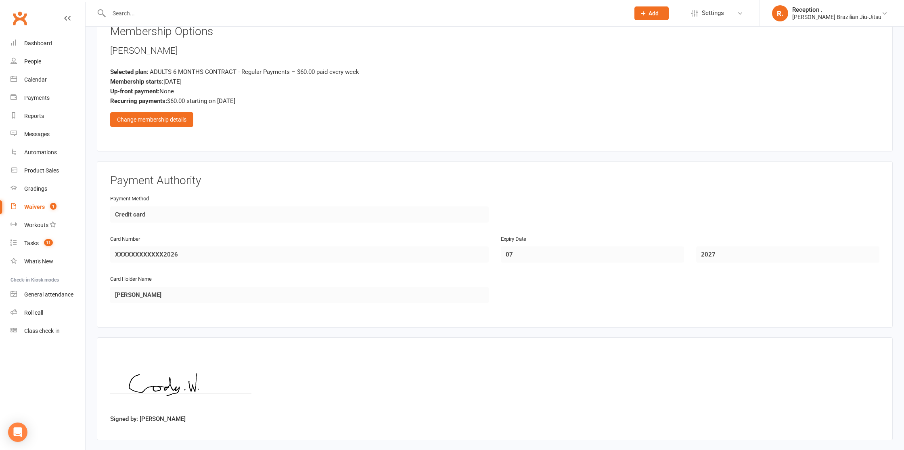
scroll to position [710, 0]
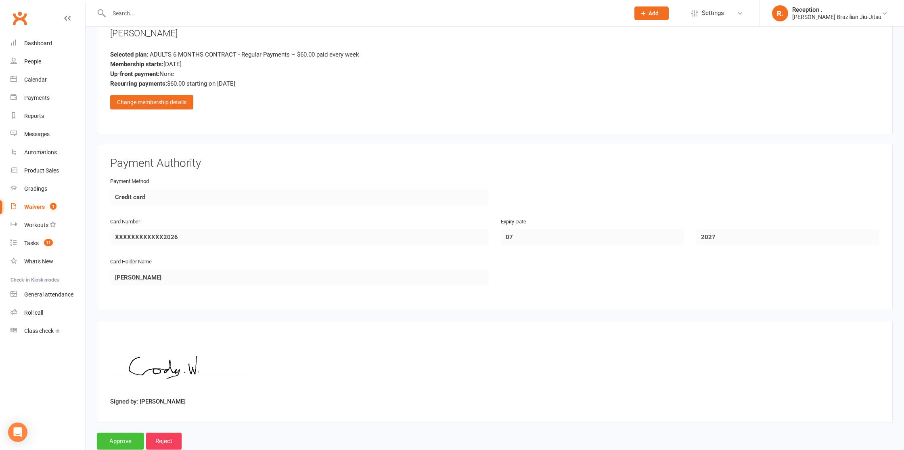
click at [122, 435] on input "Approve" at bounding box center [120, 440] width 47 height 17
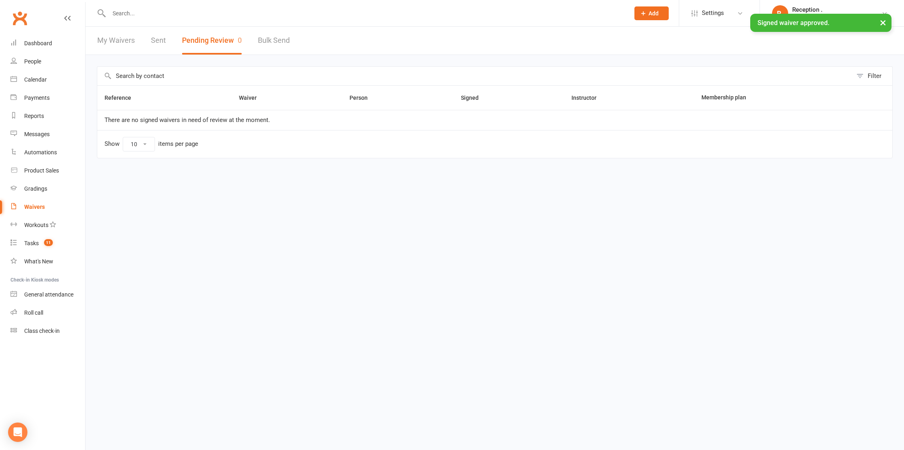
click at [144, 14] on div "× Signed waiver approved." at bounding box center [446, 14] width 893 height 0
click at [143, 14] on div "× Signed waiver approved." at bounding box center [446, 14] width 893 height 0
click at [145, 8] on input "text" at bounding box center [365, 13] width 517 height 11
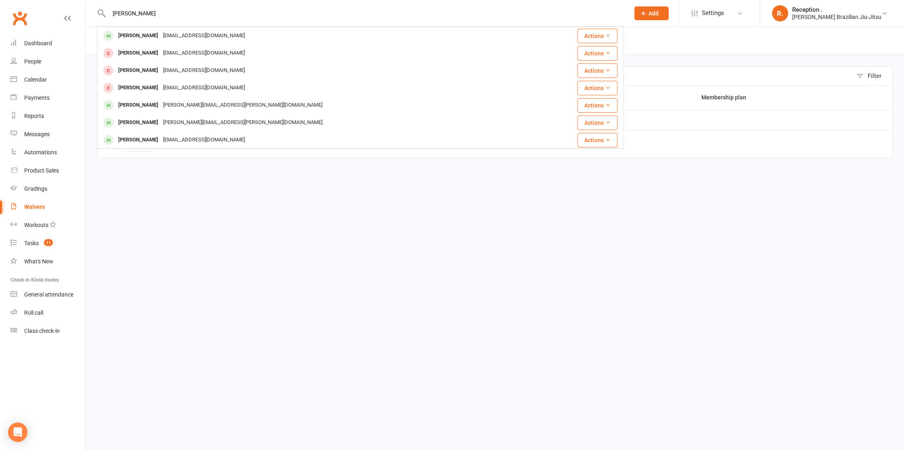
type input "cody wilson"
click at [168, 39] on div "codyw7830@gmail.com" at bounding box center [204, 36] width 87 height 12
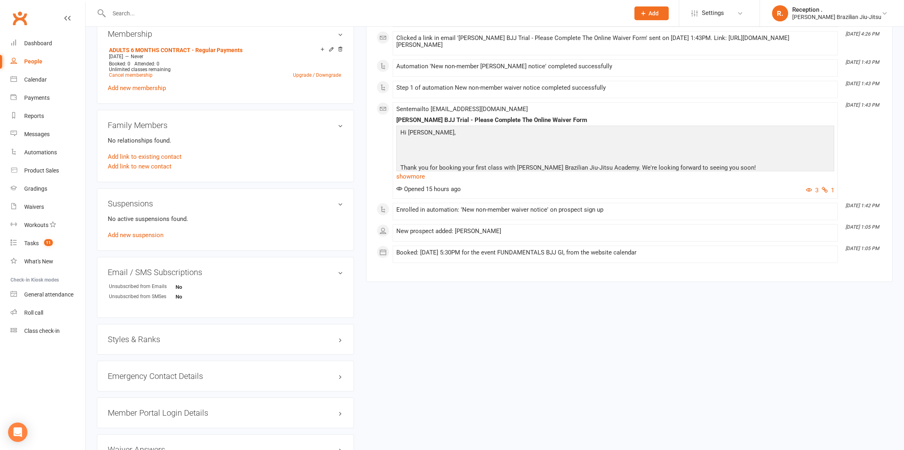
scroll to position [393, 0]
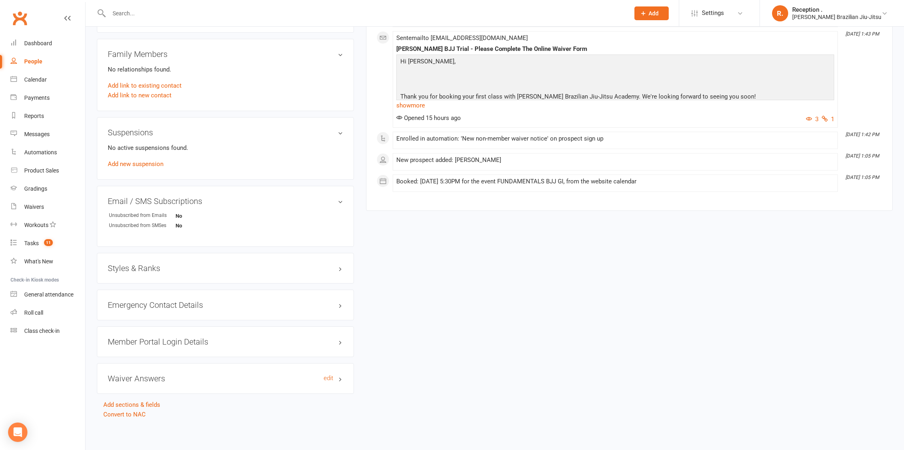
click at [144, 377] on h3 "Waiver Answers edit" at bounding box center [225, 378] width 235 height 9
click at [164, 271] on h3 "Styles & Ranks" at bounding box center [225, 267] width 235 height 9
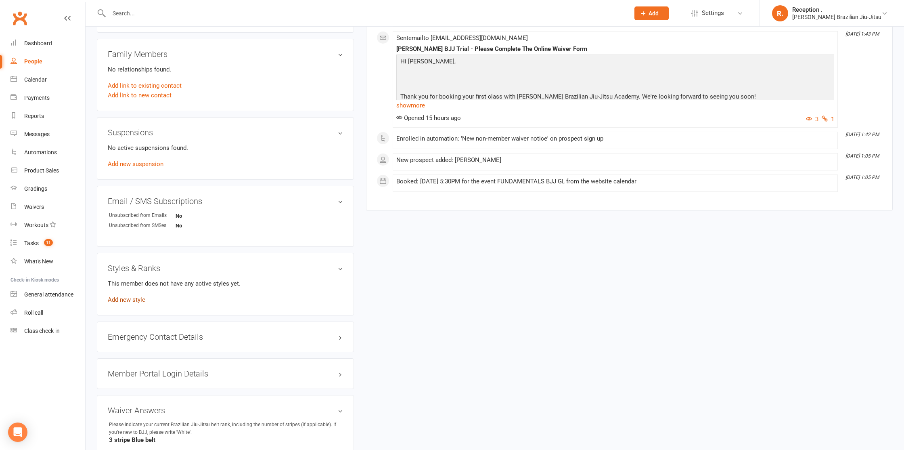
click at [134, 296] on link "Add new style" at bounding box center [127, 299] width 38 height 7
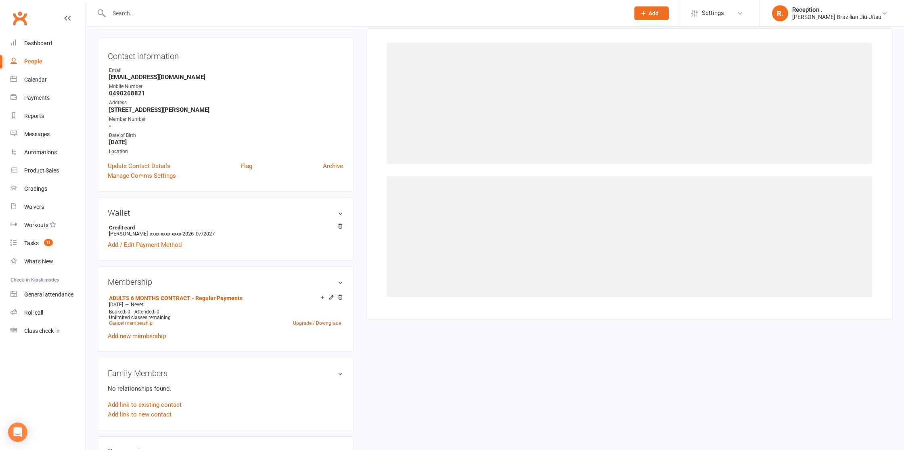
scroll to position [62, 0]
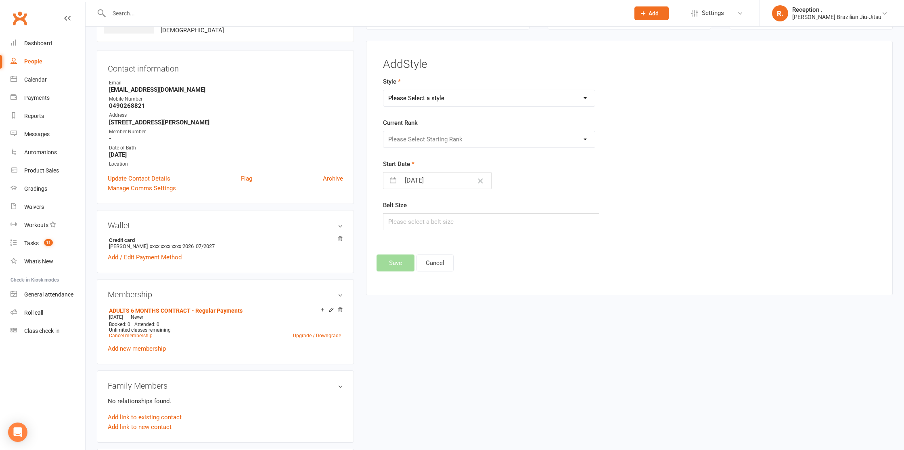
click at [449, 101] on select "Please Select a style Brazilian Jiu-Jitsu Adults Brazilian Jiu-Jitsu Kids" at bounding box center [488, 98] width 211 height 16
select select "1157"
click at [383, 90] on select "Please Select a style Brazilian Jiu-Jitsu Adults Brazilian Jiu-Jitsu Kids" at bounding box center [488, 98] width 211 height 16
click at [444, 142] on select "Please Select Starting Rank White White 1 Stripe White 2 Stripes White 3 Stripe…" at bounding box center [488, 139] width 211 height 16
select select "10879"
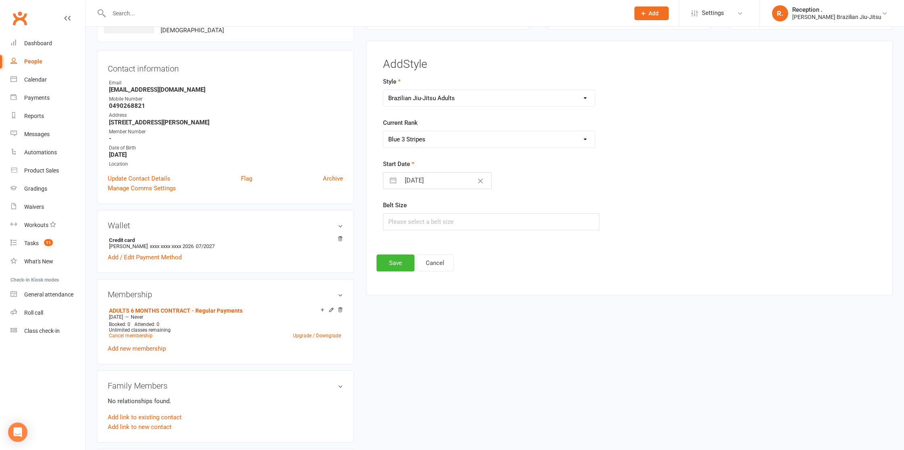
click at [383, 131] on select "Please Select Starting Rank White White 1 Stripe White 2 Stripes White 3 Stripe…" at bounding box center [488, 139] width 211 height 16
click at [395, 261] on button "Save" at bounding box center [395, 262] width 38 height 17
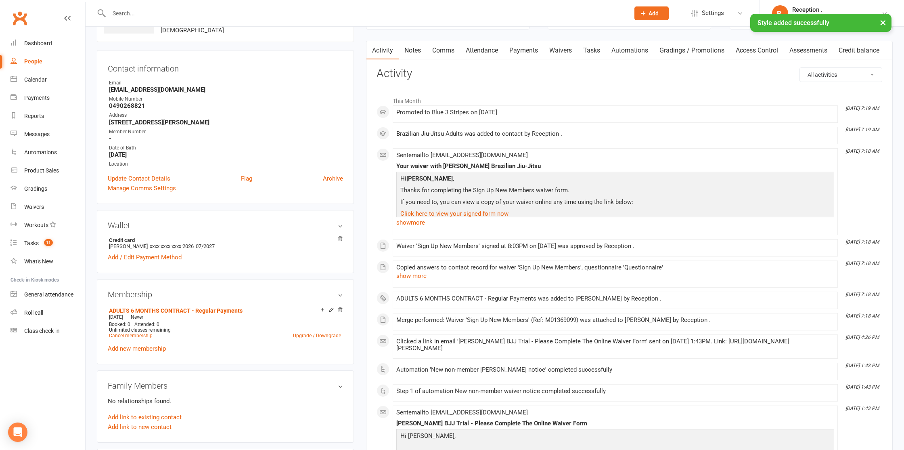
scroll to position [0, 0]
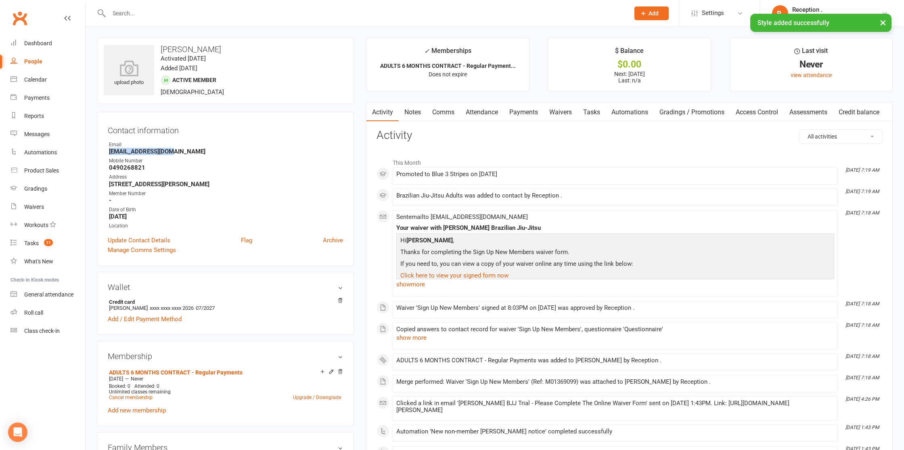
drag, startPoint x: 211, startPoint y: 153, endPoint x: 282, endPoint y: 126, distance: 76.1
click at [100, 153] on div "Contact information Owner Email codyw7830@gmail.com Mobile Number 0490268821 Ad…" at bounding box center [225, 189] width 257 height 154
click at [531, 112] on link "Payments" at bounding box center [524, 112] width 40 height 19
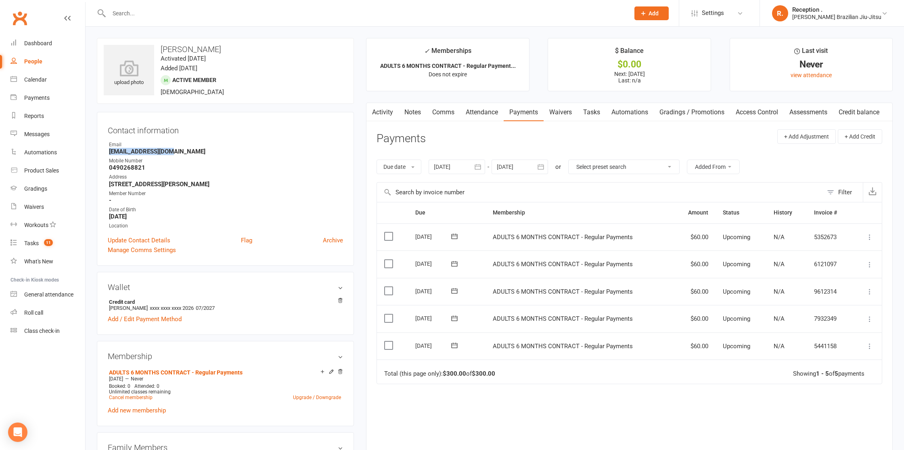
click at [163, 153] on strong "codyw7830@gmail.com" at bounding box center [226, 151] width 234 height 7
click at [162, 152] on strong "[EMAIL_ADDRESS][DOMAIN_NAME]" at bounding box center [226, 151] width 234 height 7
copy render-form-field "[EMAIL_ADDRESS][DOMAIN_NAME]"
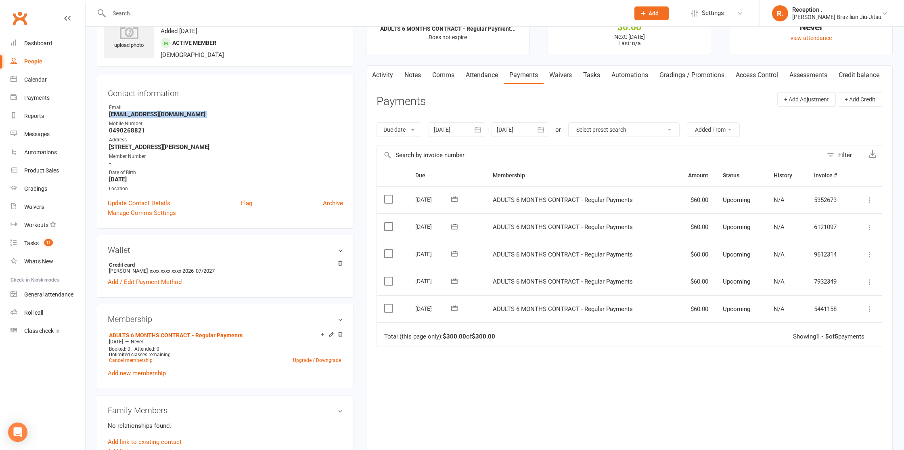
scroll to position [98, 0]
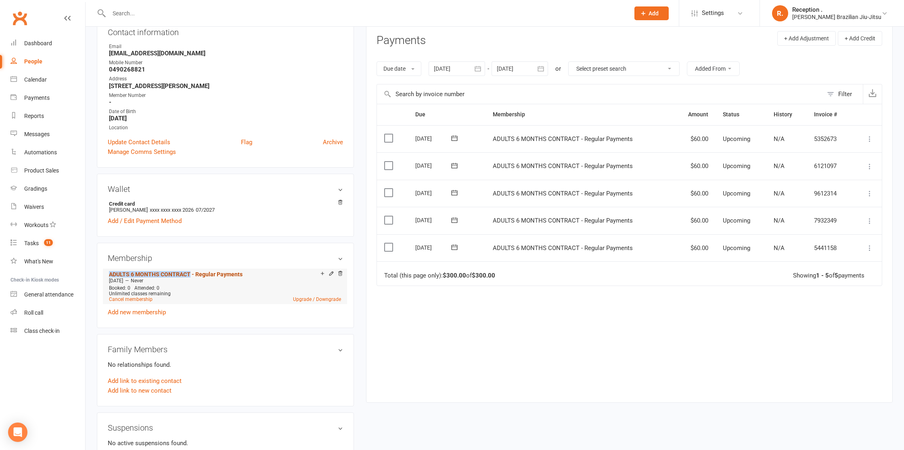
drag, startPoint x: 107, startPoint y: 271, endPoint x: 190, endPoint y: 274, distance: 84.0
click at [190, 274] on div "Membership ADULTS 6 MONTHS CONTRACT - Regular Payments Oct 14 2025 — Never Book…" at bounding box center [225, 285] width 257 height 85
copy link "ADULTS 6 MONTHS CONTRACT"
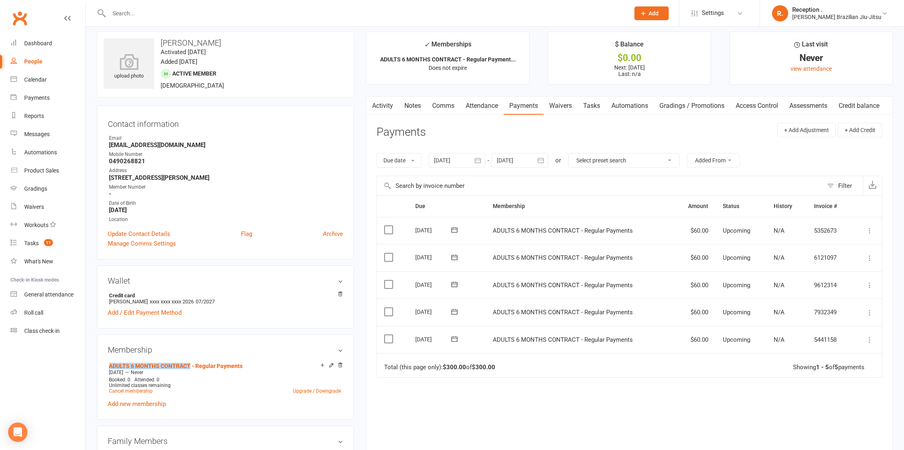
scroll to position [0, 0]
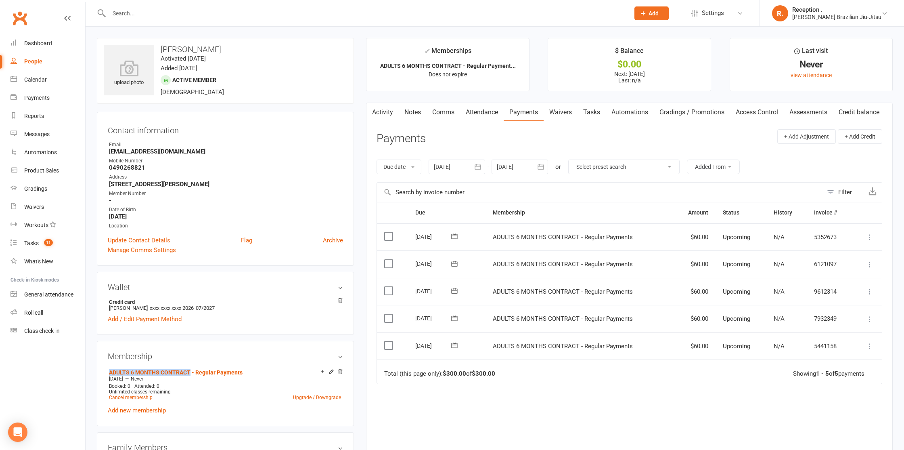
click at [459, 291] on button at bounding box center [454, 290] width 16 height 8
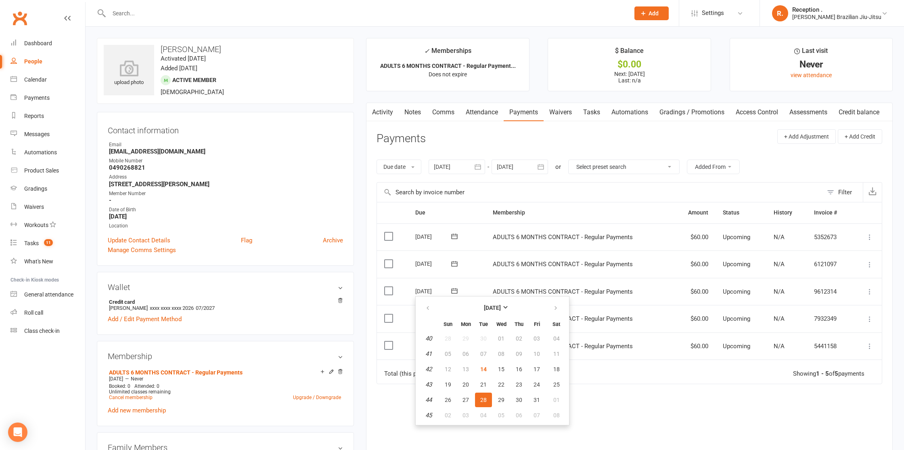
click at [472, 235] on td "11 Nov 2025" at bounding box center [446, 236] width 77 height 27
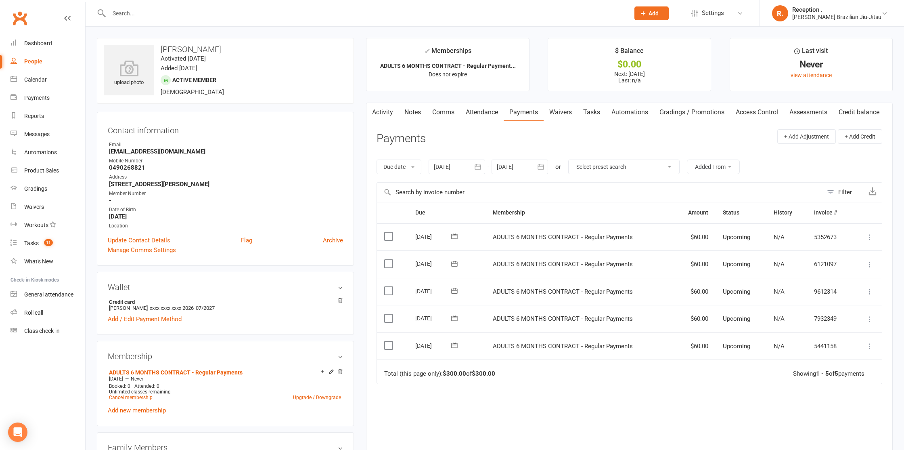
click at [456, 235] on icon at bounding box center [454, 236] width 8 height 8
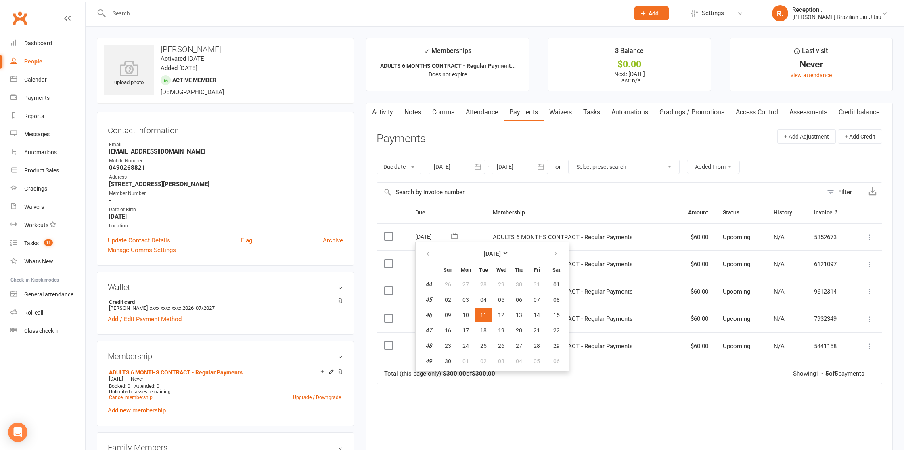
click at [569, 288] on span "ADULTS 6 MONTHS CONTRACT - Regular Payments" at bounding box center [563, 291] width 140 height 7
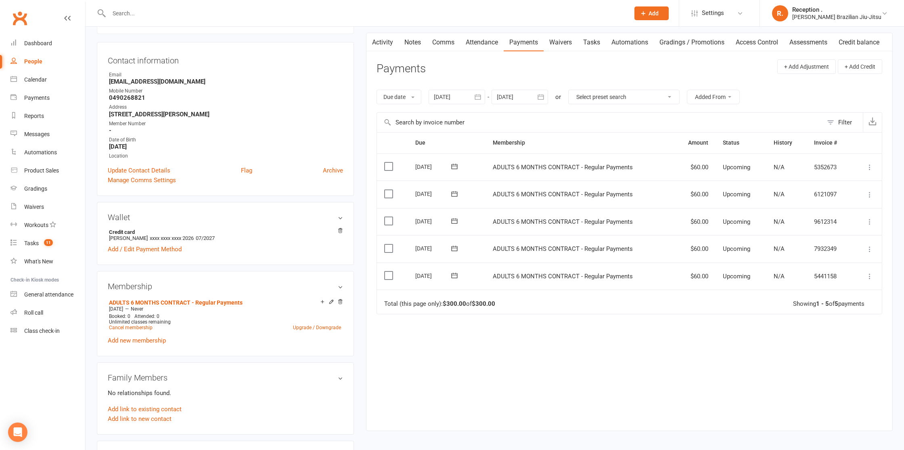
scroll to position [71, 0]
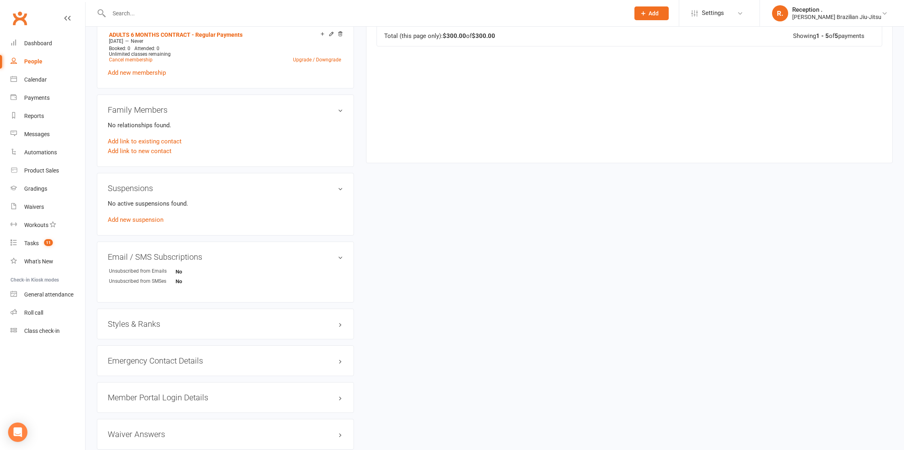
scroll to position [393, 0]
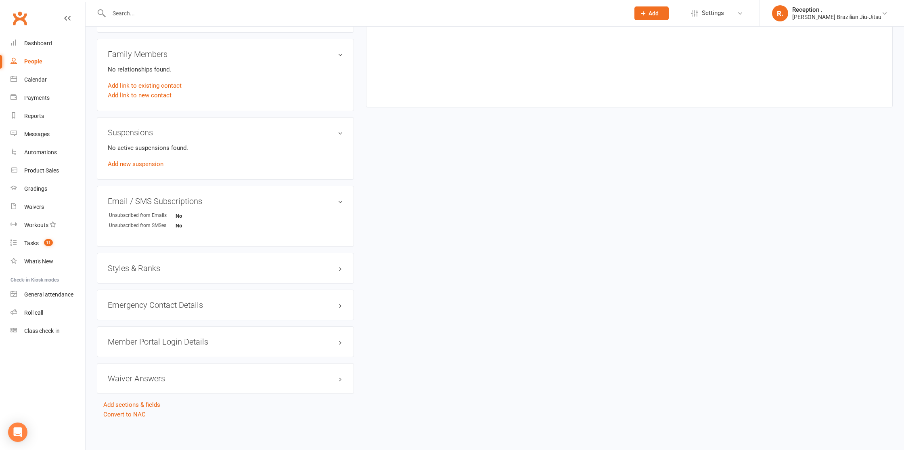
drag, startPoint x: 177, startPoint y: 255, endPoint x: 174, endPoint y: 259, distance: 4.7
click at [176, 257] on div "Styles & Ranks" at bounding box center [225, 268] width 257 height 31
click at [164, 272] on div "Styles & Ranks" at bounding box center [225, 268] width 257 height 31
click at [156, 270] on h3 "Styles & Ranks" at bounding box center [225, 267] width 235 height 9
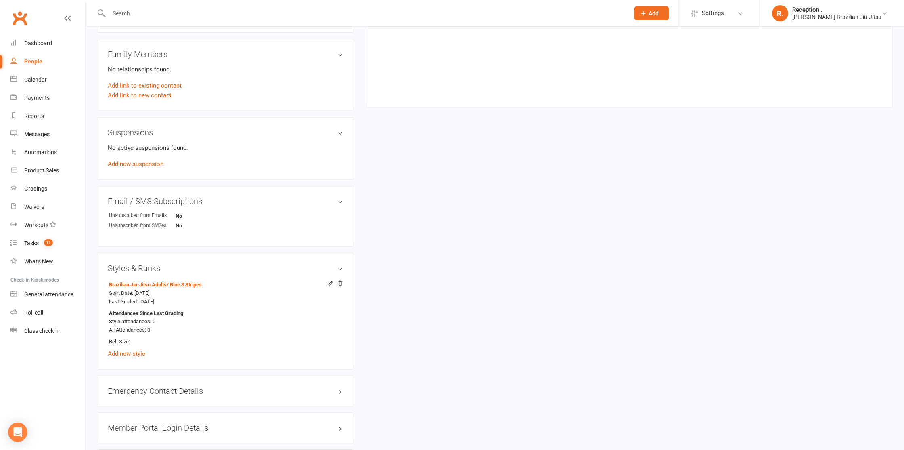
scroll to position [0, 0]
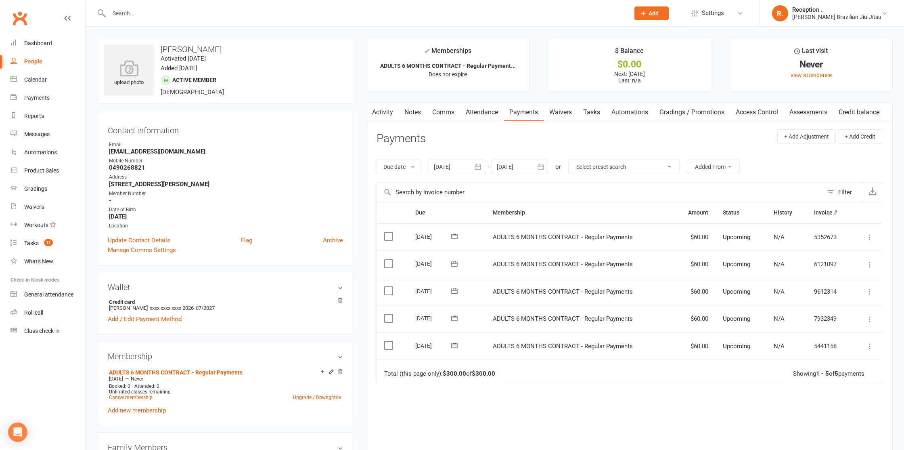
click at [527, 168] on div at bounding box center [519, 166] width 56 height 15
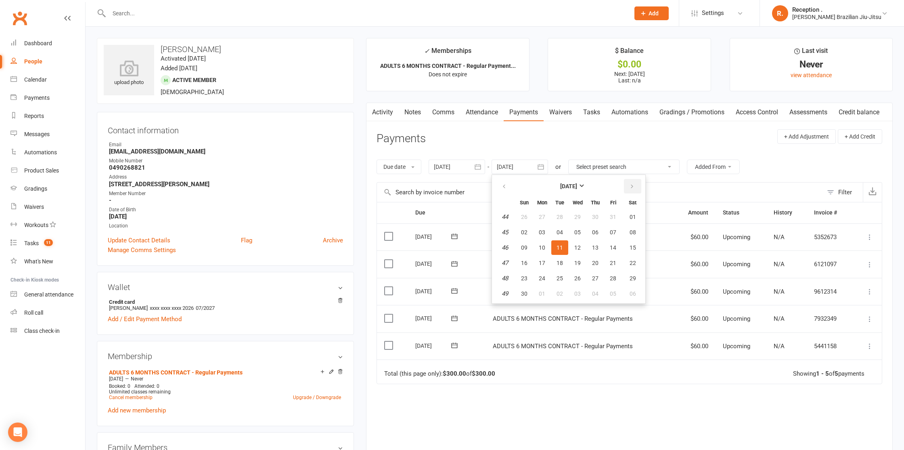
click at [641, 184] on button "button" at bounding box center [632, 186] width 17 height 15
click at [616, 229] on span "13" at bounding box center [613, 232] width 6 height 6
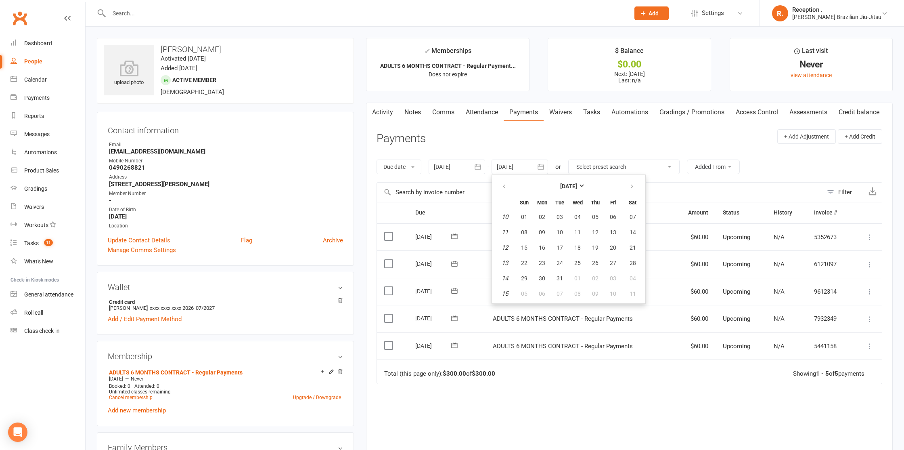
type input "13 Mar 2026"
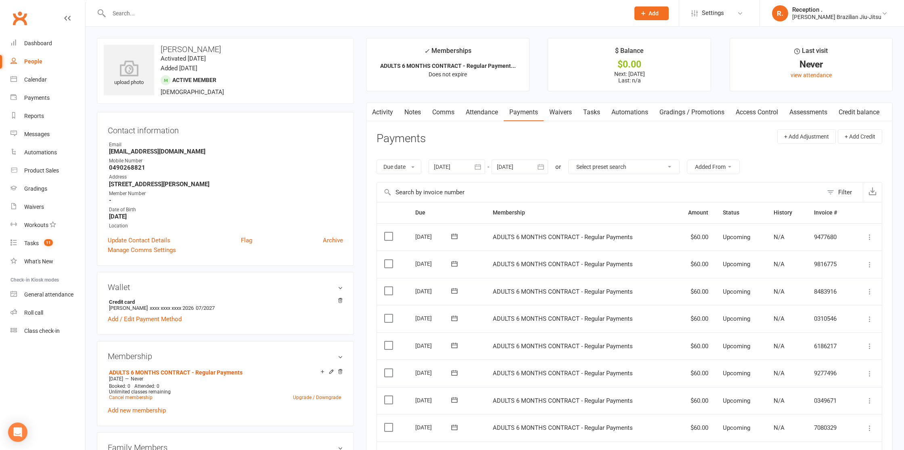
click at [24, 11] on link "Clubworx" at bounding box center [20, 18] width 20 height 20
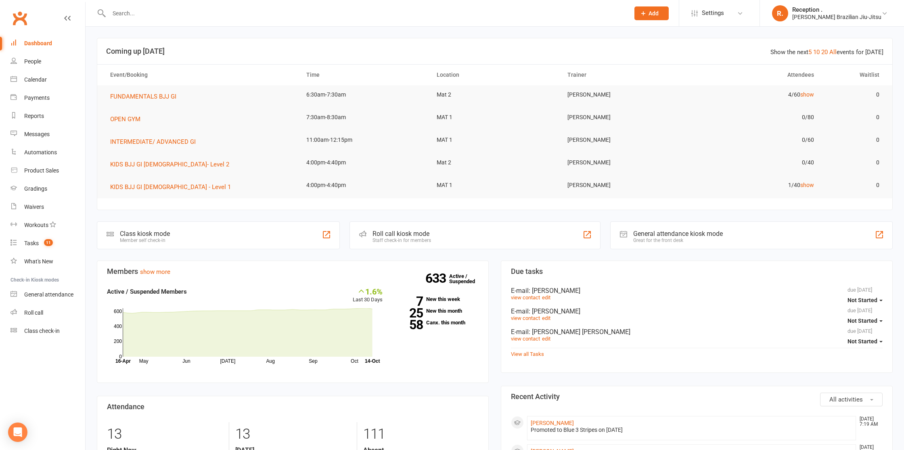
click at [169, 23] on div at bounding box center [360, 13] width 527 height 26
click at [169, 16] on input "text" at bounding box center [365, 13] width 517 height 11
type input "conias"
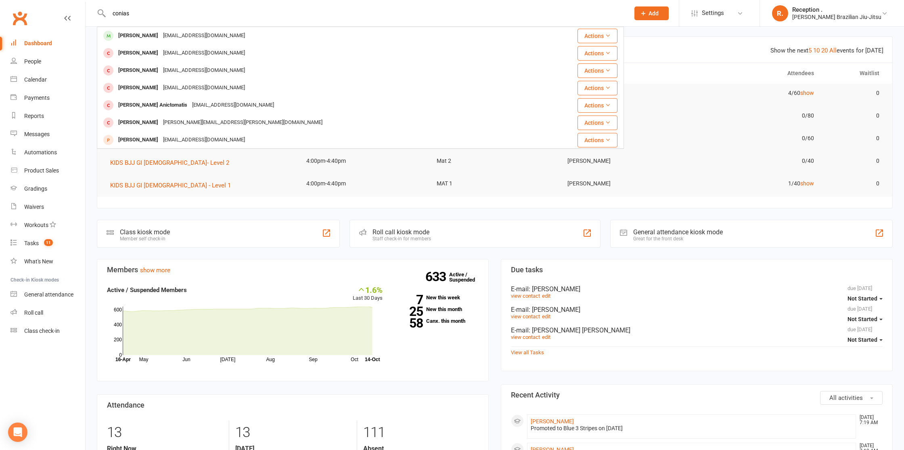
click at [122, 16] on input "conias" at bounding box center [365, 13] width 517 height 11
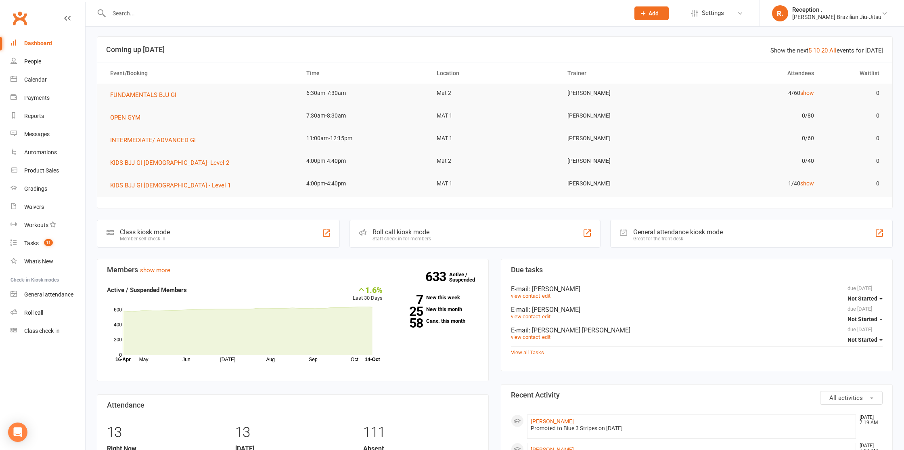
click at [181, 14] on input "text" at bounding box center [365, 13] width 517 height 11
paste input "Nicholas Mantovani"
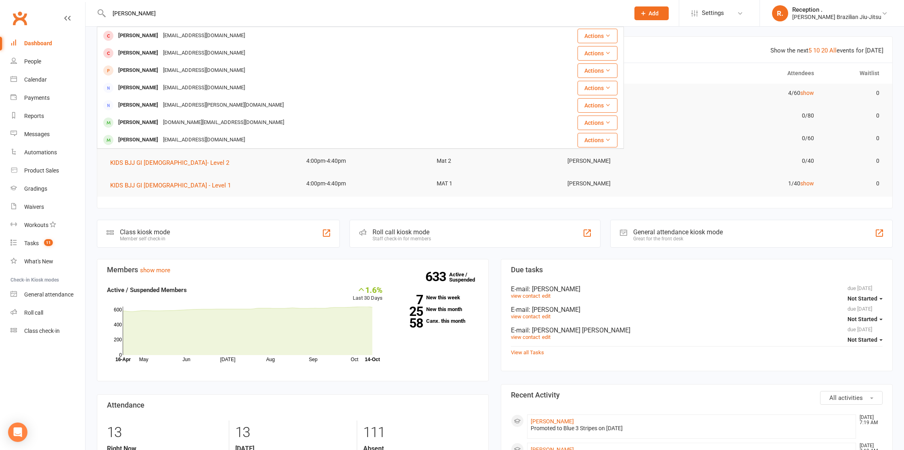
type input "Nicholas Mantovani"
click at [186, 51] on div "mantovani.ra@gmail.com" at bounding box center [204, 53] width 87 height 12
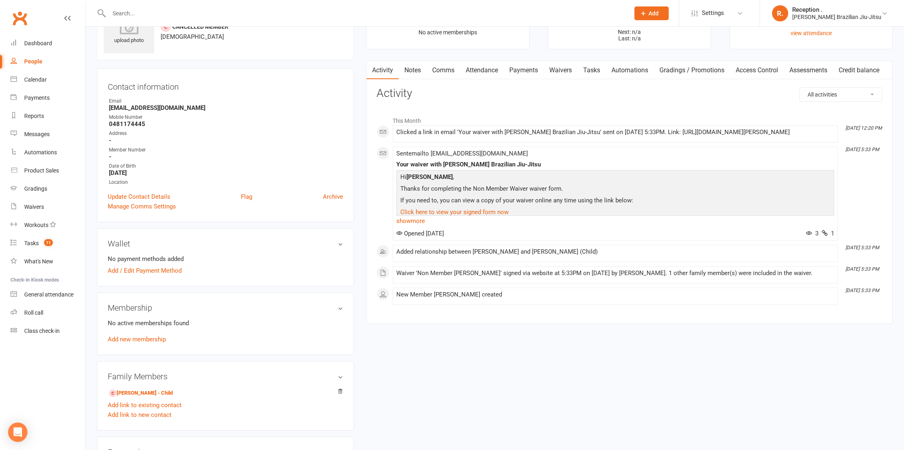
scroll to position [43, 0]
drag, startPoint x: 211, startPoint y: 102, endPoint x: 114, endPoint y: 104, distance: 96.9
click at [114, 104] on li "Email mantovani.ra@gmail.com" at bounding box center [225, 103] width 235 height 14
click at [140, 107] on strong "mantovani.ra@gmail.com" at bounding box center [226, 106] width 234 height 7
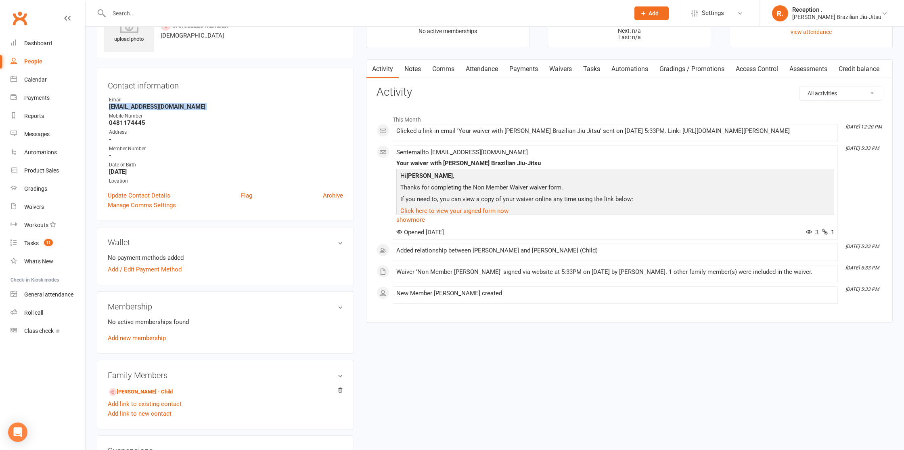
click at [140, 107] on strong "mantovani.ra@gmail.com" at bounding box center [226, 106] width 234 height 7
copy render-form-field "mantovani.ra@gmail.com"
click at [174, 6] on div at bounding box center [360, 13] width 527 height 26
click at [172, 11] on input "text" at bounding box center [365, 13] width 517 height 11
paste input "Luca Alyas"
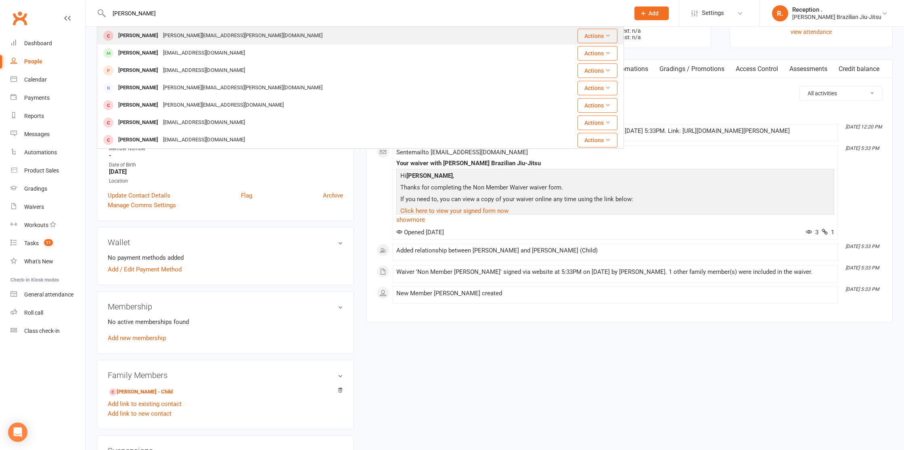
type input "Luca Alyas"
click at [185, 38] on div "Faisal.jacinta@gmail.com" at bounding box center [243, 36] width 164 height 12
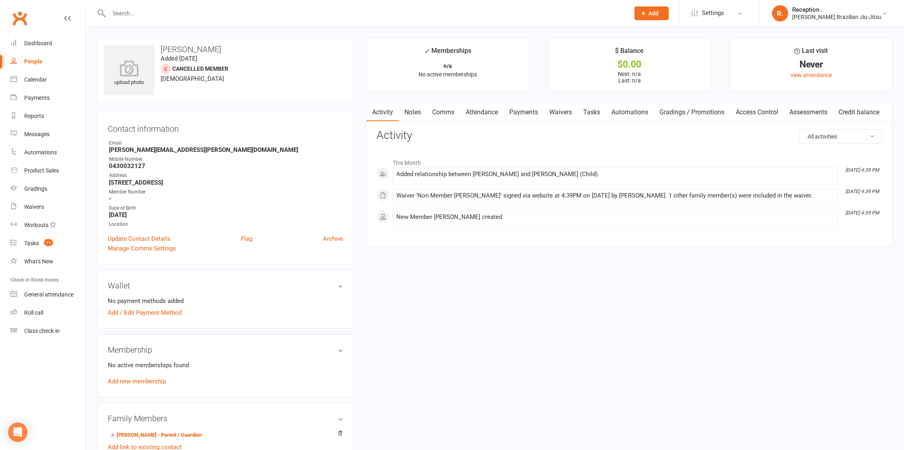
click at [142, 9] on input "text" at bounding box center [365, 13] width 517 height 11
paste input "Elizabeth Benson"
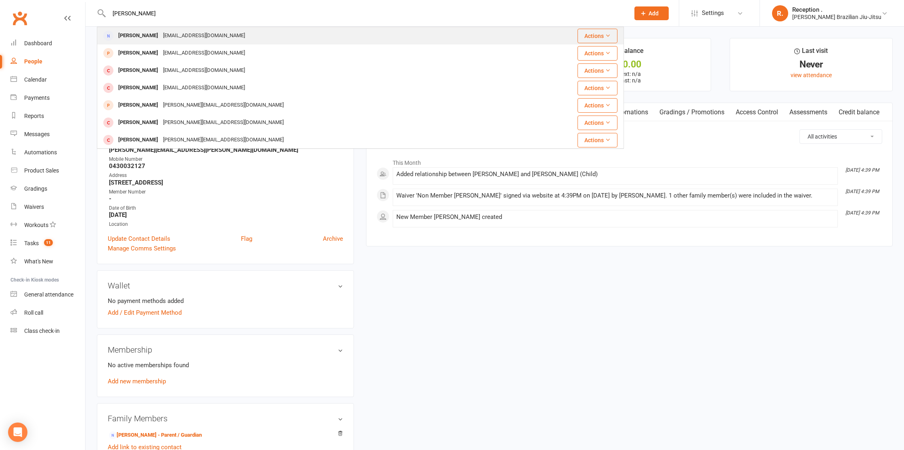
type input "Elizabeth Benson"
click at [188, 41] on div "elizabethjbenson90@gmail.com" at bounding box center [204, 36] width 87 height 12
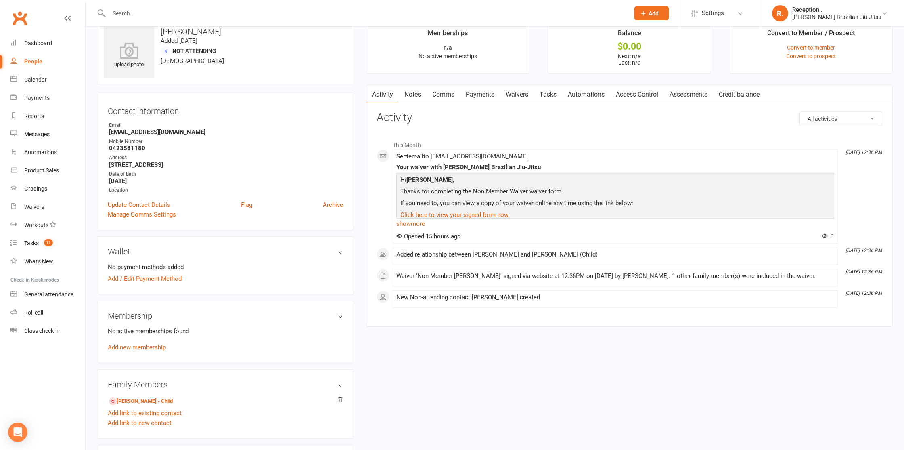
scroll to position [21, 0]
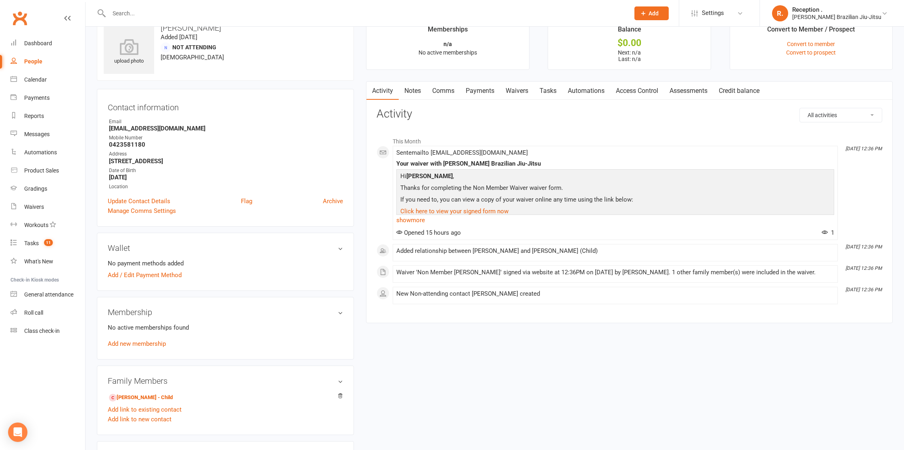
drag, startPoint x: 150, startPoint y: 132, endPoint x: 98, endPoint y: 132, distance: 51.7
click at [98, 132] on div "Contact information Owner Email elizabethjbenson90@gmail.com Mobile Number 0423…" at bounding box center [225, 158] width 257 height 138
click at [146, 127] on strong "elizabethjbenson90@gmail.com" at bounding box center [226, 128] width 234 height 7
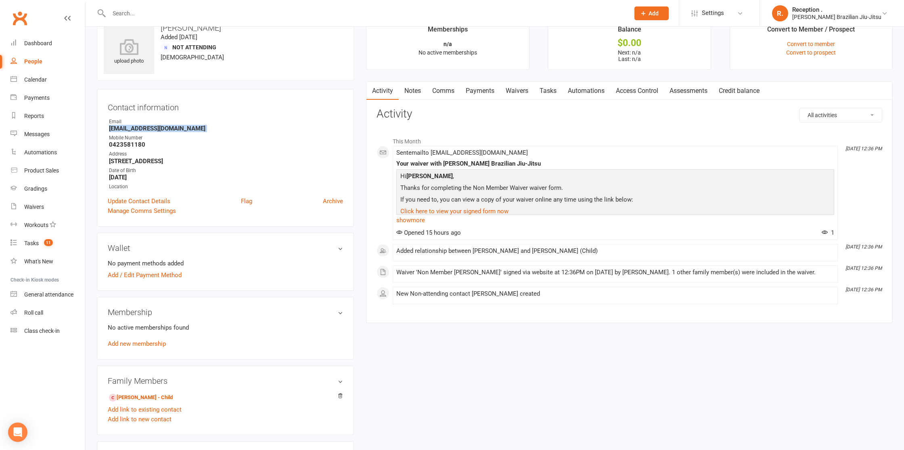
copy render-form-field "elizabethjbenson90@gmail.com"
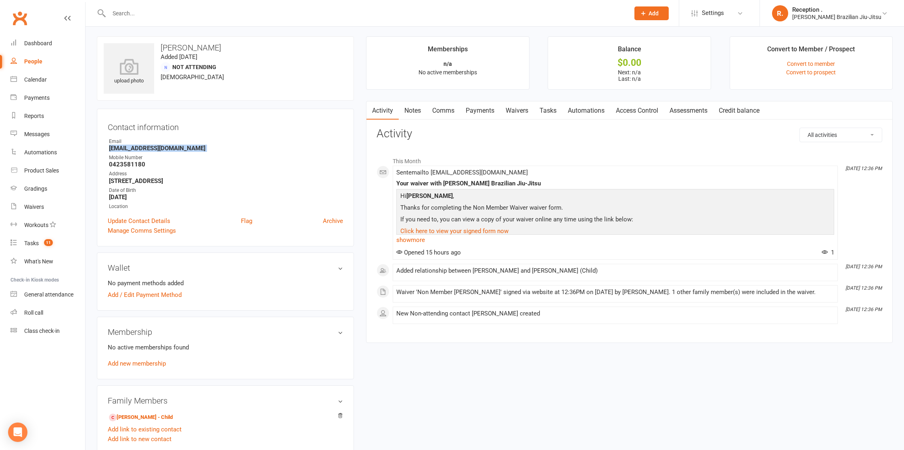
scroll to position [0, 0]
drag, startPoint x: 113, startPoint y: 416, endPoint x: 146, endPoint y: 417, distance: 33.5
click at [197, 14] on input "text" at bounding box center [365, 13] width 517 height 11
paste input "stuart@munholme.com.au"
type input "stuart@munholme.com.au"
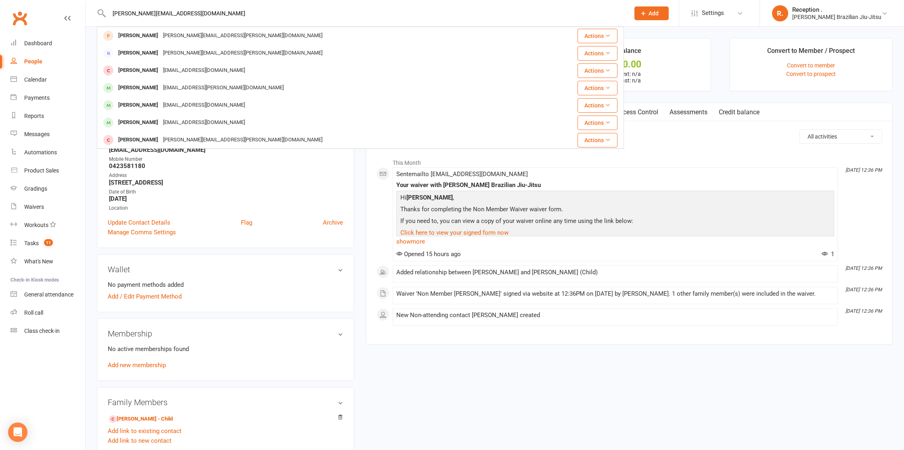
click at [153, 15] on input "stuart@munholme.com.au" at bounding box center [365, 13] width 517 height 11
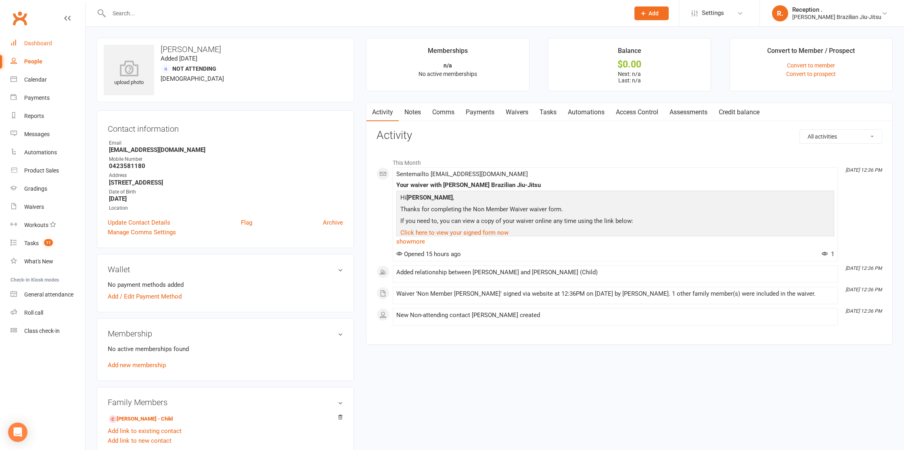
click at [48, 38] on link "Dashboard" at bounding box center [47, 43] width 75 height 18
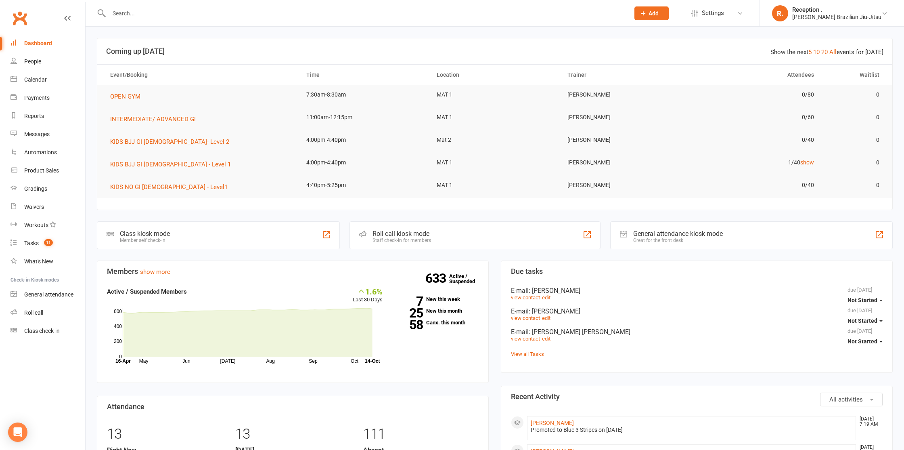
click at [172, 12] on input "text" at bounding box center [365, 13] width 517 height 11
paste input "elizabethjbenson90@gmail.com"
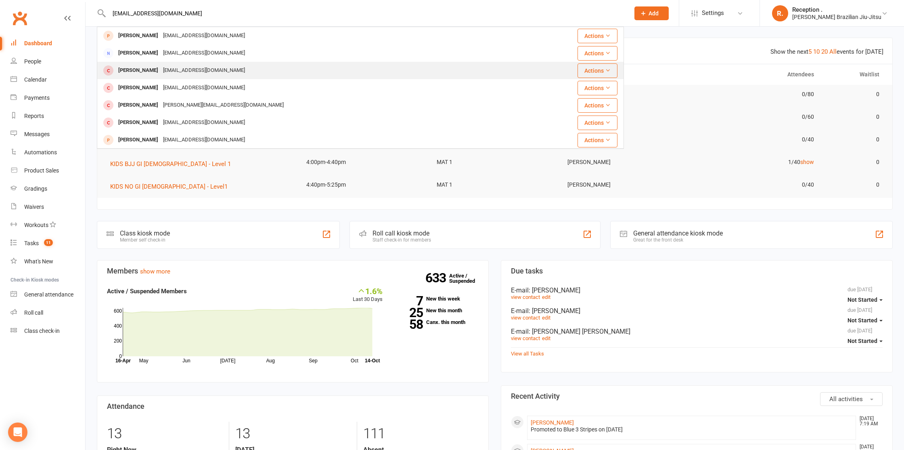
type input "elizabethjbenson90@gmail.com"
click at [249, 70] on div "Archer Benson elizabethjbenson90@gmail.com" at bounding box center [309, 70] width 423 height 17
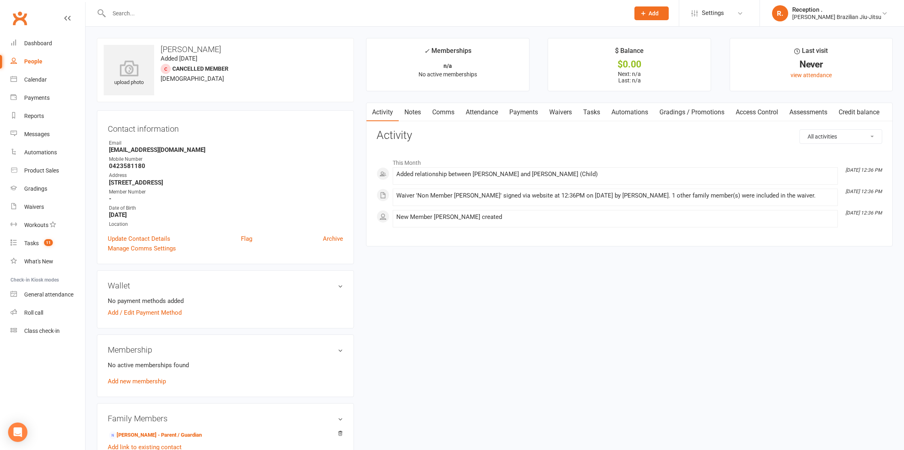
click at [156, 10] on input "text" at bounding box center [365, 13] width 517 height 11
paste input "marcodiana916@gmail.com"
type input "marcodiana916@gmail.com"
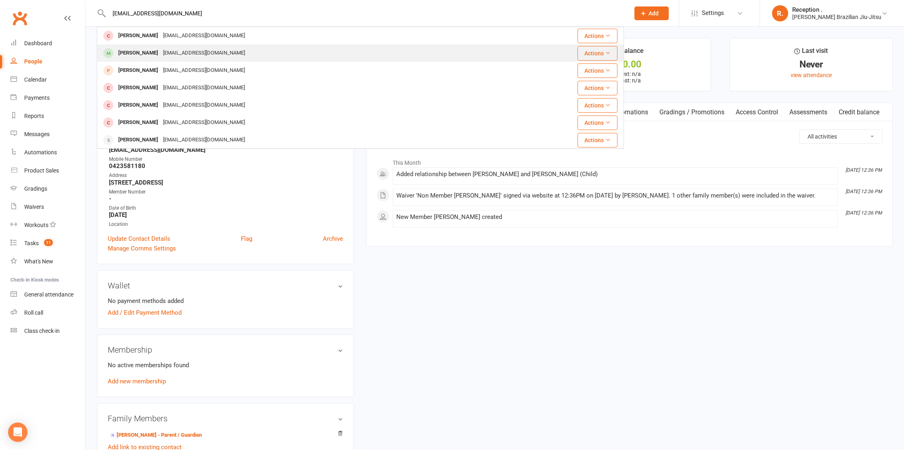
click at [174, 49] on div "marcodiana916@gmail.com" at bounding box center [204, 53] width 87 height 12
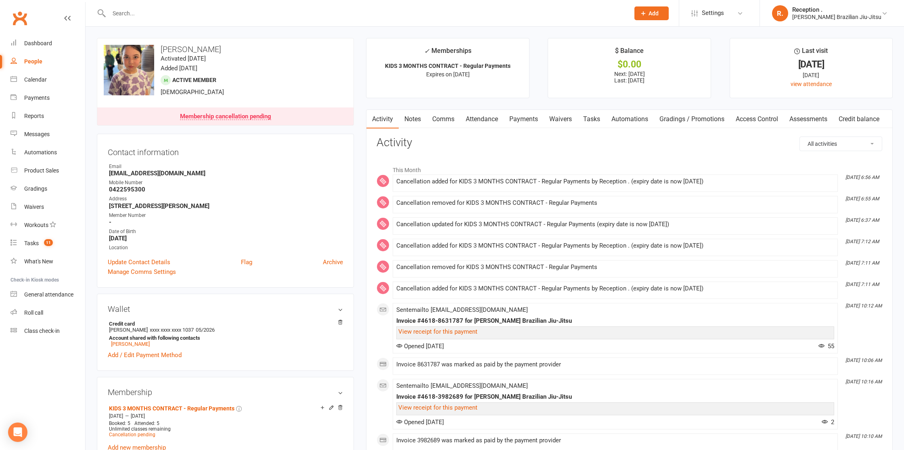
click at [523, 121] on link "Payments" at bounding box center [524, 119] width 40 height 19
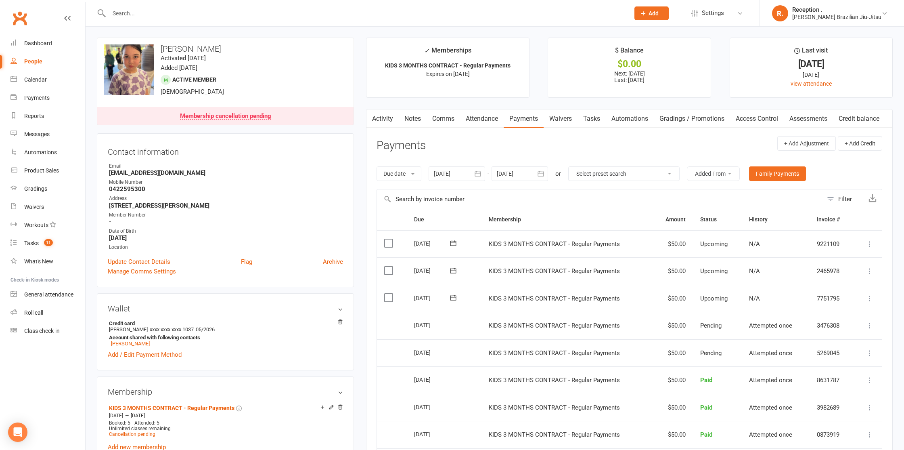
drag, startPoint x: 516, startPoint y: 171, endPoint x: 520, endPoint y: 173, distance: 4.5
click at [516, 171] on div at bounding box center [519, 173] width 56 height 15
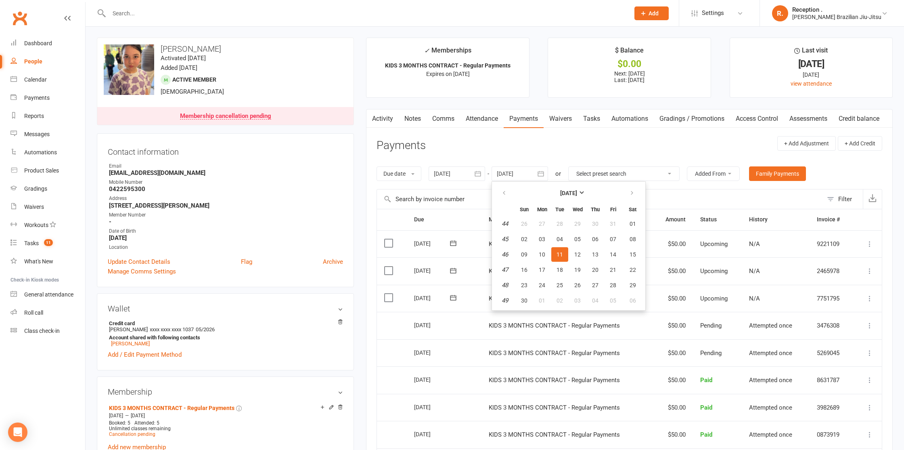
scroll to position [0, 0]
click at [628, 190] on button "button" at bounding box center [632, 193] width 17 height 15
drag, startPoint x: 629, startPoint y: 190, endPoint x: 635, endPoint y: 211, distance: 21.7
click at [630, 190] on button "button" at bounding box center [632, 193] width 17 height 15
click at [631, 230] on button "03" at bounding box center [632, 224] width 21 height 15
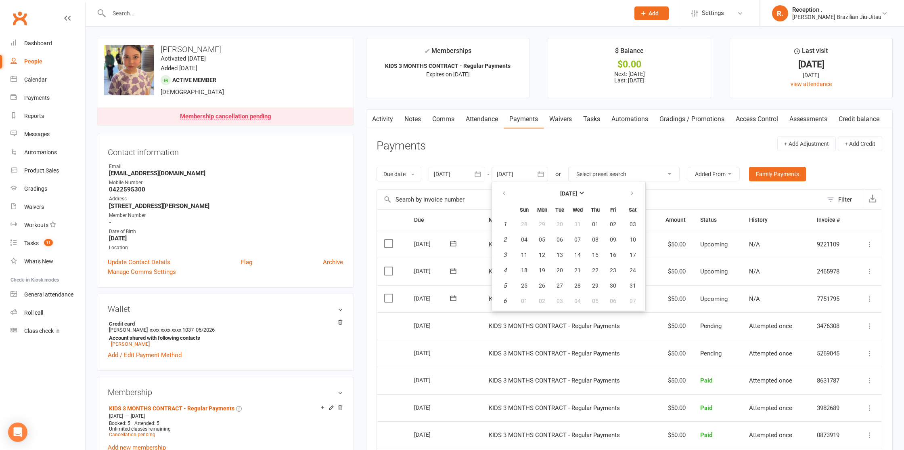
type input "03 Jan 2026"
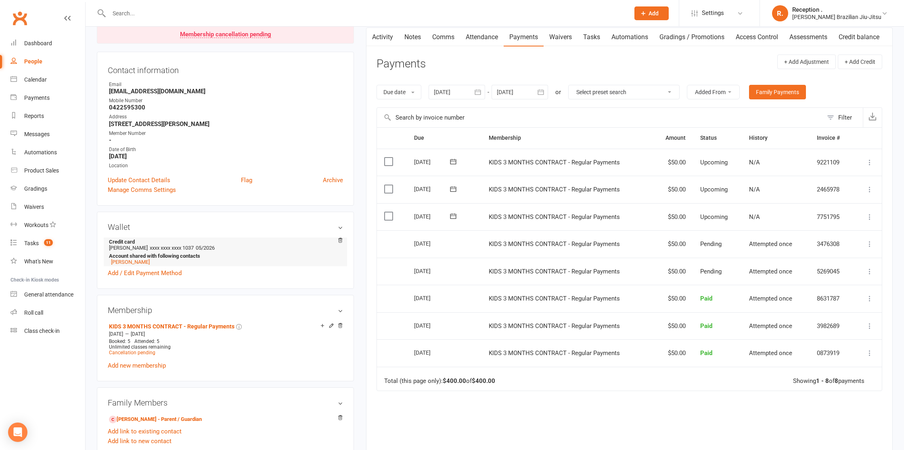
scroll to position [87, 0]
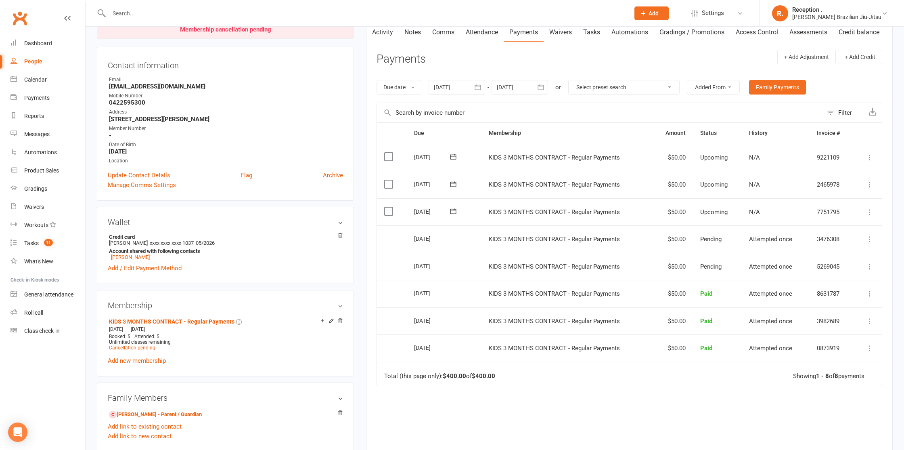
click at [483, 36] on link "Attendance" at bounding box center [482, 32] width 44 height 19
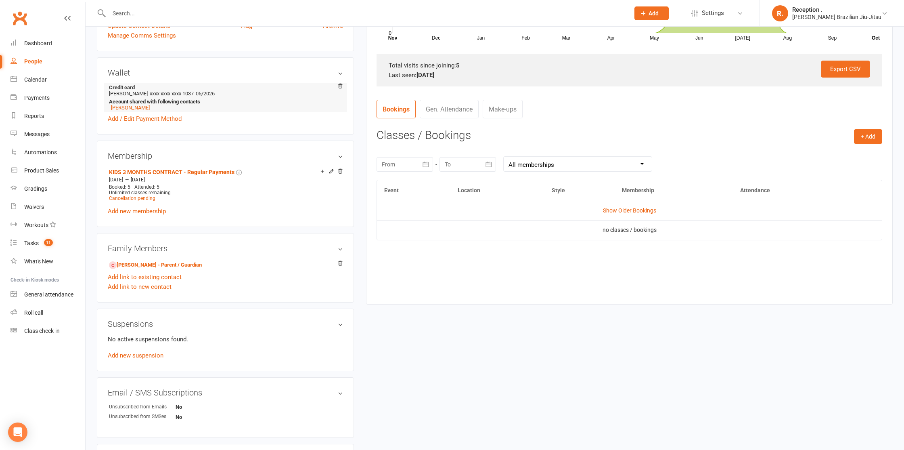
scroll to position [239, 0]
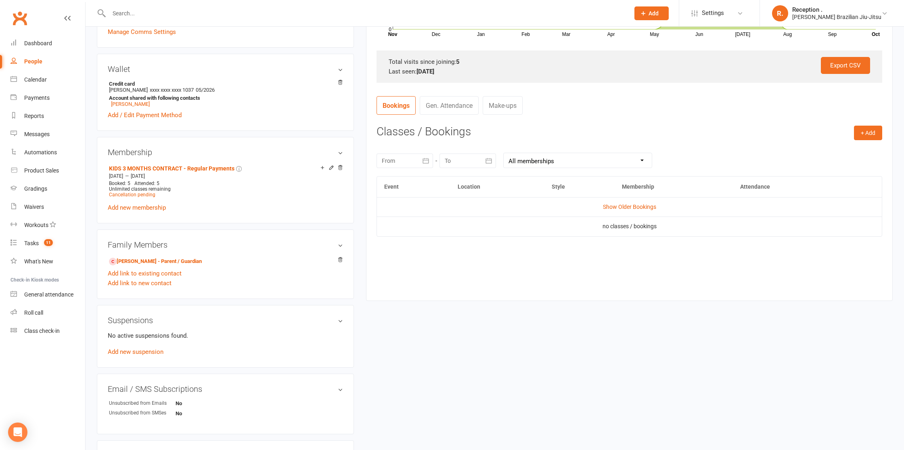
click at [162, 5] on div at bounding box center [360, 13] width 527 height 26
click at [161, 15] on input "text" at bounding box center [365, 13] width 517 height 11
paste input "zjwmurphy@gmail.com"
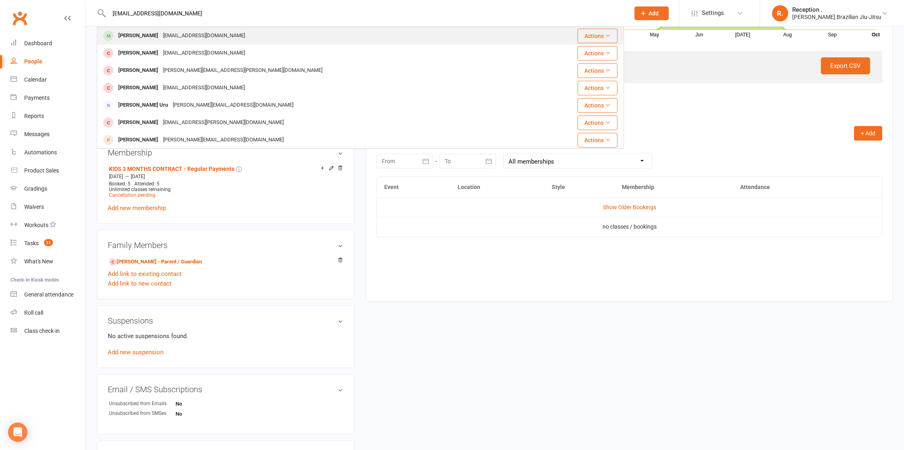
type input "zjwmurphy@gmail.com"
click at [163, 40] on div "zjwmurphy@gmail.com" at bounding box center [204, 36] width 87 height 12
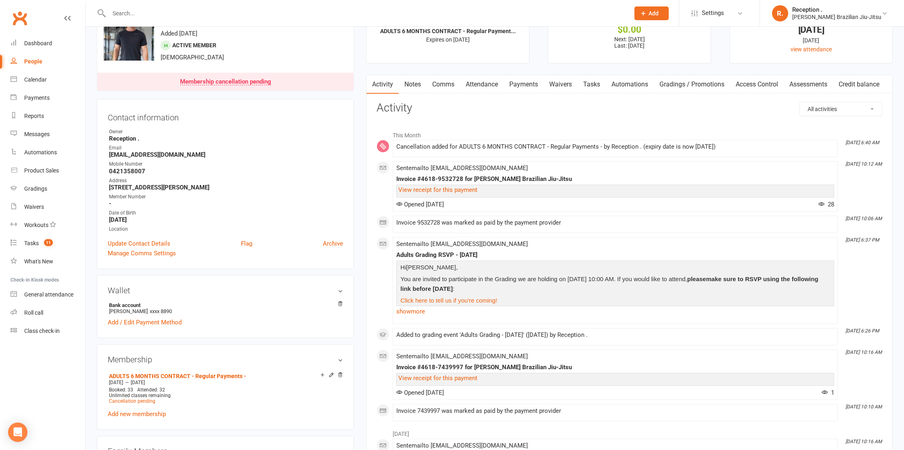
scroll to position [38, 0]
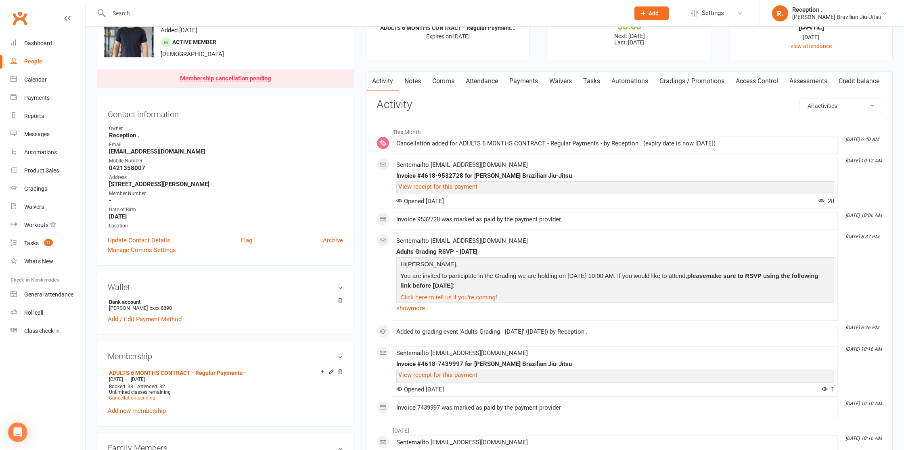
click at [480, 79] on link "Attendance" at bounding box center [482, 81] width 44 height 19
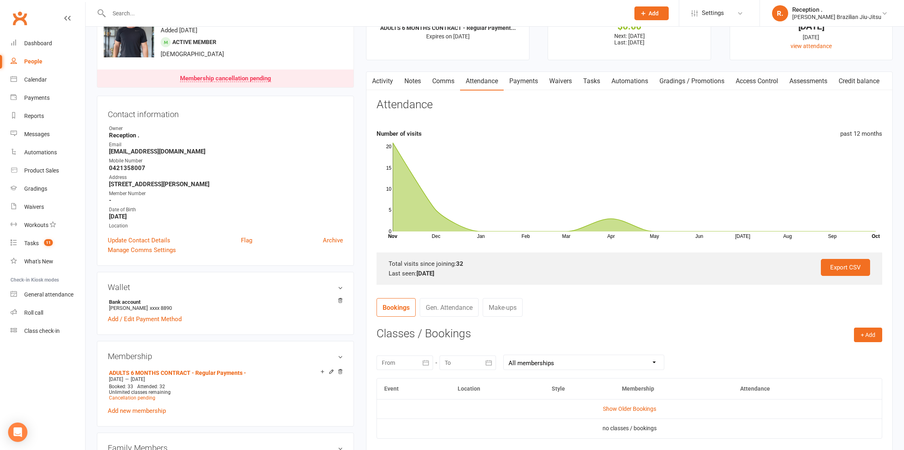
click at [530, 77] on link "Payments" at bounding box center [524, 81] width 40 height 19
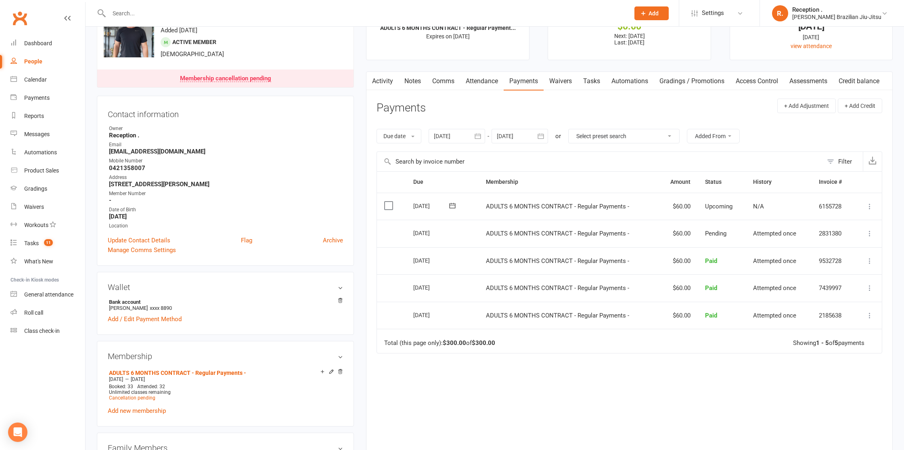
click at [524, 129] on div at bounding box center [519, 136] width 56 height 15
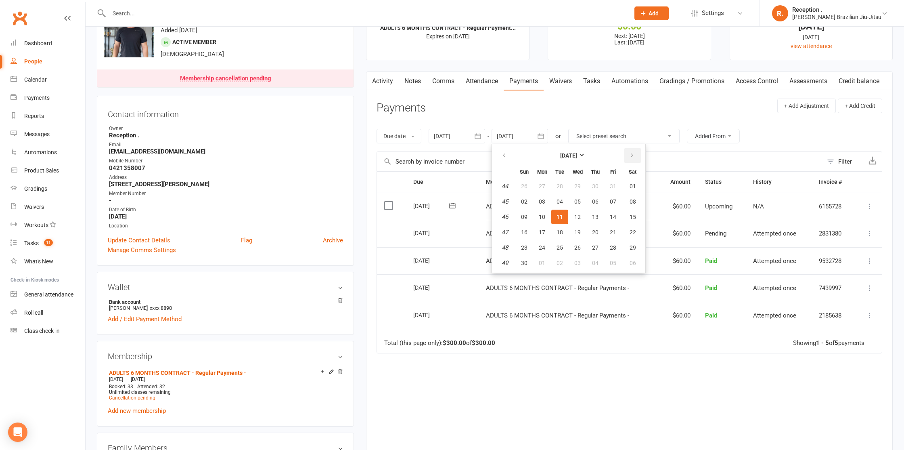
click at [631, 155] on icon "button" at bounding box center [632, 155] width 6 height 6
click at [610, 205] on button "09" at bounding box center [612, 201] width 17 height 15
type input "09 Jan 2026"
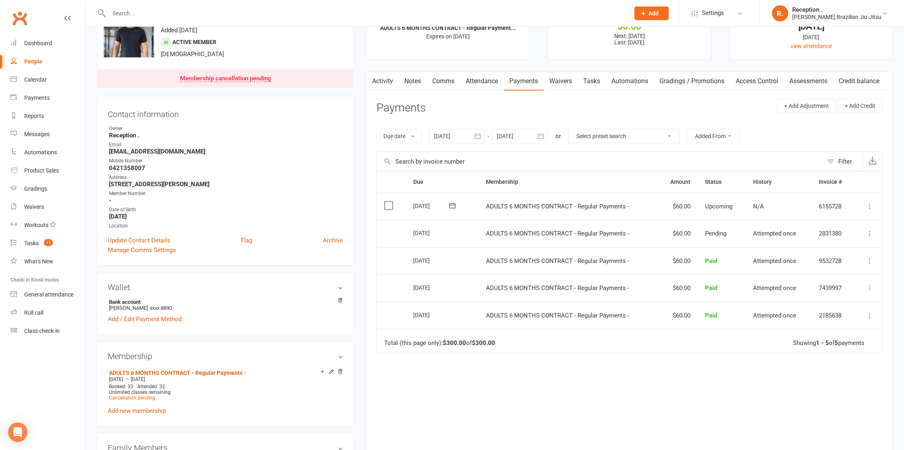
click at [22, 21] on link "Clubworx" at bounding box center [20, 18] width 20 height 20
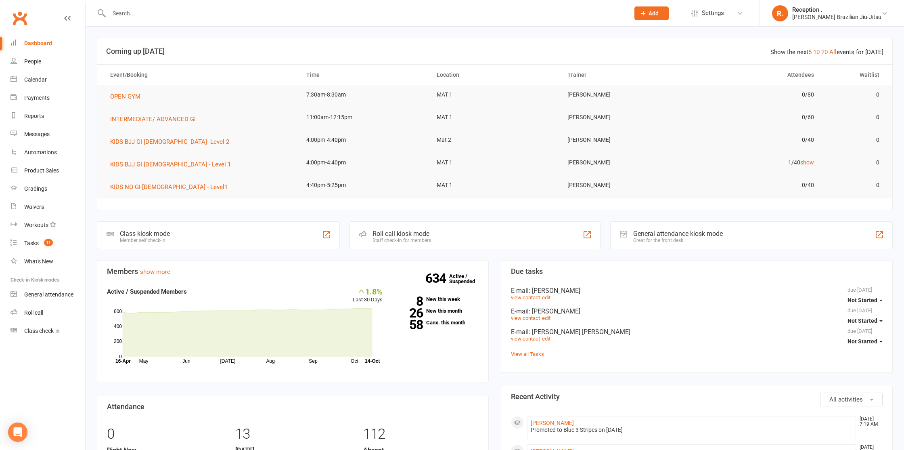
click at [177, 9] on input "text" at bounding box center [365, 13] width 517 height 11
paste input "[PERSON_NAME]"
type input "[PERSON_NAME]"
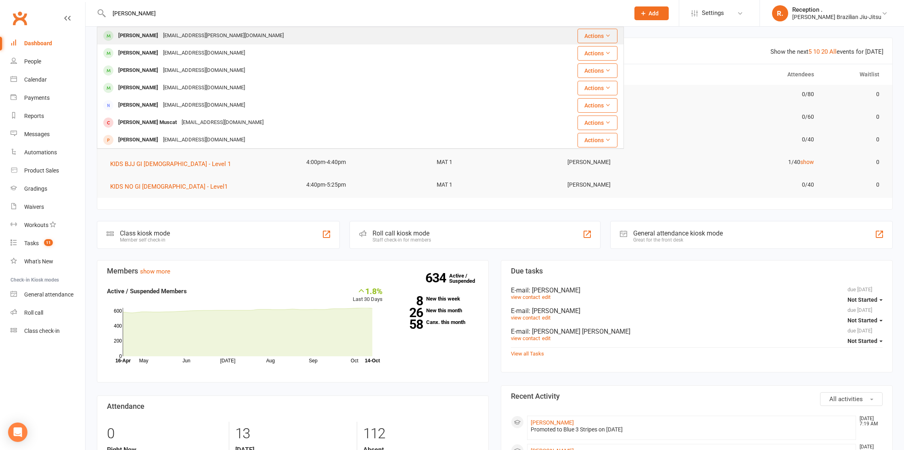
click at [161, 38] on div "[EMAIL_ADDRESS][PERSON_NAME][DOMAIN_NAME]" at bounding box center [223, 36] width 125 height 12
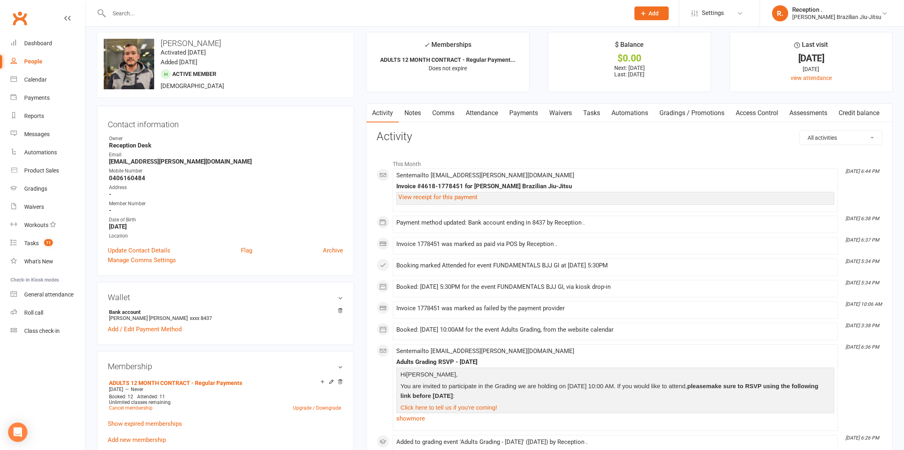
scroll to position [7, 0]
click at [518, 109] on link "Payments" at bounding box center [524, 112] width 40 height 19
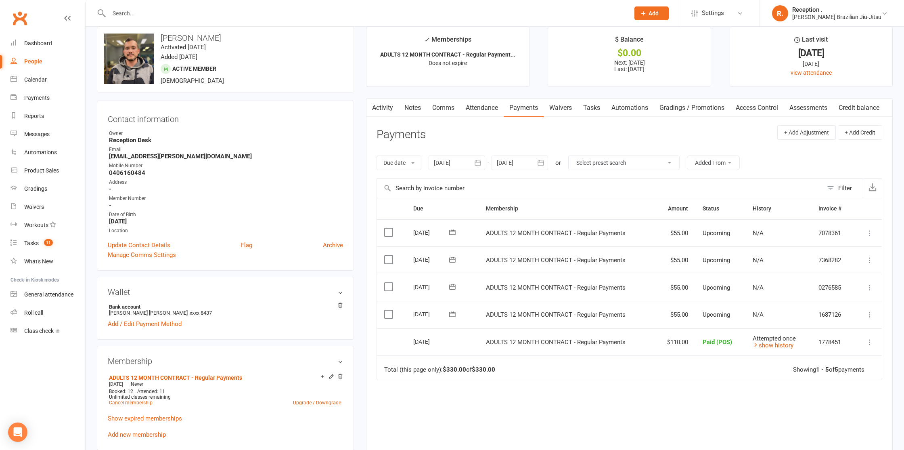
scroll to position [15, 0]
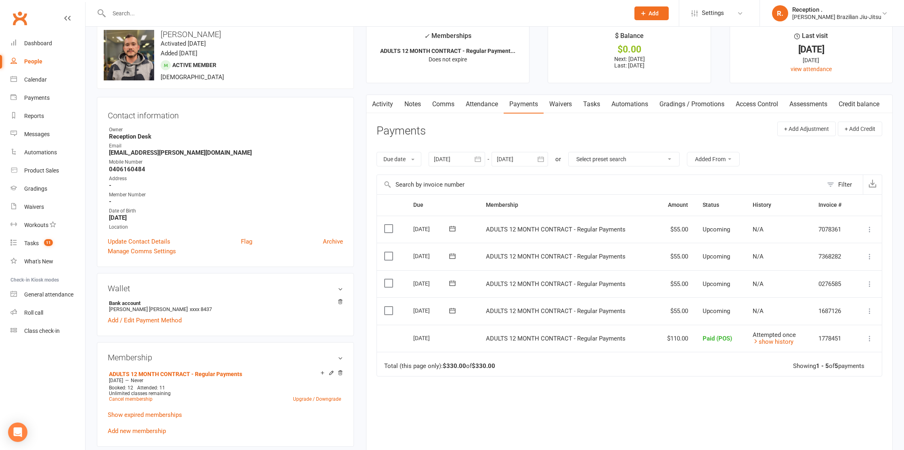
click at [774, 337] on span "Attempted once" at bounding box center [774, 334] width 43 height 7
click at [777, 343] on link "show history" at bounding box center [773, 341] width 41 height 7
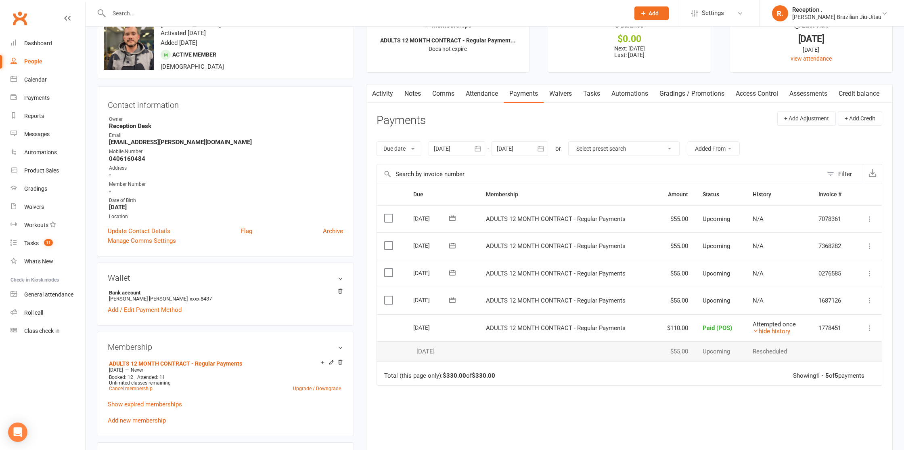
scroll to position [26, 0]
click at [373, 95] on icon "button" at bounding box center [371, 91] width 5 height 8
click at [368, 93] on button "button" at bounding box center [371, 93] width 10 height 18
click at [379, 90] on link "Activity" at bounding box center [382, 93] width 32 height 19
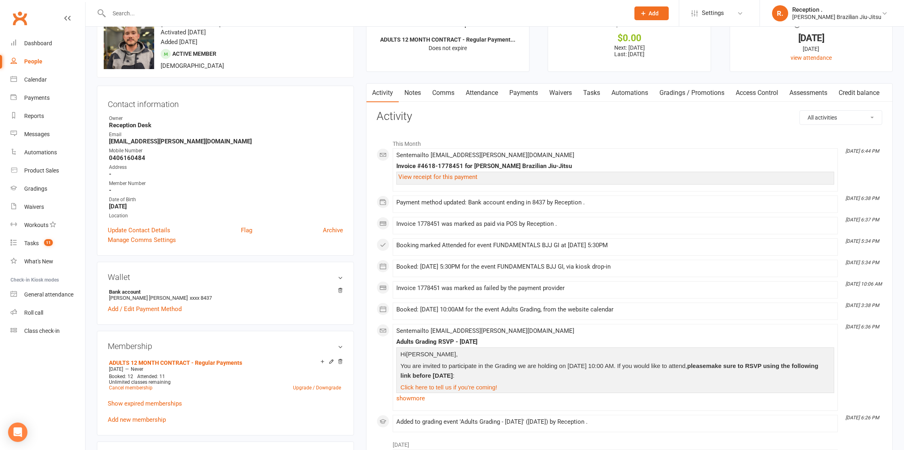
click at [33, 23] on div "Clubworx" at bounding box center [42, 23] width 85 height 30
click at [27, 16] on link "Clubworx" at bounding box center [20, 18] width 20 height 20
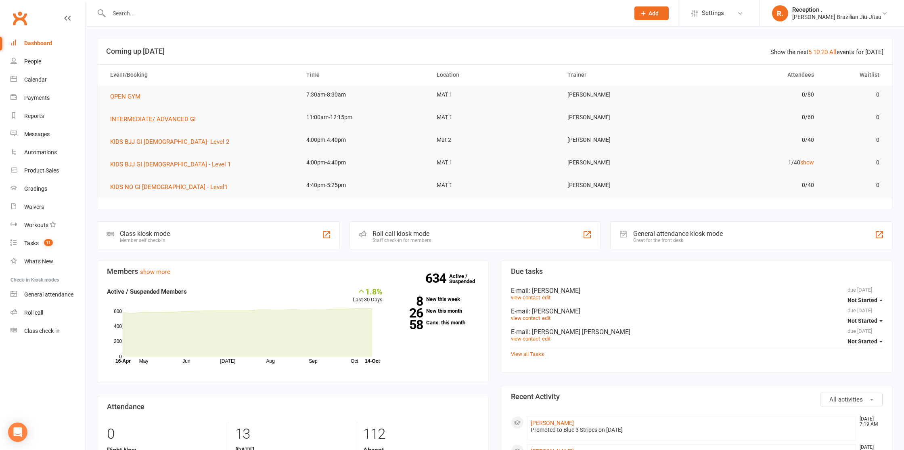
click at [161, 11] on input "text" at bounding box center [365, 13] width 517 height 11
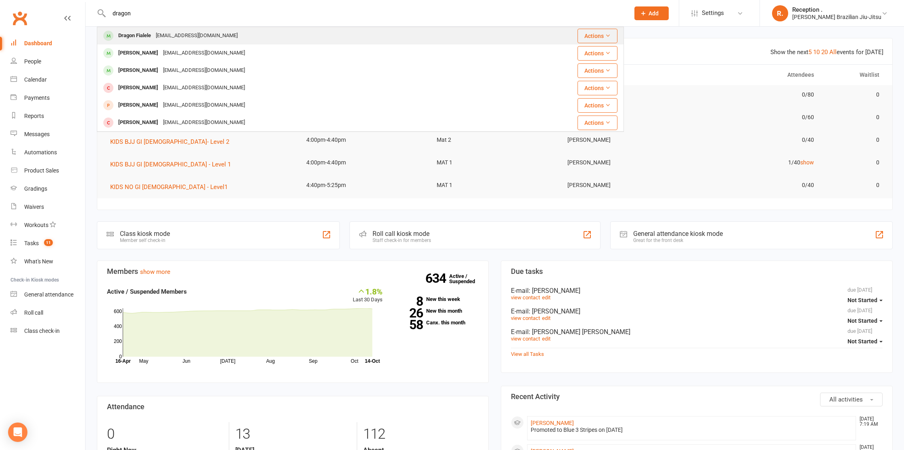
type input "dragon"
click at [192, 40] on div "[EMAIL_ADDRESS][DOMAIN_NAME]" at bounding box center [196, 36] width 87 height 12
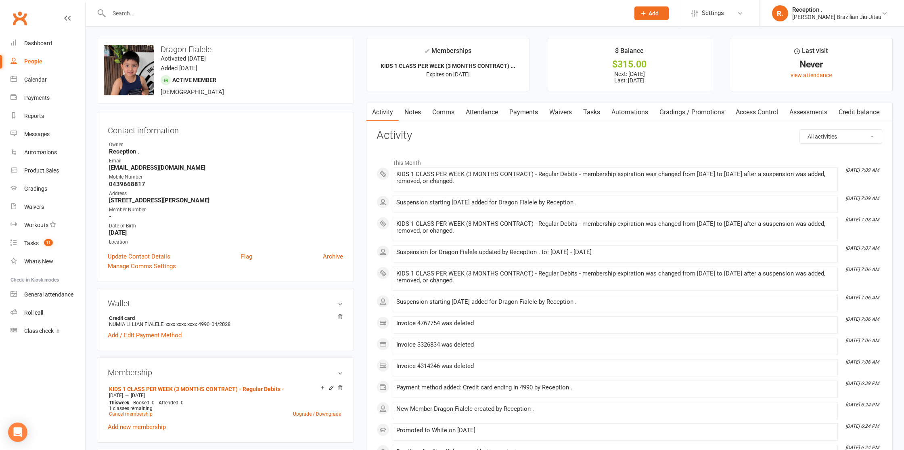
click at [508, 105] on link "Payments" at bounding box center [524, 112] width 40 height 19
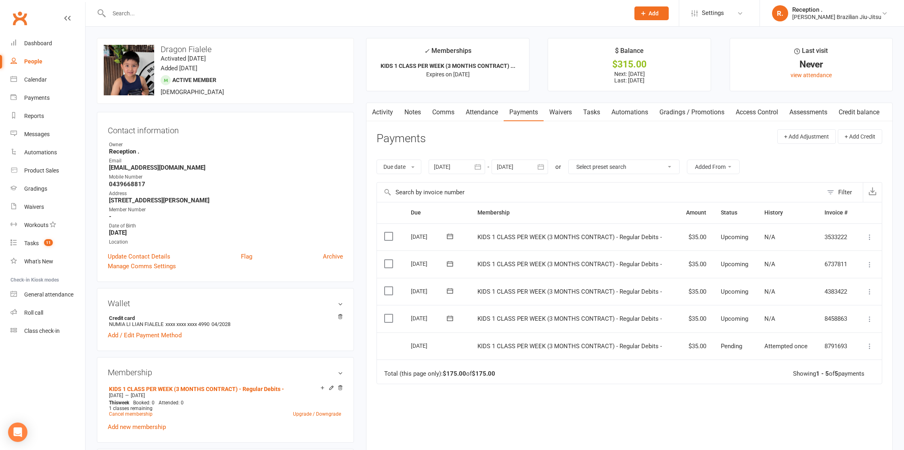
click at [513, 162] on div at bounding box center [519, 166] width 56 height 15
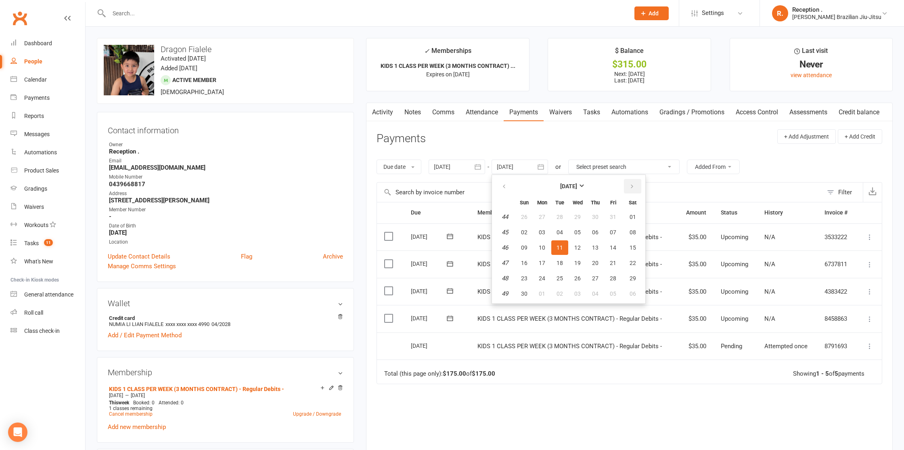
click at [628, 186] on button "button" at bounding box center [632, 186] width 17 height 15
click at [609, 228] on button "13" at bounding box center [612, 232] width 17 height 15
type input "13 Feb 2026"
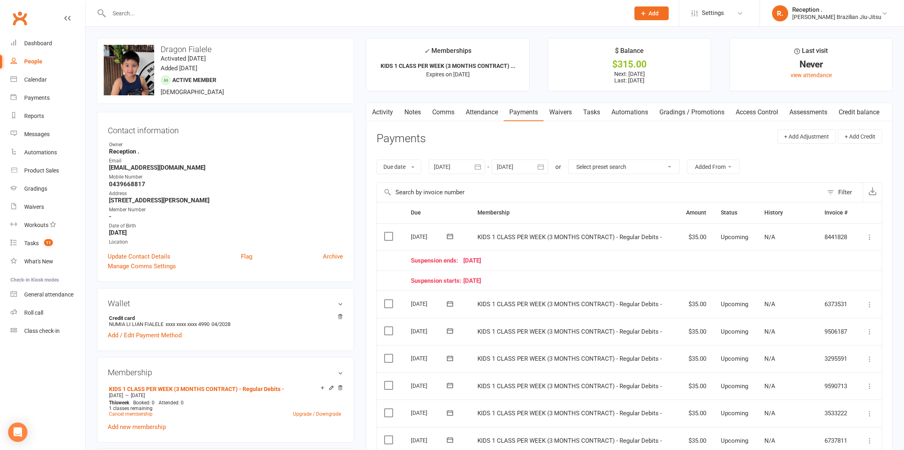
click at [19, 24] on link "Clubworx" at bounding box center [20, 18] width 20 height 20
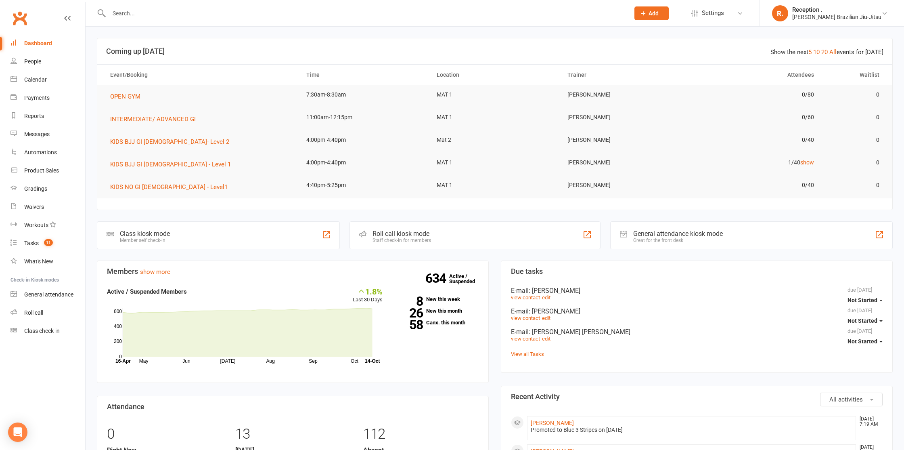
click at [159, 10] on input "text" at bounding box center [365, 13] width 517 height 11
paste input "[EMAIL_ADDRESS][DOMAIN_NAME]"
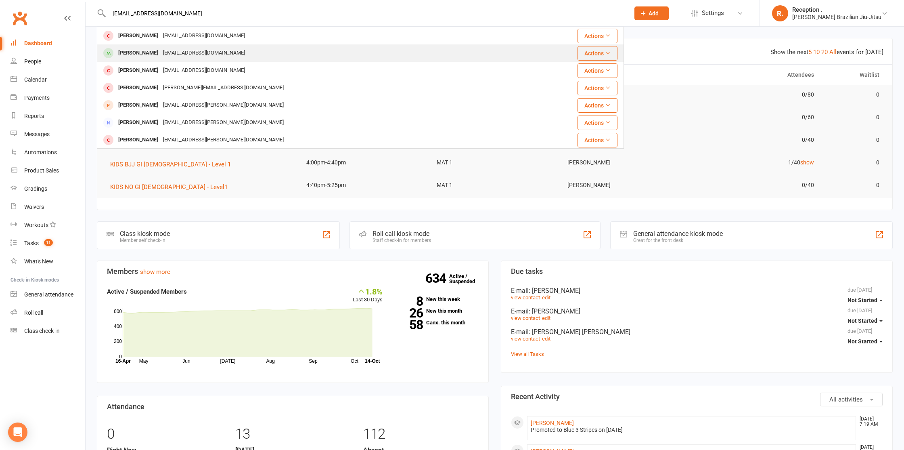
type input "[EMAIL_ADDRESS][DOMAIN_NAME]"
click at [186, 52] on div "codyw7830@gmail.com" at bounding box center [204, 53] width 87 height 12
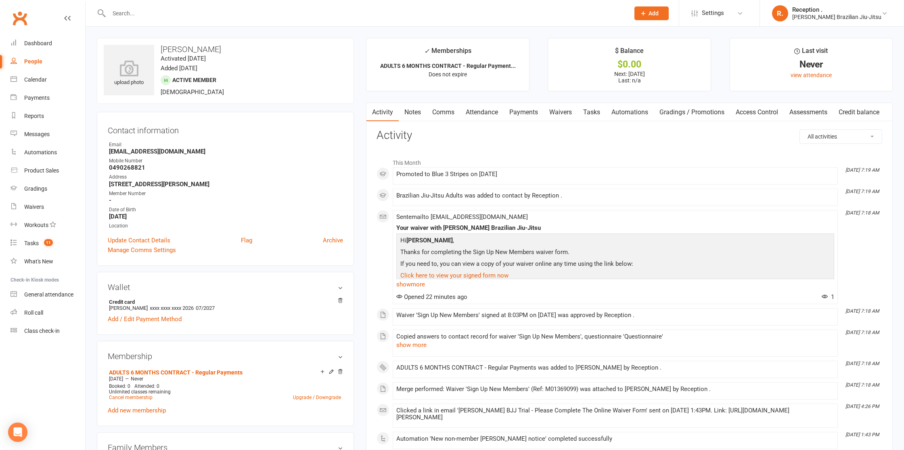
click at [145, 13] on input "text" at bounding box center [365, 13] width 517 height 11
paste input "codyw7830@gmail.com"
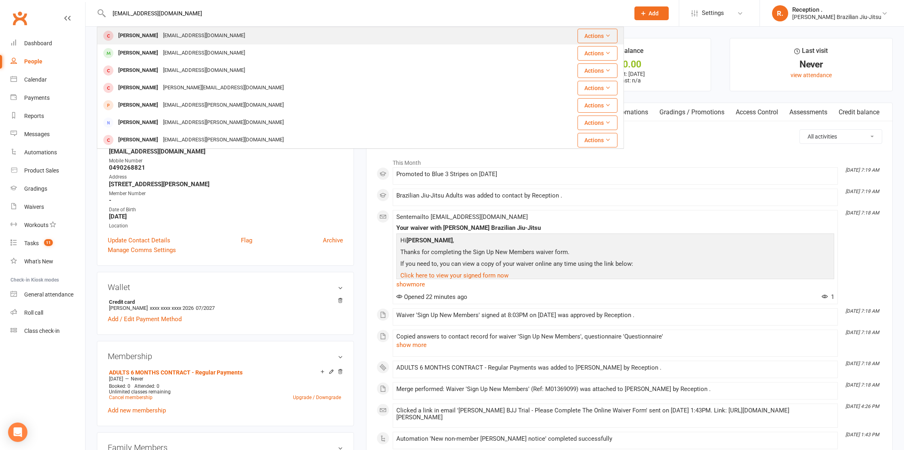
type input "codyw7830@gmail.com"
click at [205, 36] on div "codyw7830@gmail.com" at bounding box center [204, 36] width 87 height 12
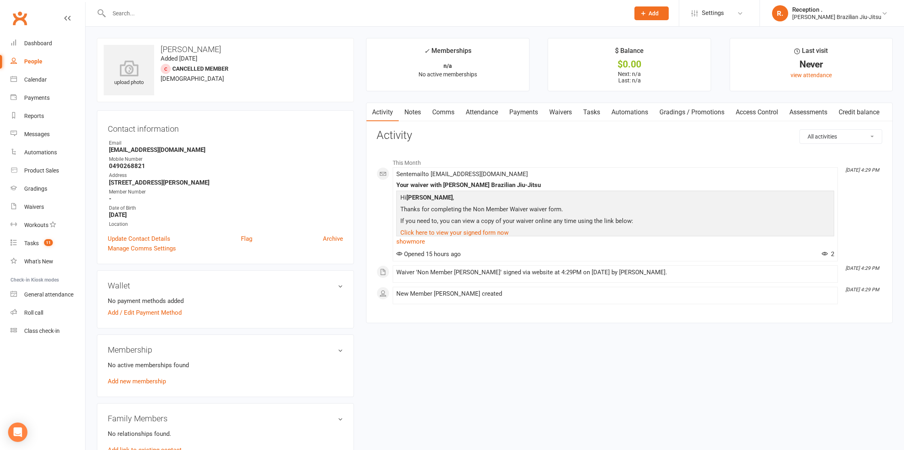
click at [155, 6] on div at bounding box center [360, 13] width 527 height 26
click at [125, 15] on input "text" at bounding box center [365, 13] width 517 height 11
click at [330, 236] on link "Archive" at bounding box center [333, 239] width 20 height 10
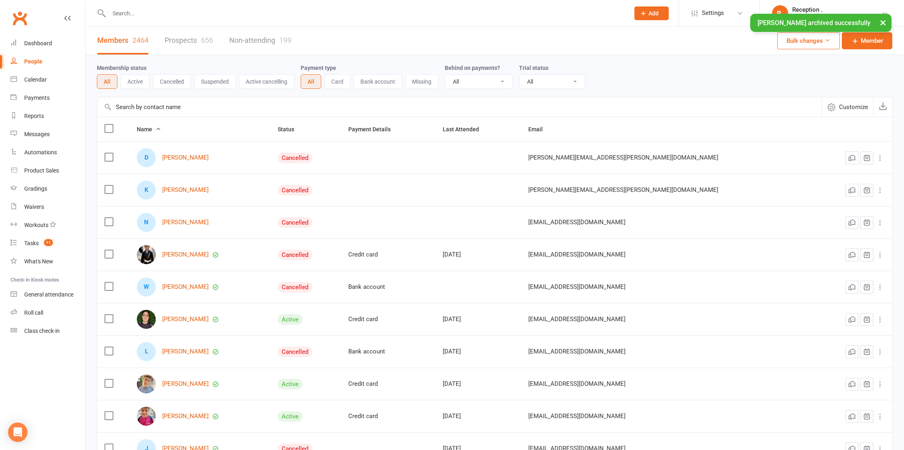
click at [189, 11] on input "text" at bounding box center [365, 13] width 517 height 11
paste input "codyw7830@gmail.com"
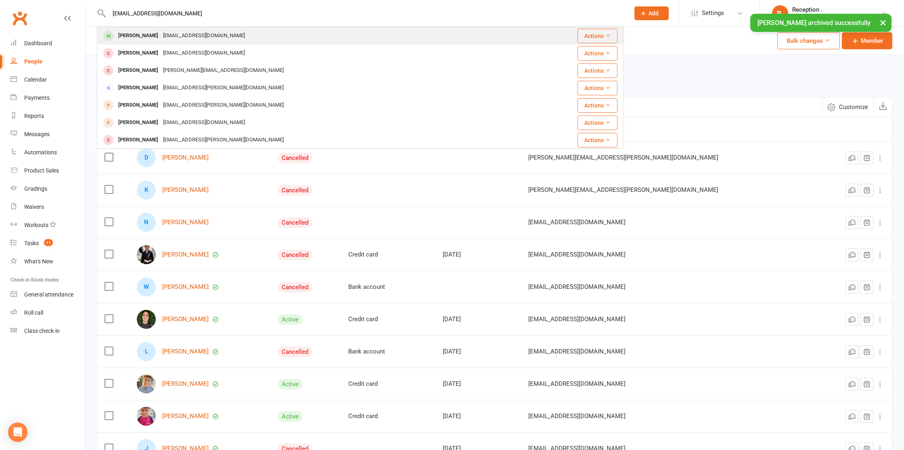
type input "codyw7830@gmail.com"
click at [216, 36] on div "Cody Wilson codyw7830@gmail.com" at bounding box center [316, 35] width 437 height 17
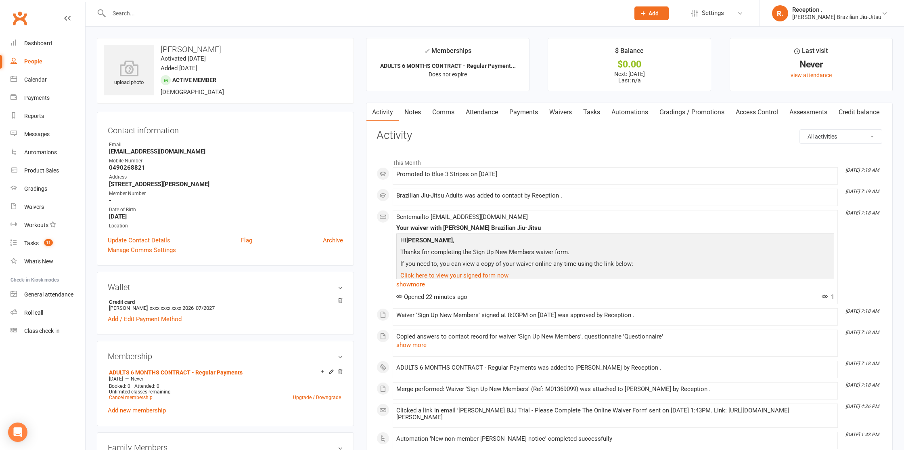
click at [559, 115] on link "Waivers" at bounding box center [561, 112] width 34 height 19
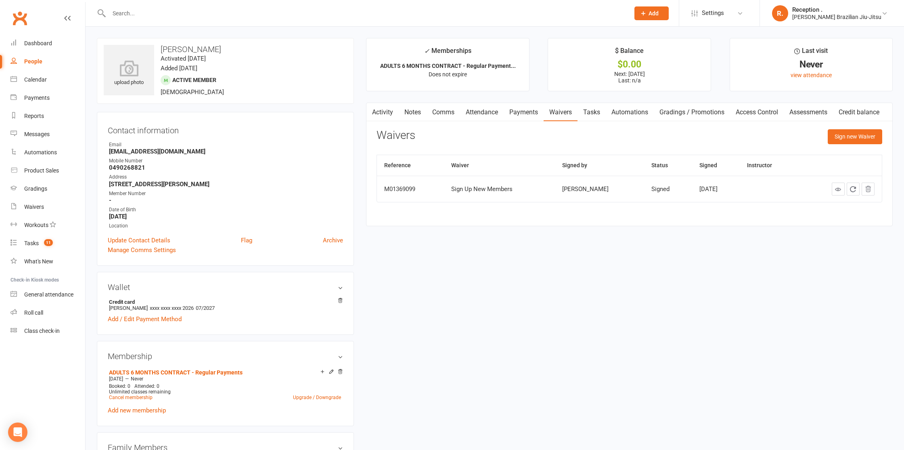
click at [35, 15] on div "Clubworx" at bounding box center [42, 23] width 85 height 30
drag, startPoint x: 24, startPoint y: 19, endPoint x: 29, endPoint y: 17, distance: 5.8
click at [24, 19] on link "Clubworx" at bounding box center [20, 18] width 20 height 20
